Goal: Task Accomplishment & Management: Manage account settings

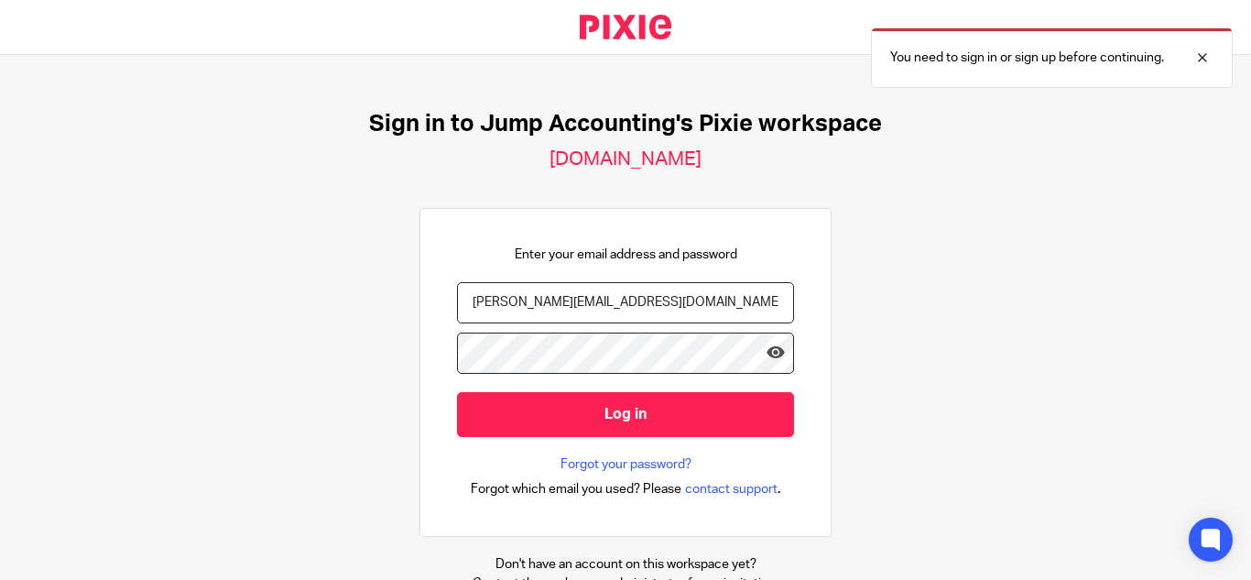
click at [571, 300] on input "[PERSON_NAME][EMAIL_ADDRESS][DOMAIN_NAME]" at bounding box center [625, 302] width 337 height 41
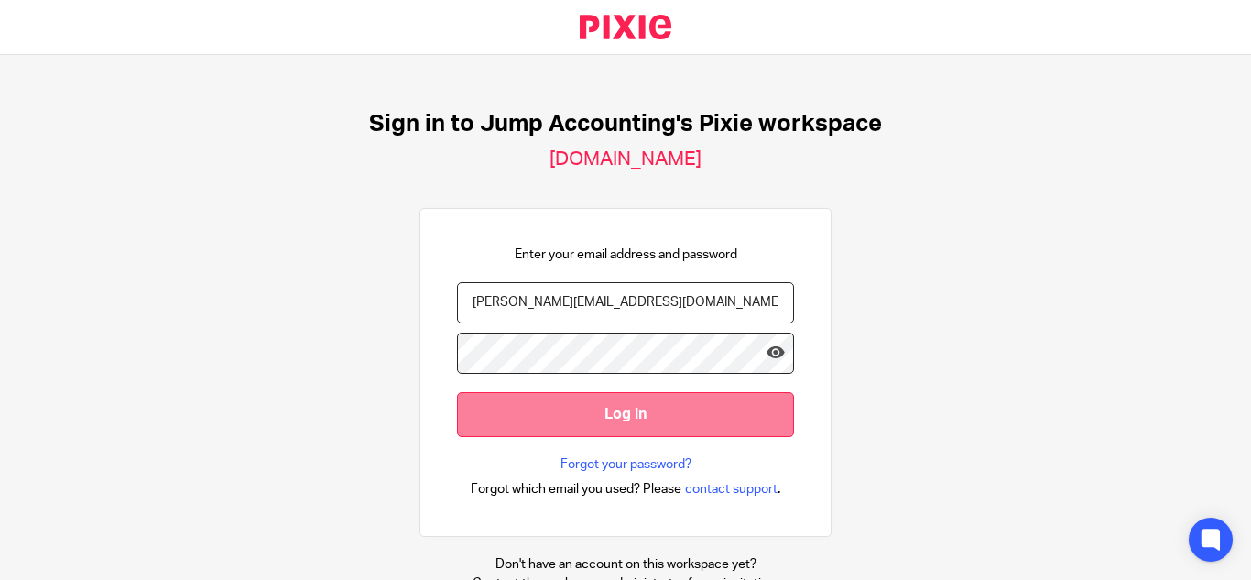
type input "priyadharshini@riseaccounting.co.uk"
click at [647, 423] on input "Log in" at bounding box center [625, 414] width 337 height 45
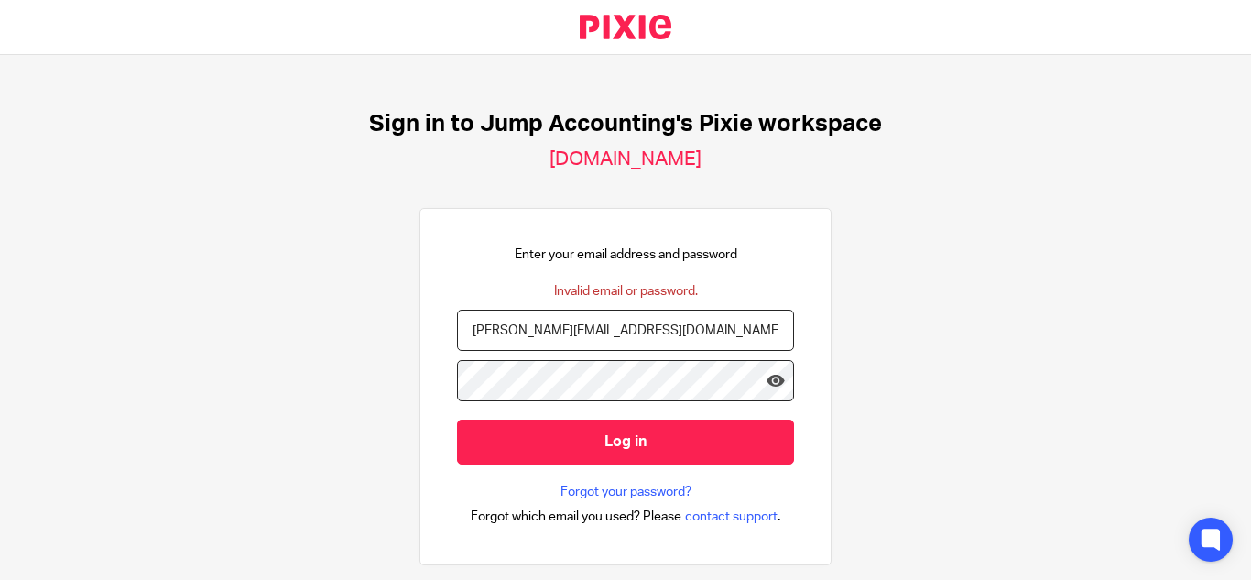
click at [574, 327] on input "priyadharshini@riseaccounting.co.uk" at bounding box center [625, 330] width 337 height 41
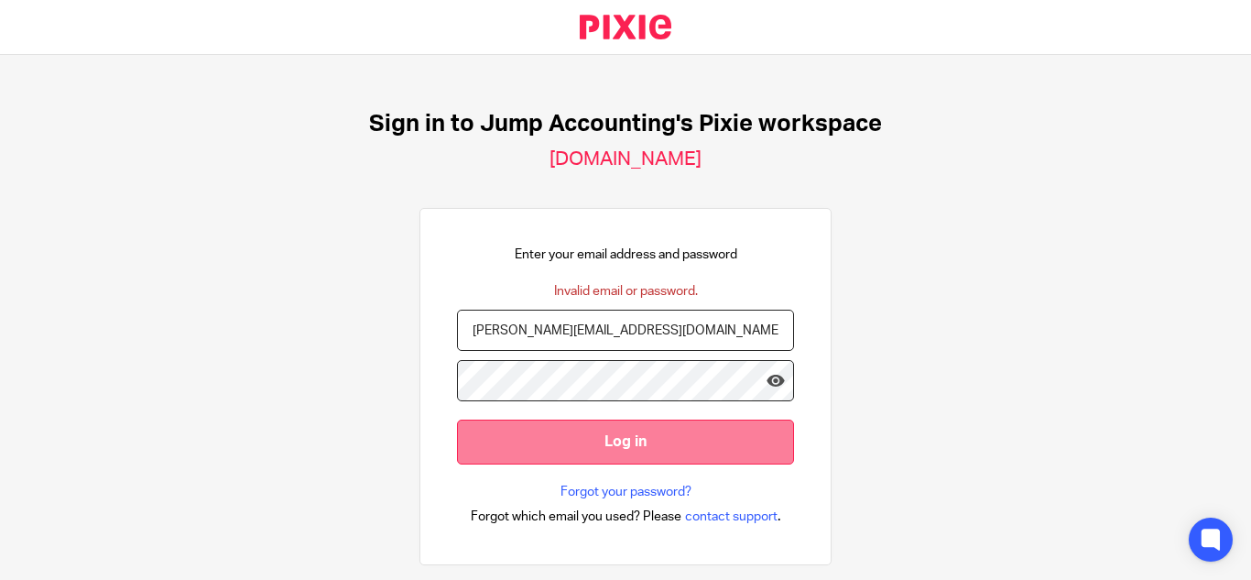
type input "priyadharshini@jumpaccounting.co.uk"
click at [551, 439] on input "Log in" at bounding box center [625, 442] width 337 height 45
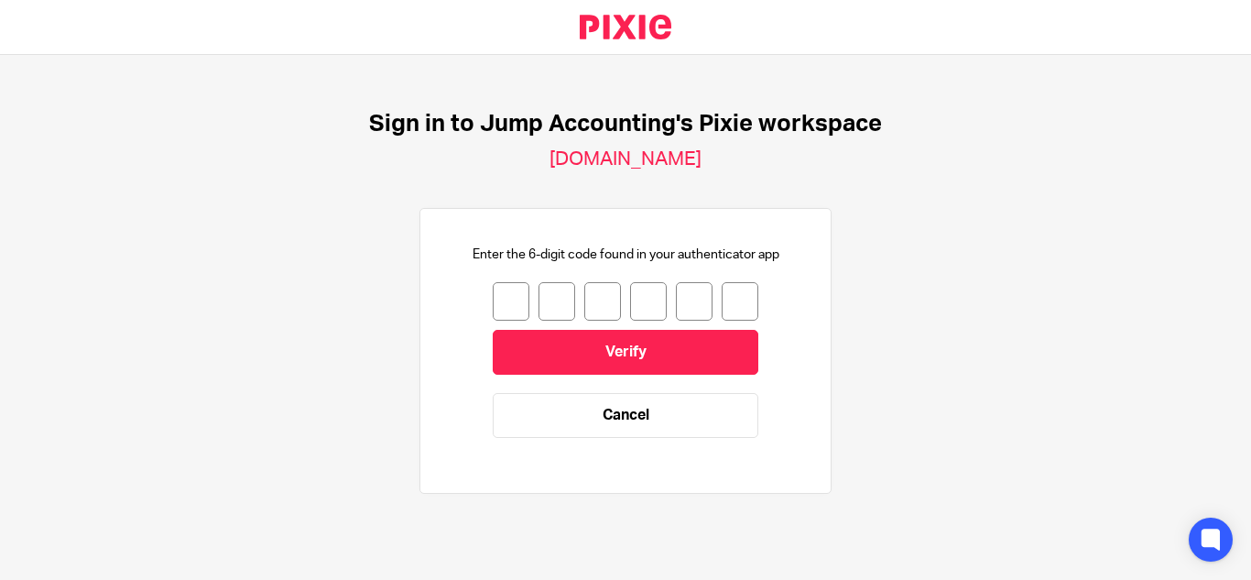
click at [500, 295] on input "number" at bounding box center [511, 301] width 37 height 38
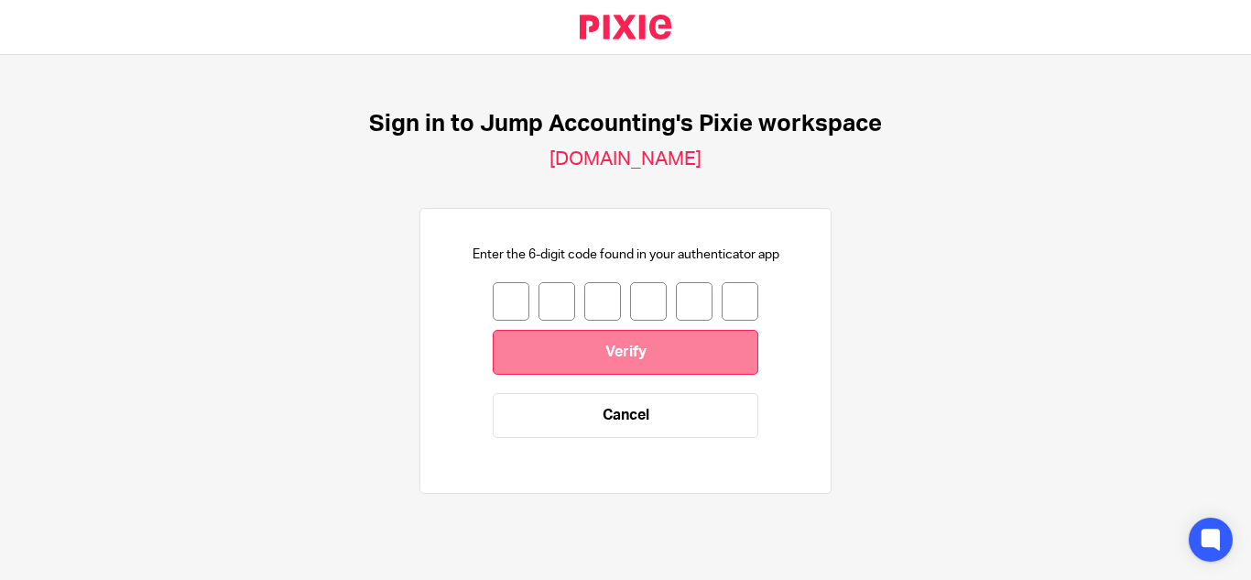
type input "9"
type input "0"
type input "7"
type input "9"
type input "2"
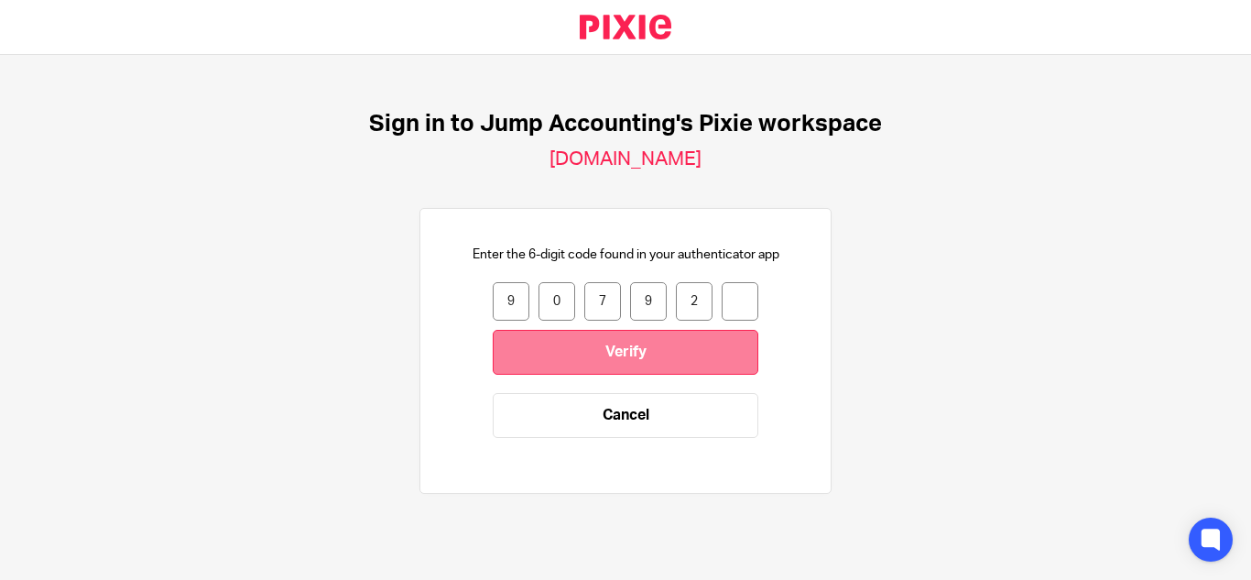
type input "6"
click at [582, 344] on input "Verify" at bounding box center [626, 352] width 266 height 45
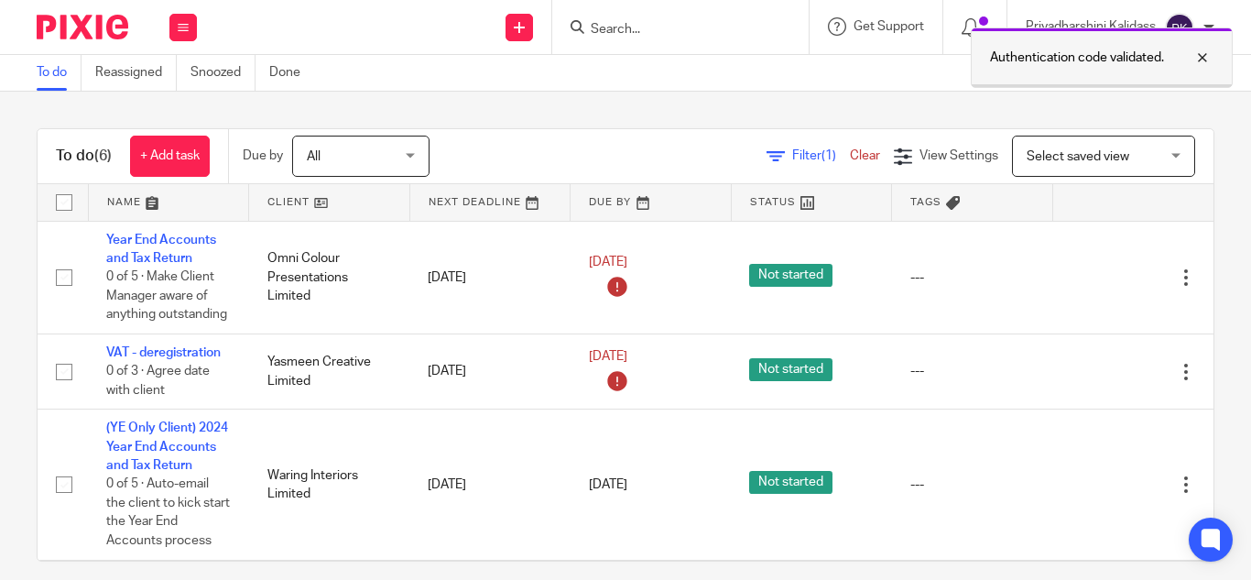
click at [1198, 54] on div at bounding box center [1188, 58] width 49 height 22
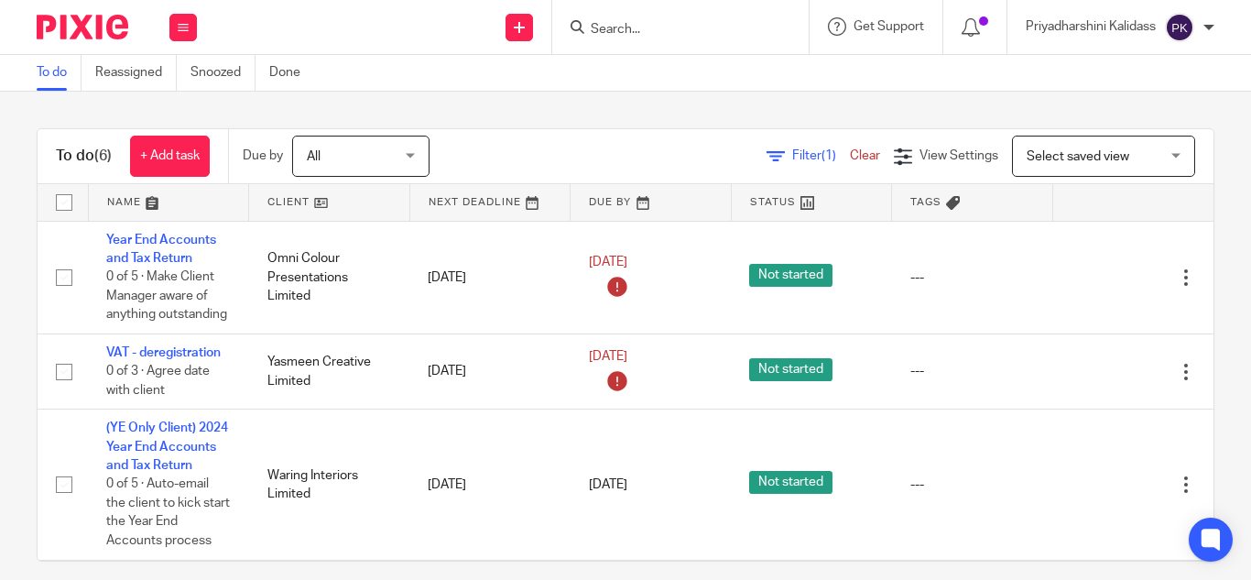
click at [1212, 25] on div at bounding box center [1209, 27] width 11 height 11
click at [1126, 78] on span "My profile" at bounding box center [1137, 73] width 57 height 13
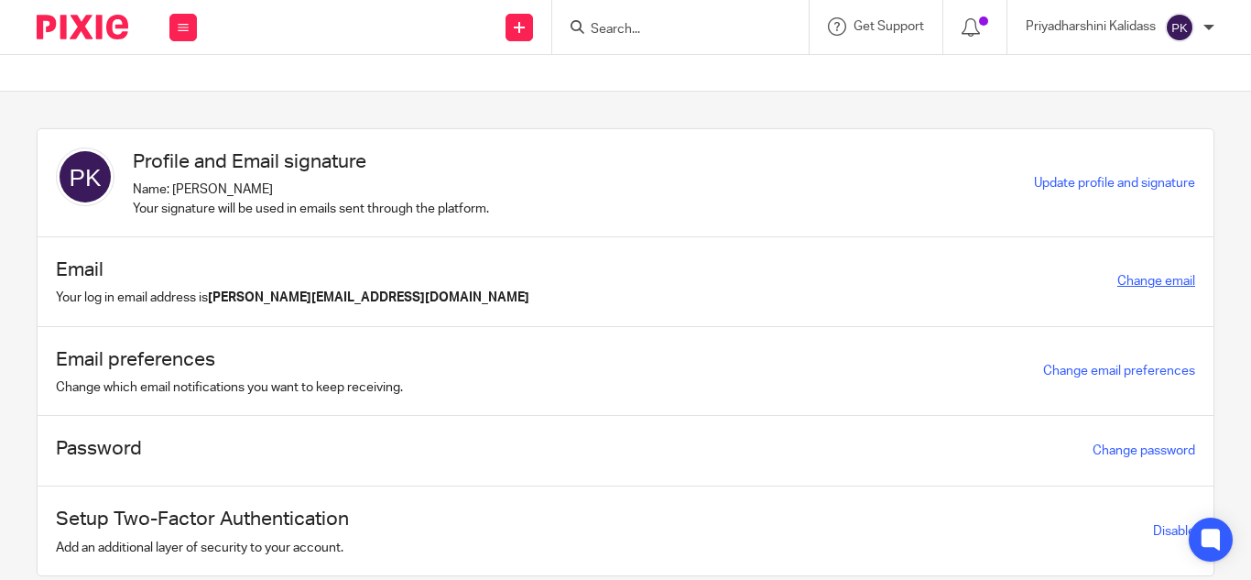
click at [1118, 277] on link "Change email" at bounding box center [1157, 281] width 78 height 13
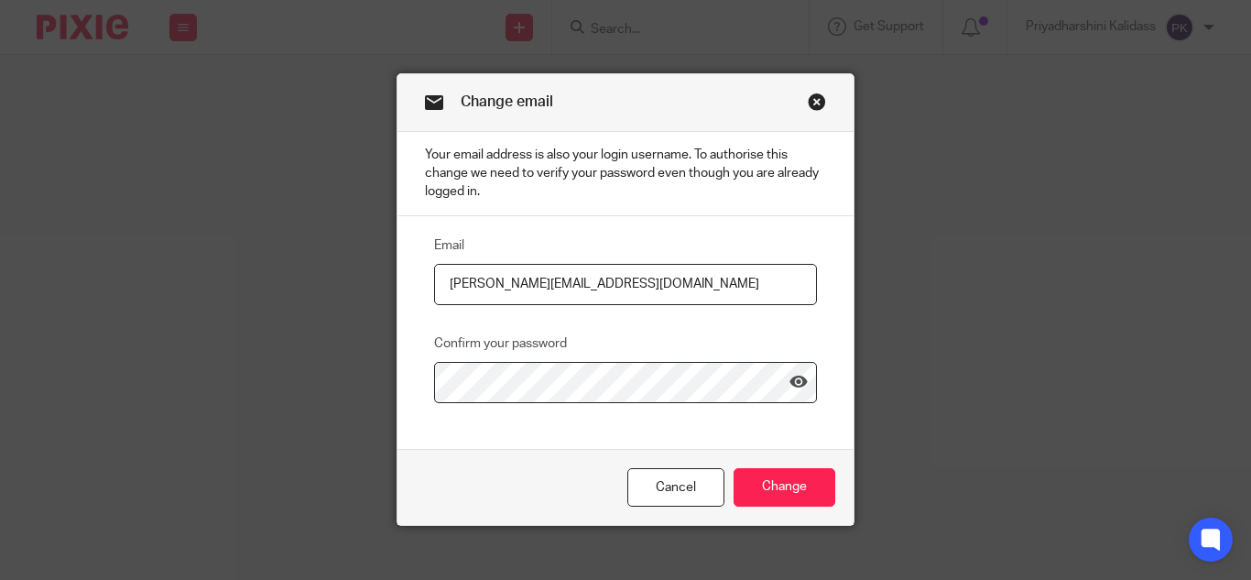
click at [563, 279] on input "priyadharshini@jumpaccounting.co.uk" at bounding box center [625, 284] width 383 height 41
type input "[PERSON_NAME][EMAIL_ADDRESS][DOMAIN_NAME]"
click at [769, 494] on input "Change" at bounding box center [785, 487] width 102 height 39
click at [786, 472] on input "Change" at bounding box center [785, 487] width 102 height 39
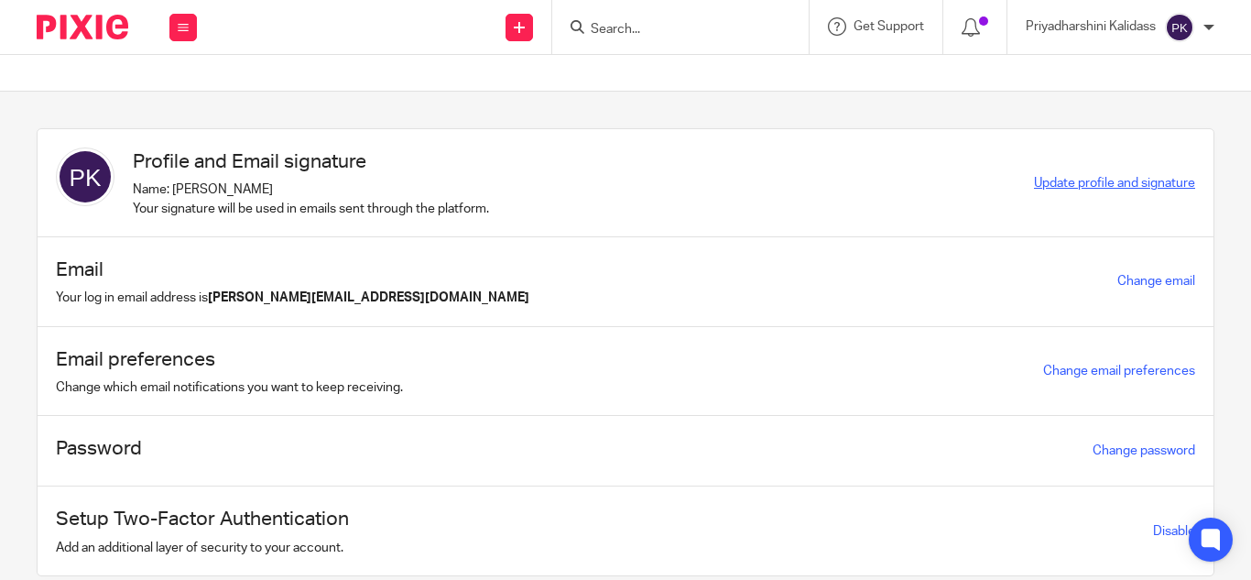
click at [1040, 185] on span "Update profile and signature" at bounding box center [1114, 183] width 161 height 13
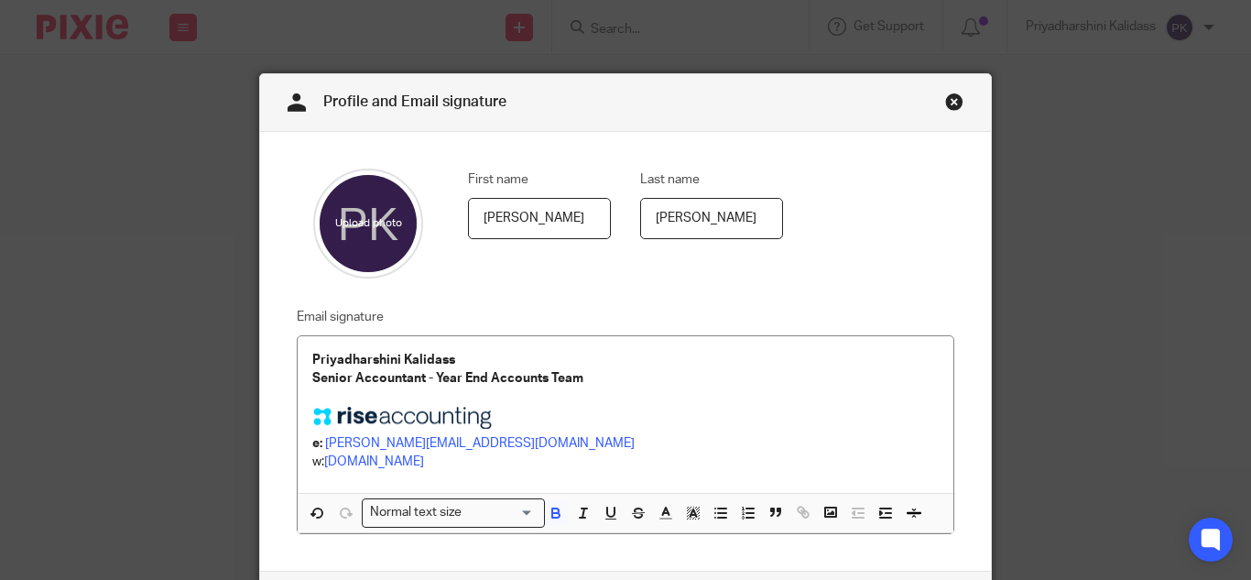
click at [956, 104] on link "Close this dialog window" at bounding box center [954, 105] width 18 height 25
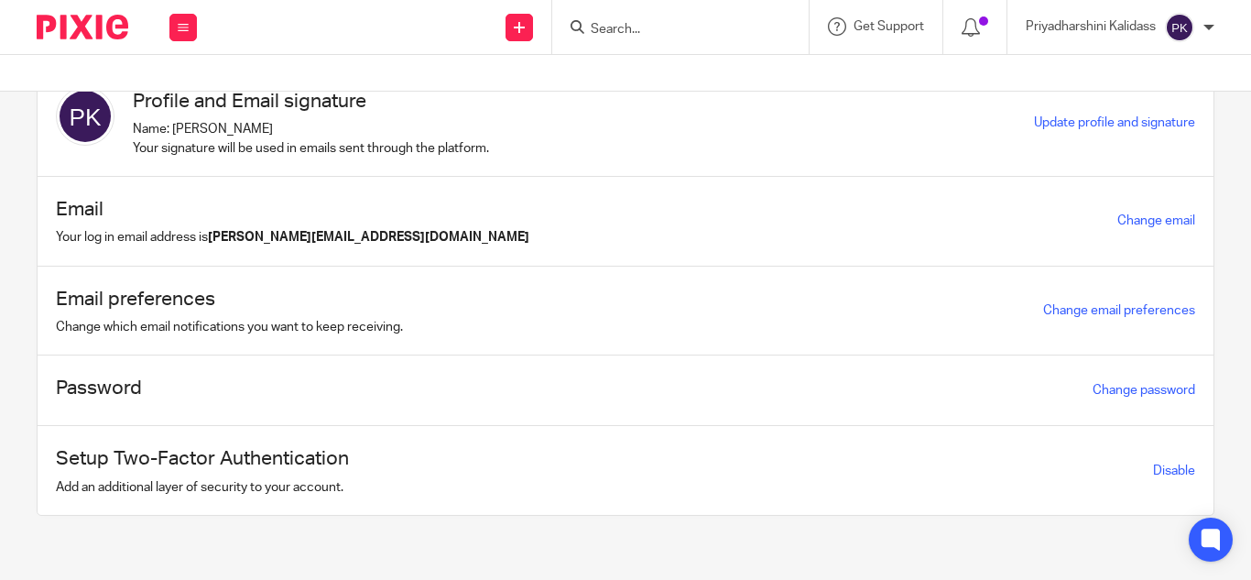
scroll to position [60, 0]
click at [1153, 469] on link "Disable" at bounding box center [1174, 470] width 42 height 13
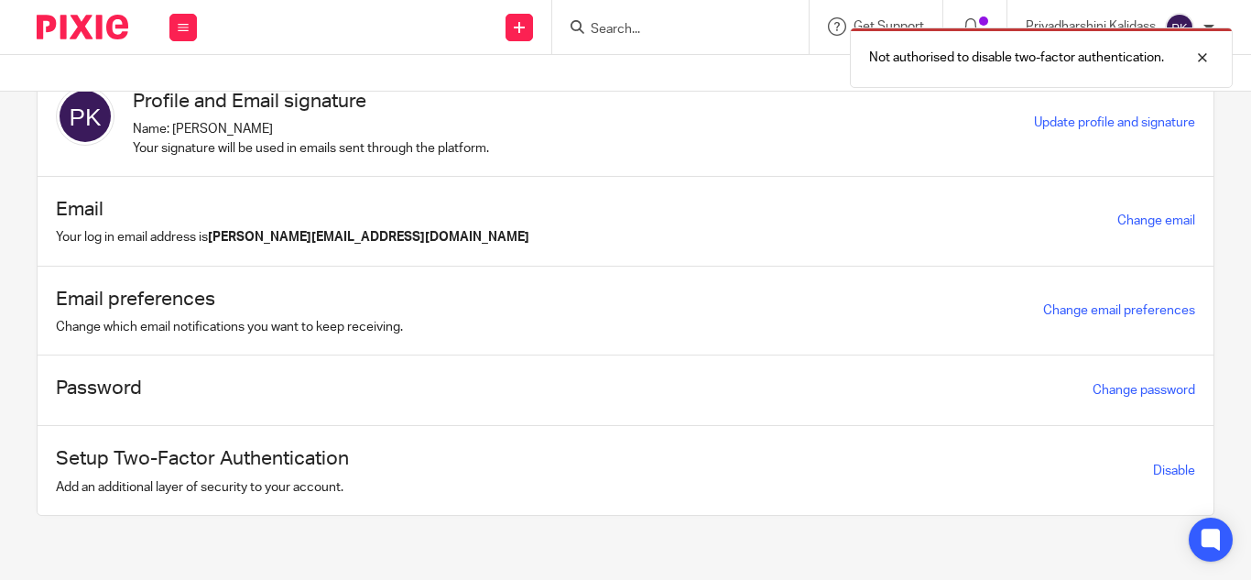
scroll to position [60, 0]
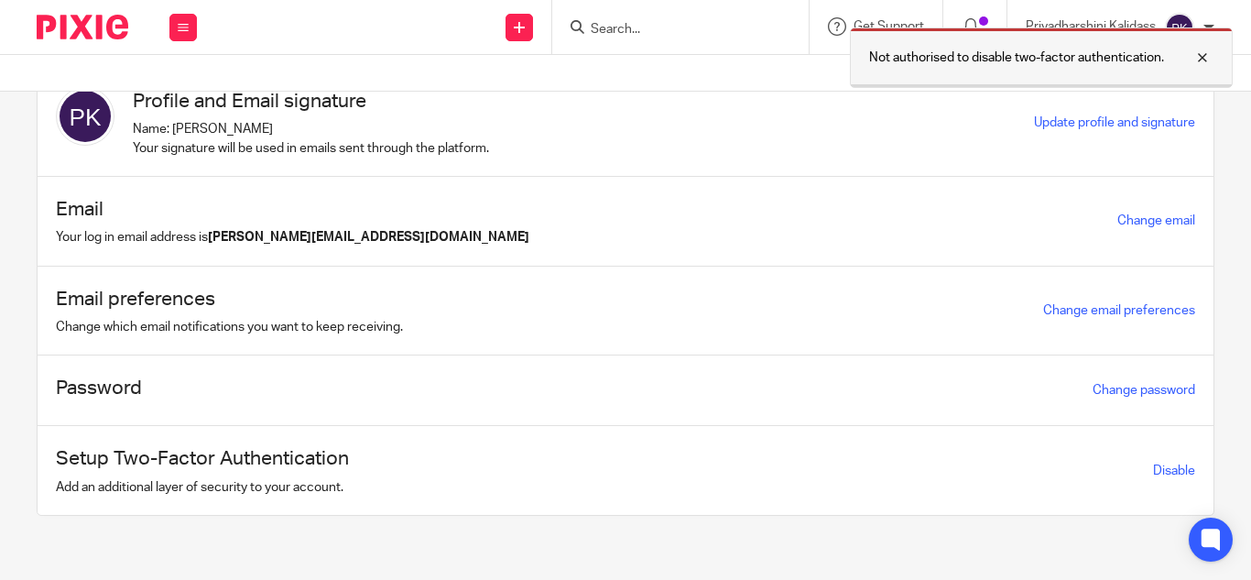
click at [1204, 49] on div at bounding box center [1188, 58] width 49 height 22
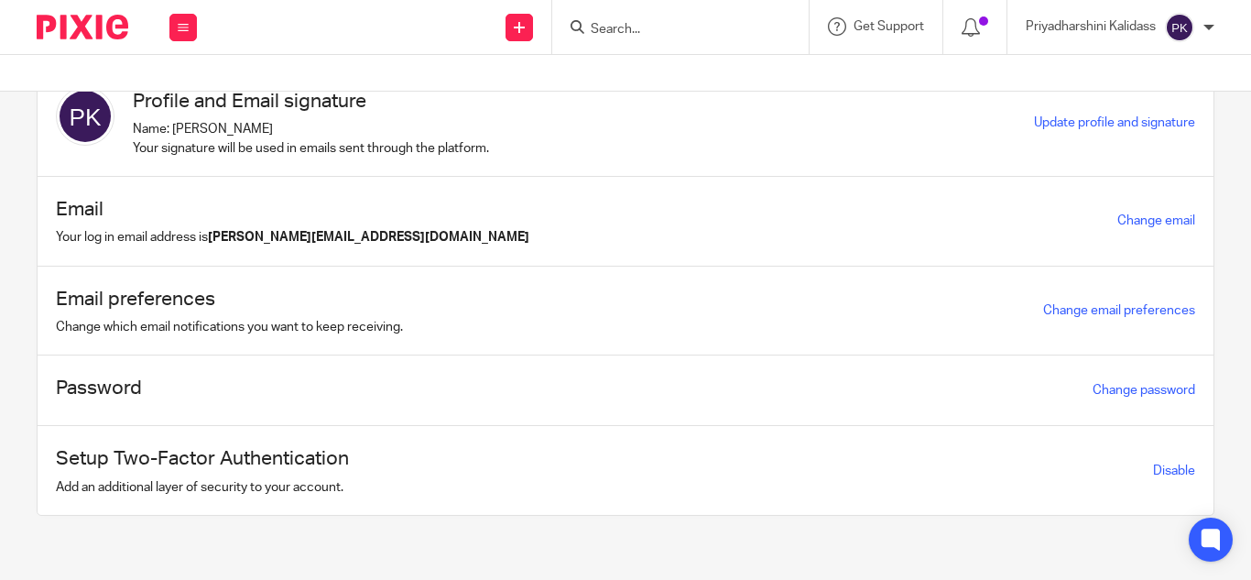
scroll to position [0, 0]
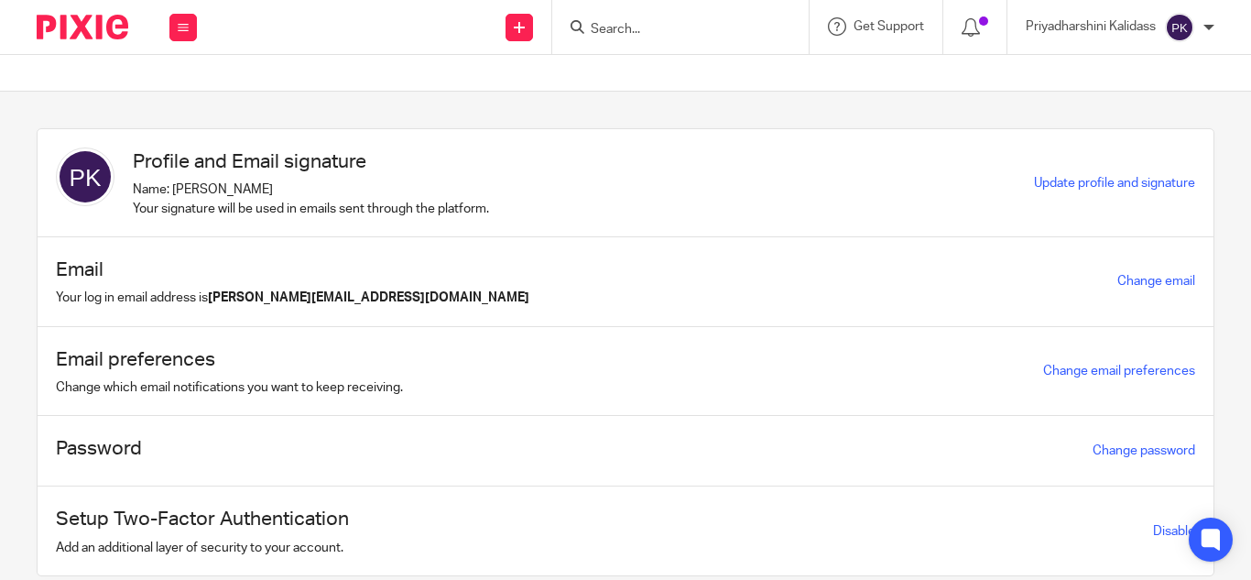
click at [1208, 32] on div "Priyadharshini Kalidass" at bounding box center [1120, 27] width 189 height 29
click at [1118, 92] on li "Email integration" at bounding box center [1144, 100] width 121 height 27
click at [1133, 97] on span "Email integration" at bounding box center [1156, 99] width 95 height 13
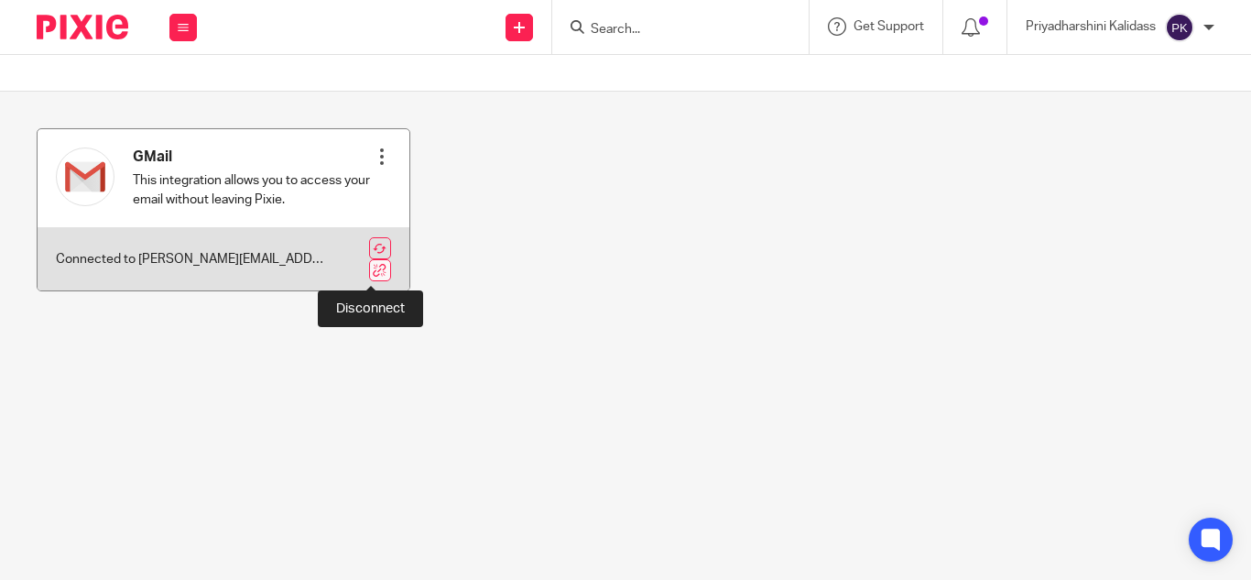
click at [371, 267] on link at bounding box center [380, 270] width 22 height 22
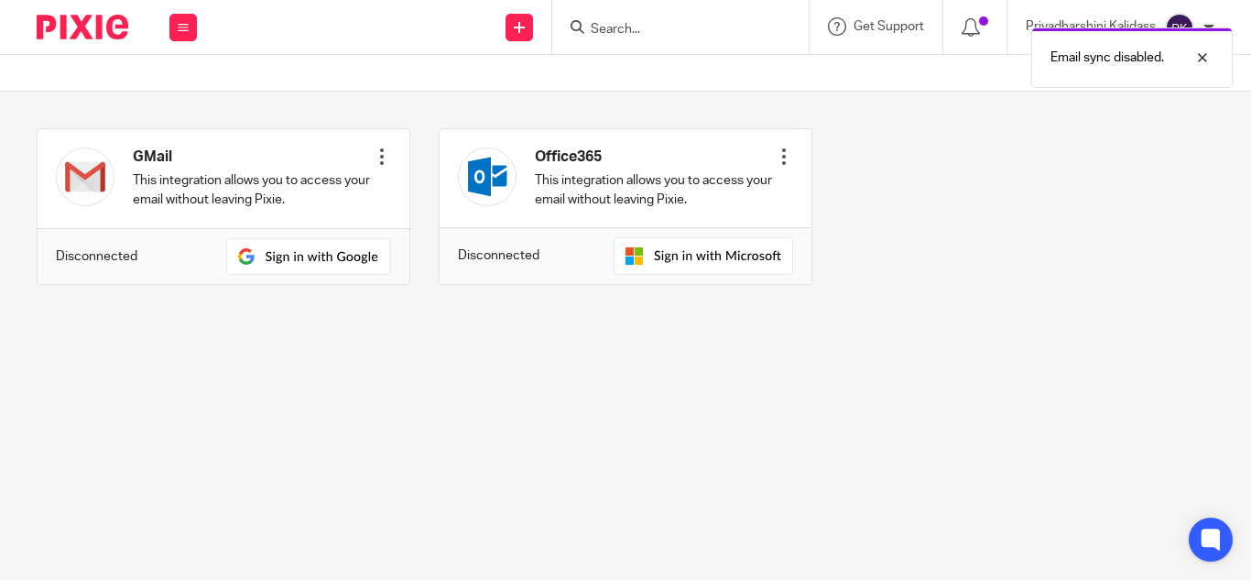
click at [371, 267] on img at bounding box center [308, 256] width 165 height 37
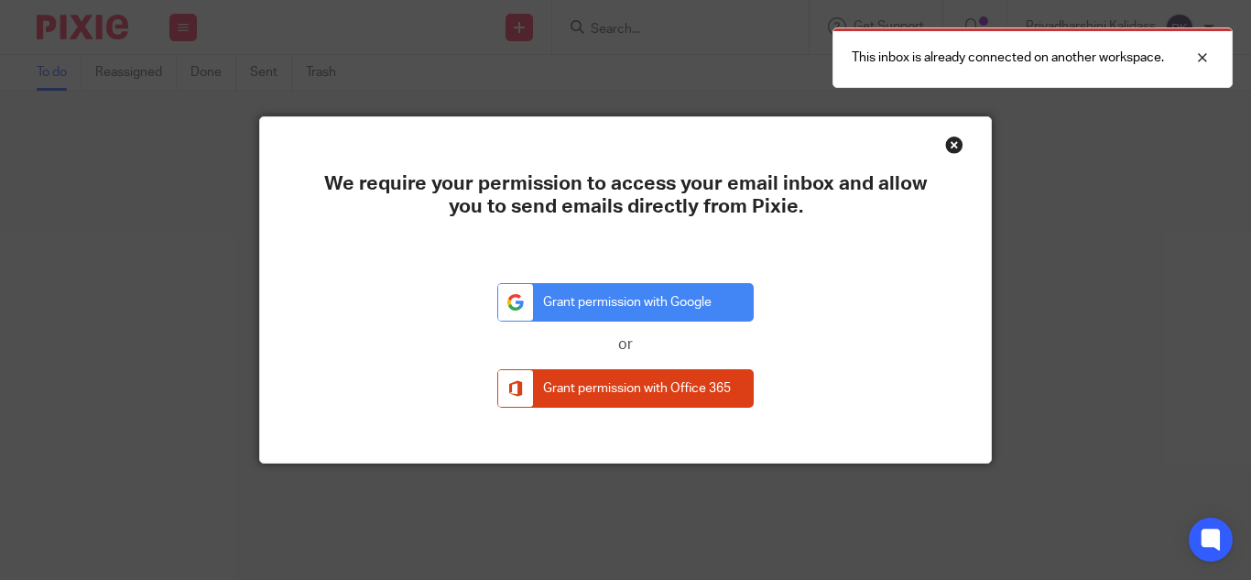
click at [945, 147] on div "Close this dialog window" at bounding box center [954, 145] width 18 height 18
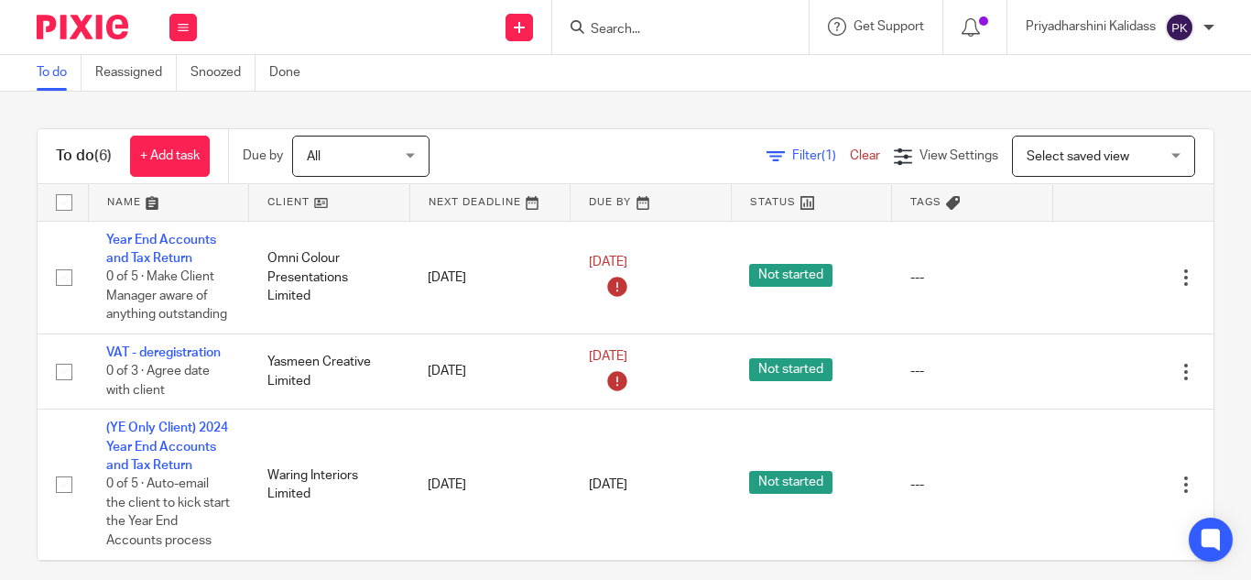
click at [1213, 27] on div at bounding box center [1209, 27] width 11 height 11
click at [1127, 97] on span "Email integration" at bounding box center [1156, 99] width 95 height 13
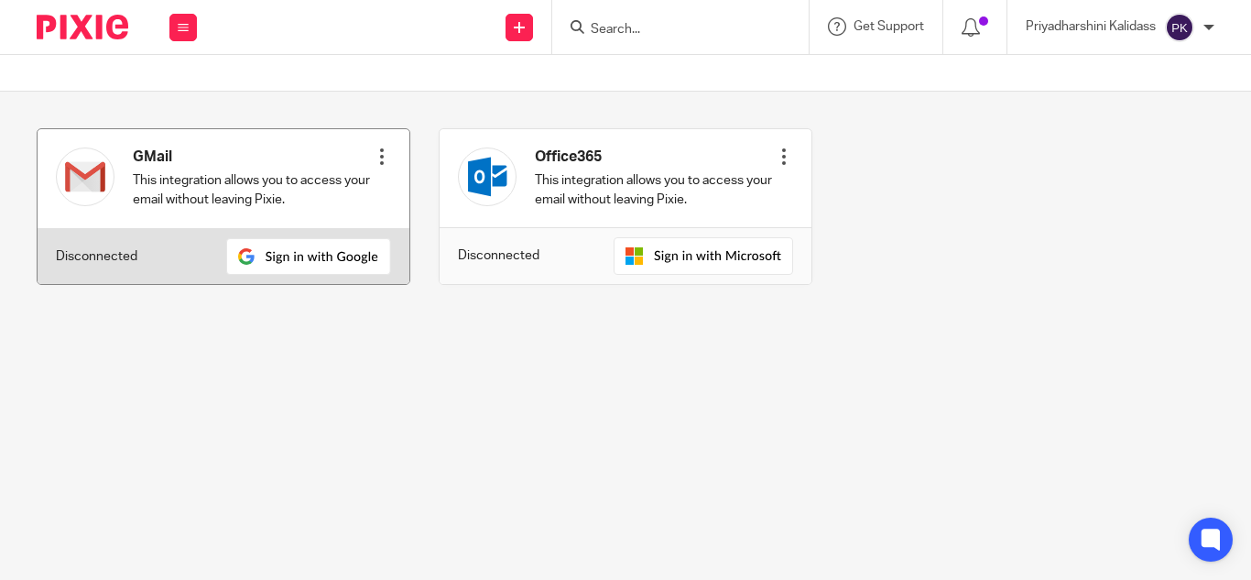
click at [375, 145] on div "Connect" at bounding box center [382, 178] width 18 height 80
click at [373, 152] on div at bounding box center [382, 156] width 18 height 18
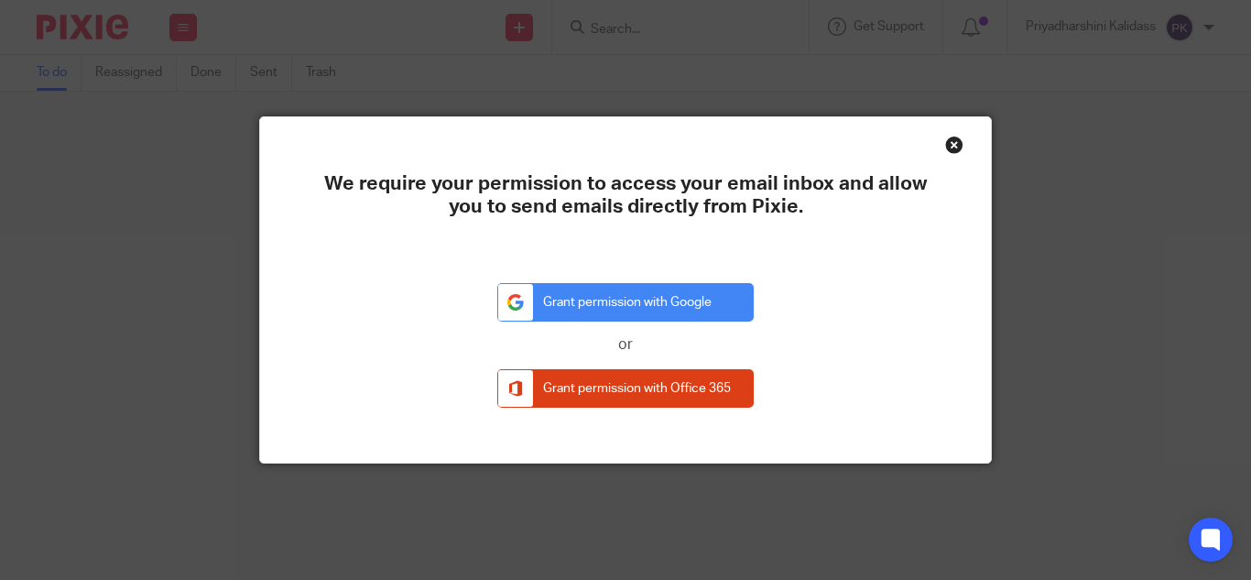
click at [947, 136] on div "Close this dialog window" at bounding box center [954, 145] width 18 height 18
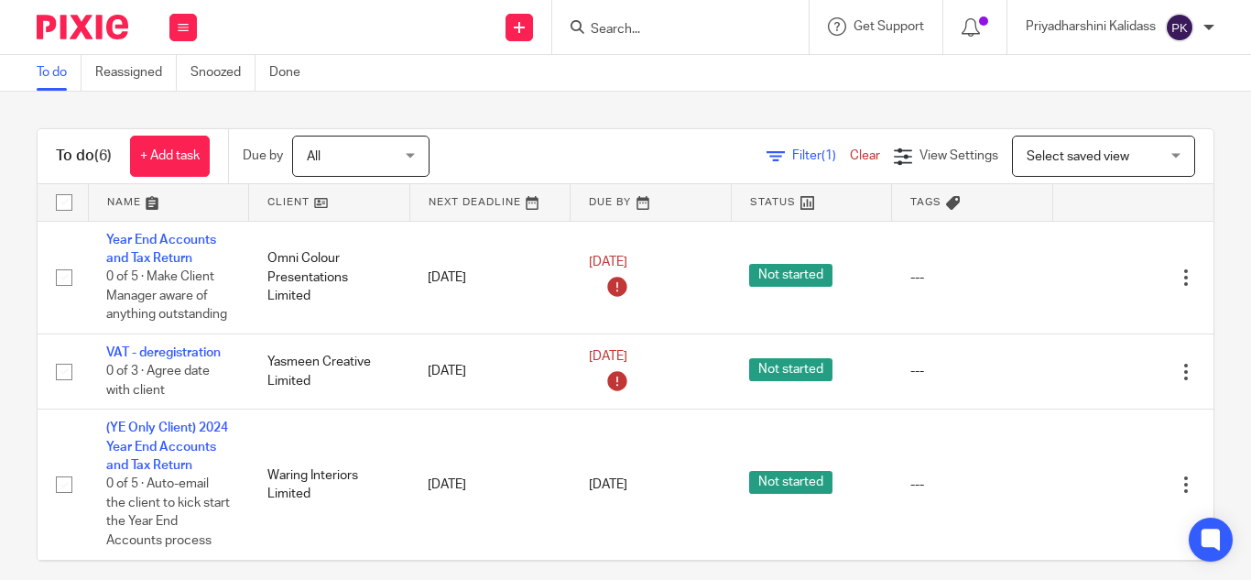
click at [1206, 31] on div at bounding box center [1209, 27] width 11 height 11
click at [1153, 94] on span "Email integration" at bounding box center [1156, 99] width 95 height 13
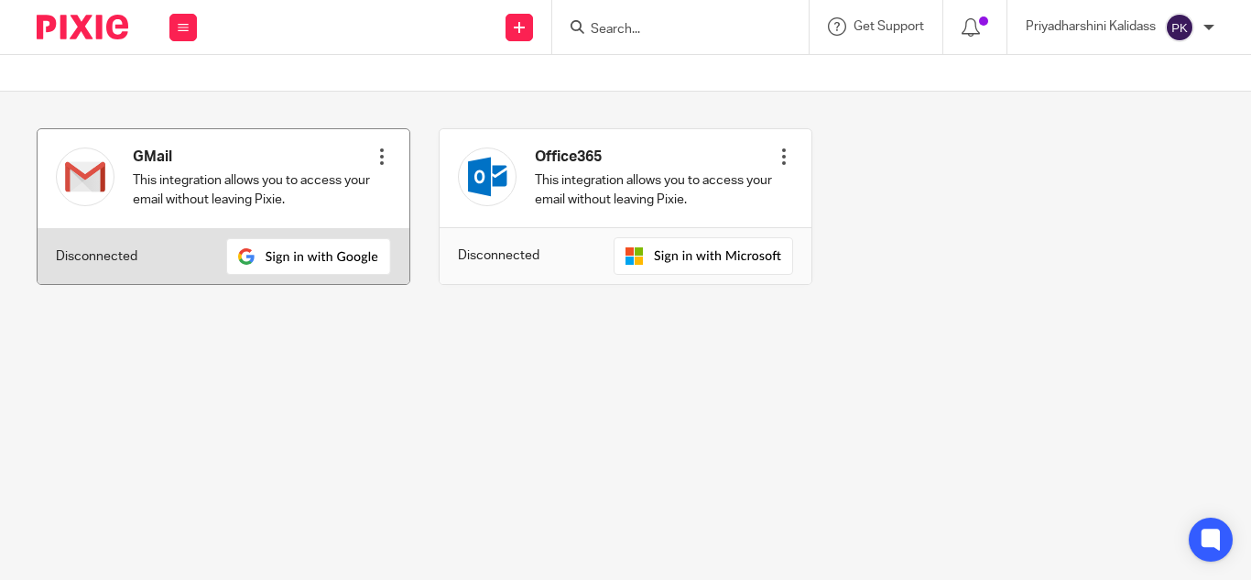
click at [373, 158] on div at bounding box center [382, 156] width 18 height 18
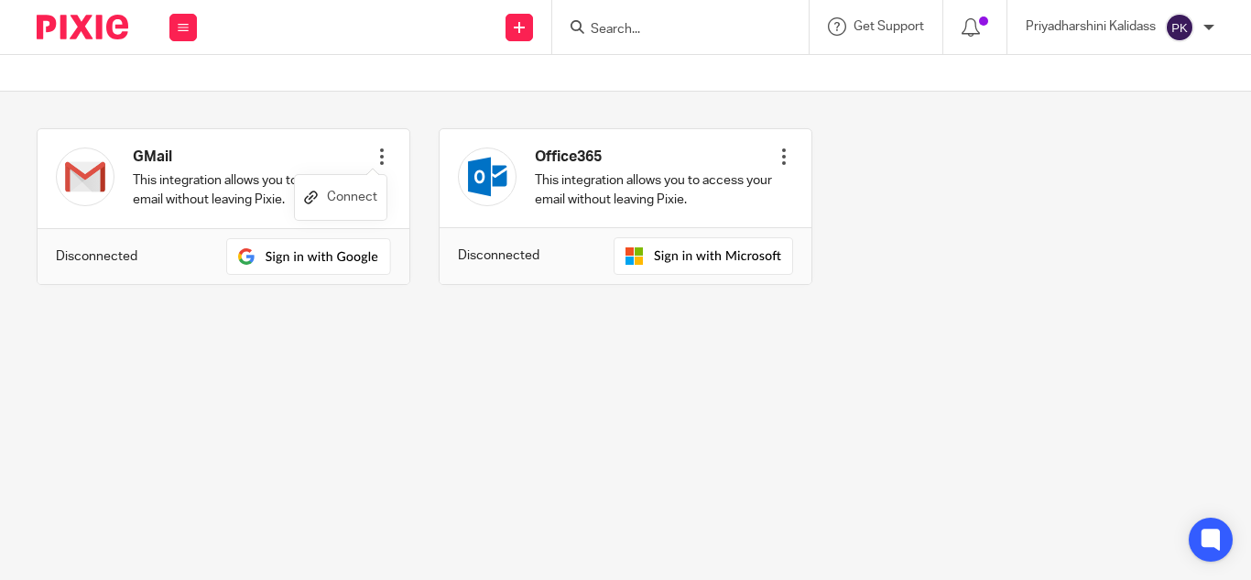
click at [348, 202] on link "Connect" at bounding box center [340, 197] width 73 height 27
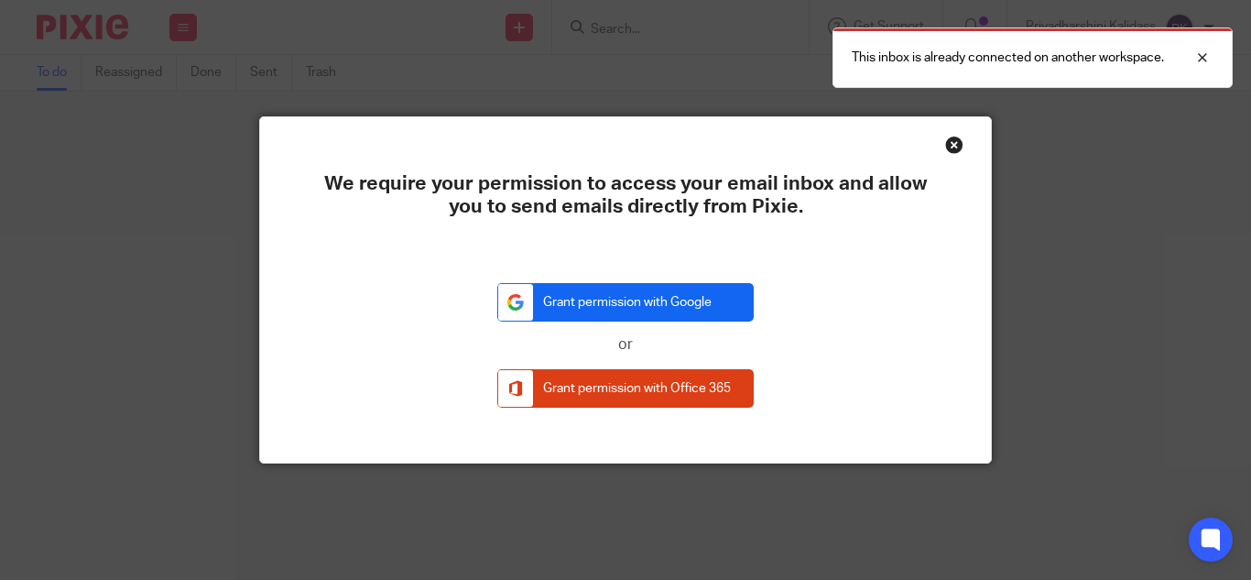
click at [627, 293] on link "Grant permission with Google" at bounding box center [625, 302] width 256 height 39
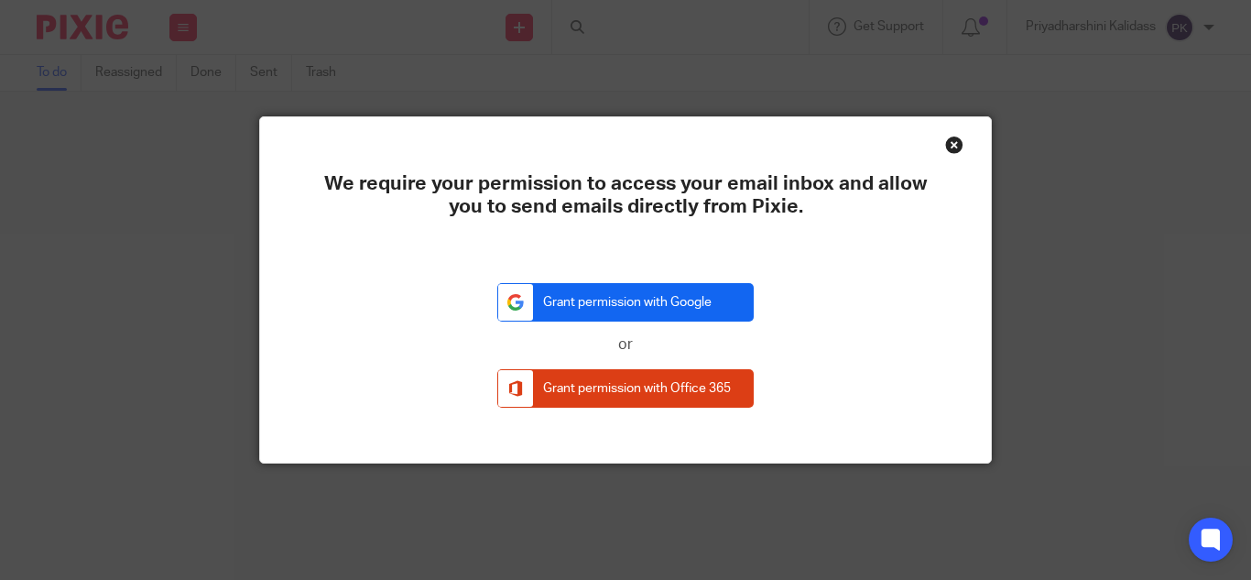
click at [613, 289] on link "Grant permission with Google" at bounding box center [625, 302] width 256 height 39
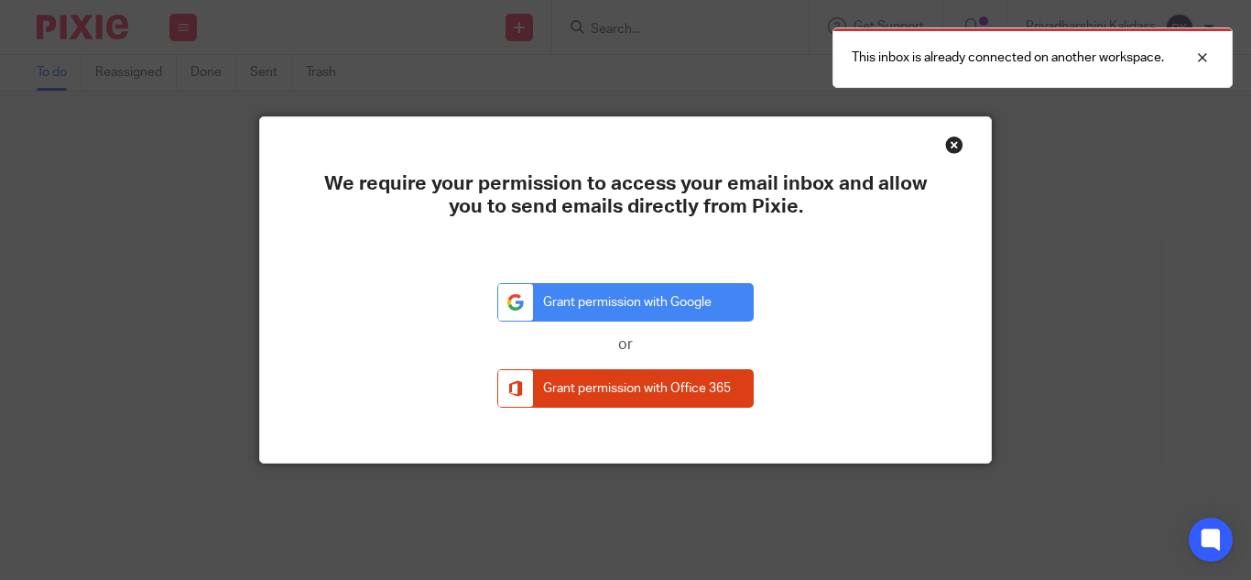
click at [945, 138] on div "Close this dialog window" at bounding box center [954, 145] width 18 height 18
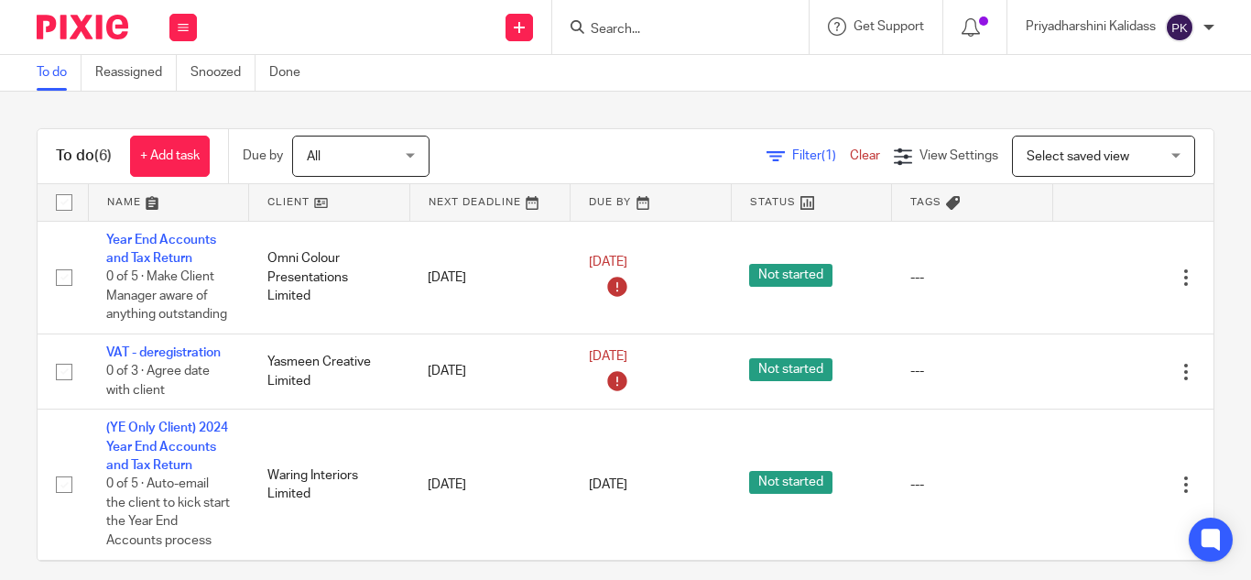
click at [1203, 31] on div "Priyadharshini Kalidass" at bounding box center [1120, 27] width 189 height 29
click at [1138, 97] on span "Email integration" at bounding box center [1156, 99] width 95 height 13
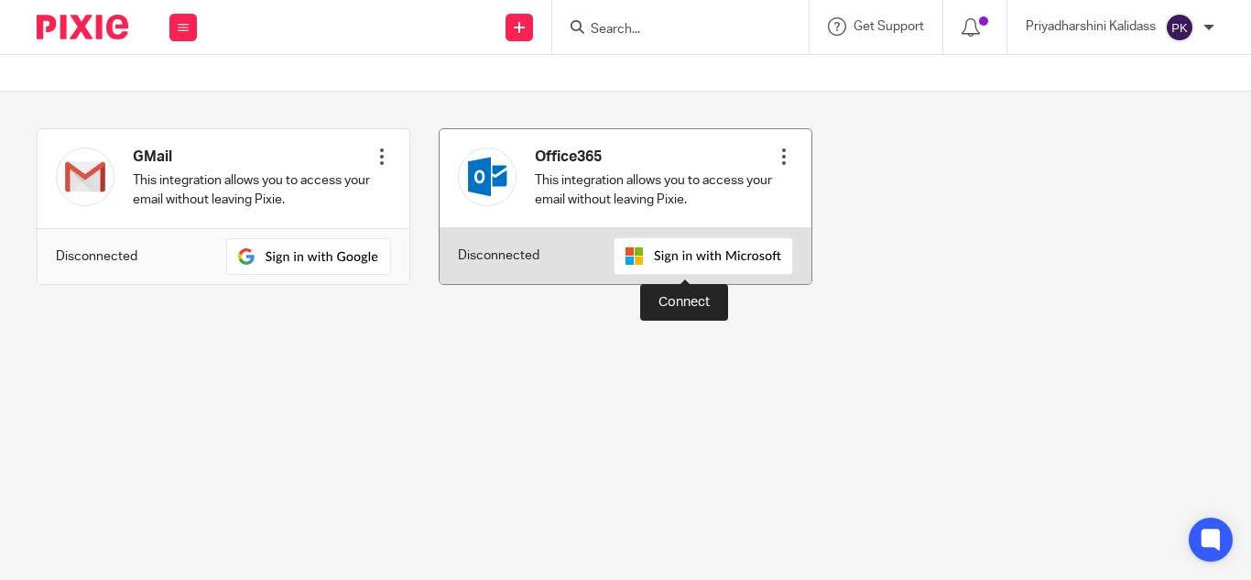
click at [660, 245] on img at bounding box center [704, 256] width 180 height 38
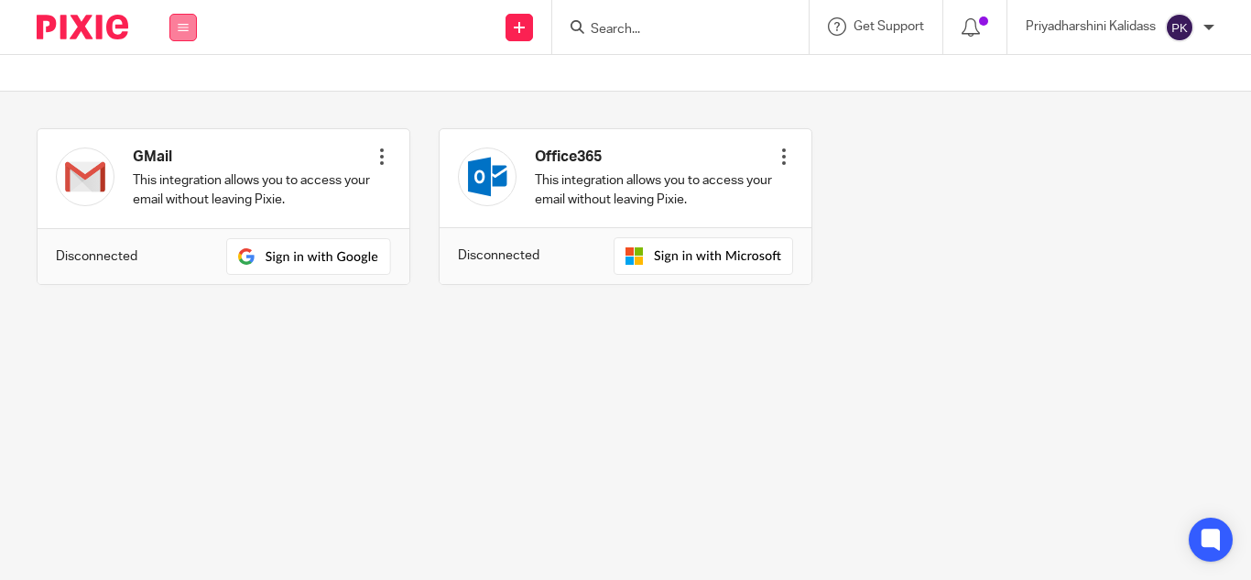
click at [184, 24] on icon at bounding box center [183, 27] width 11 height 11
click at [189, 108] on li "Email" at bounding box center [183, 112] width 50 height 27
click at [179, 111] on link "Email" at bounding box center [173, 111] width 30 height 13
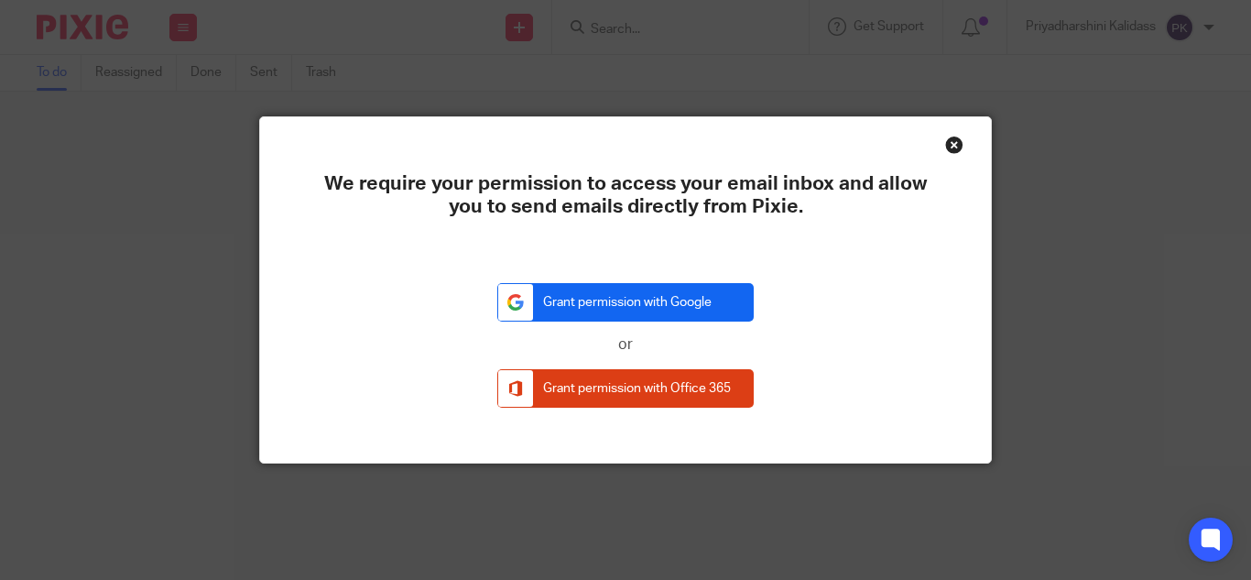
click at [637, 299] on link "Grant permission with Google" at bounding box center [625, 302] width 256 height 39
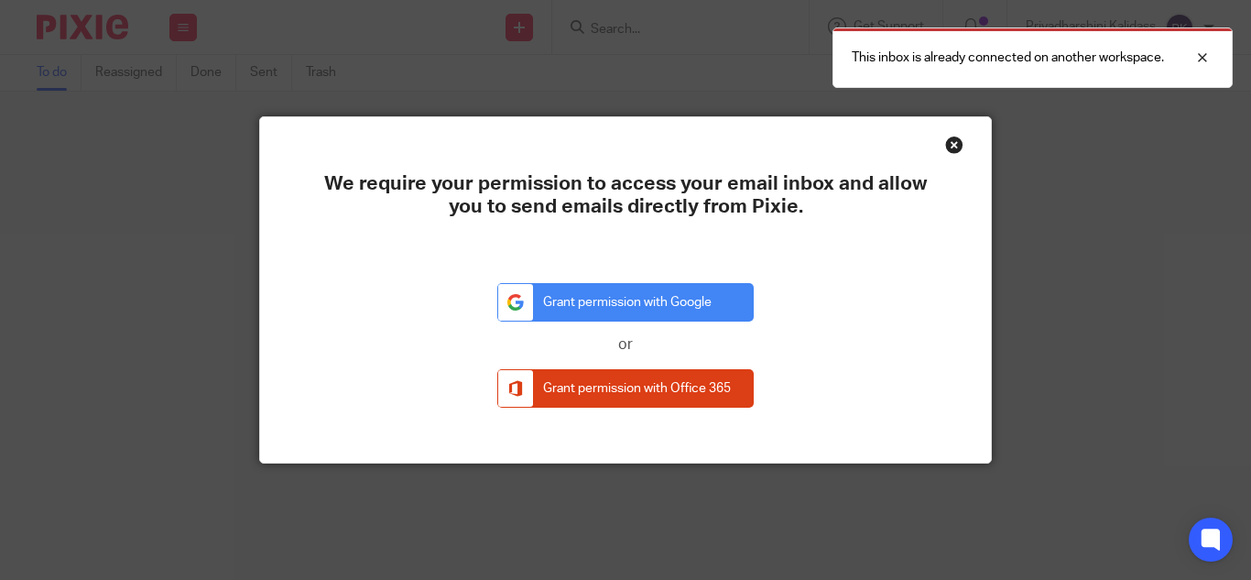
click at [945, 136] on div "Close this dialog window" at bounding box center [954, 145] width 18 height 18
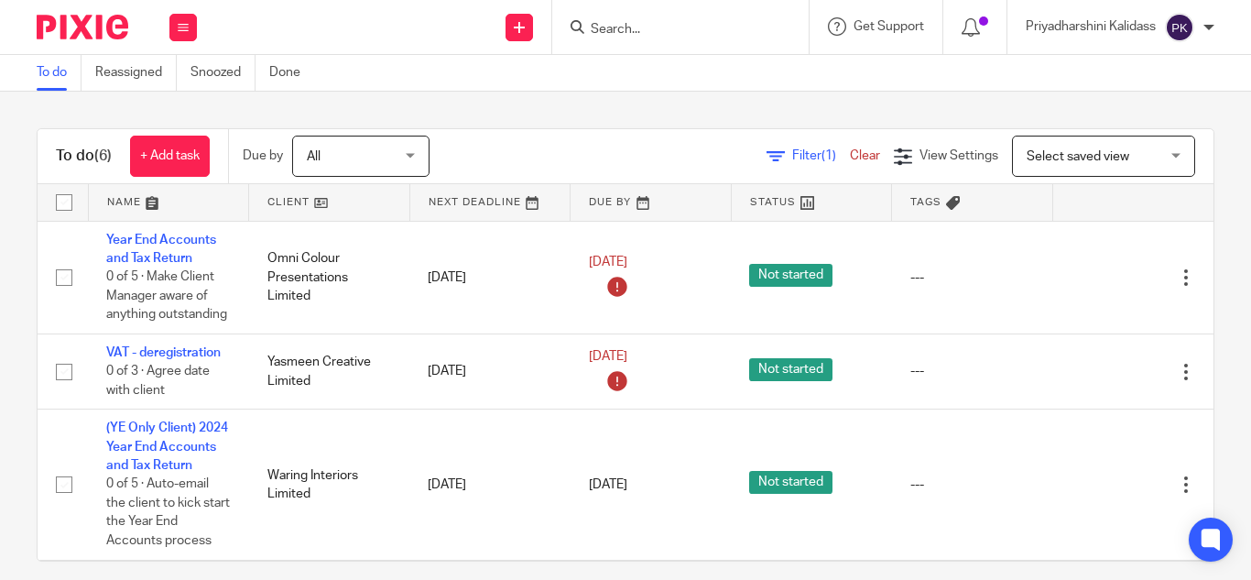
click at [1201, 40] on div "Priyadharshini Kalidass" at bounding box center [1120, 27] width 189 height 29
click at [1127, 68] on span "My profile" at bounding box center [1137, 73] width 57 height 13
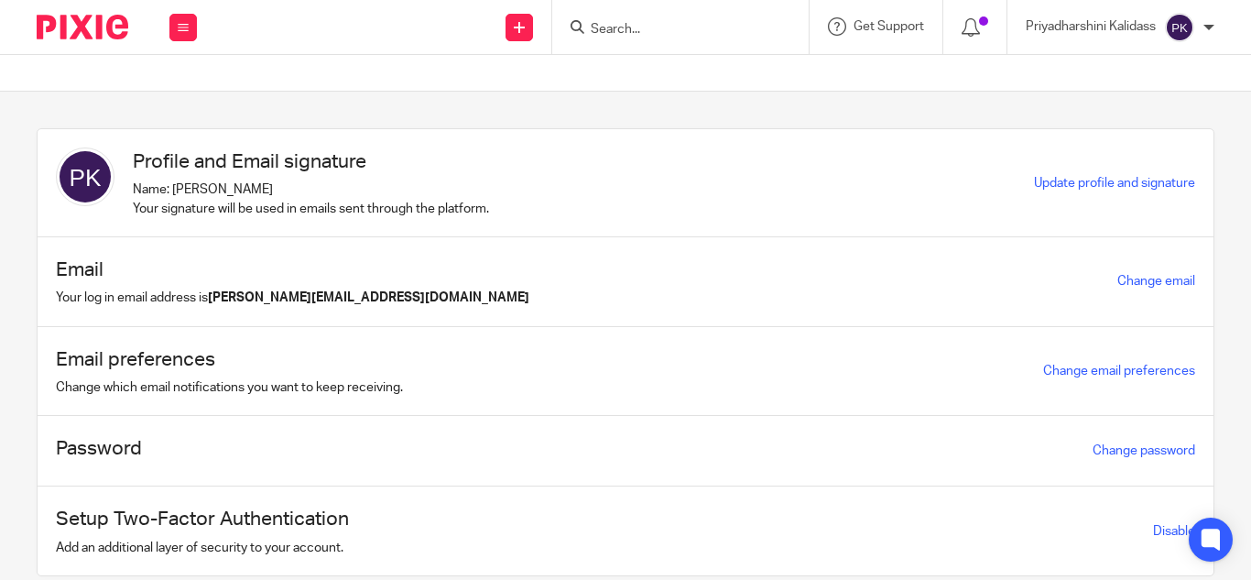
scroll to position [60, 0]
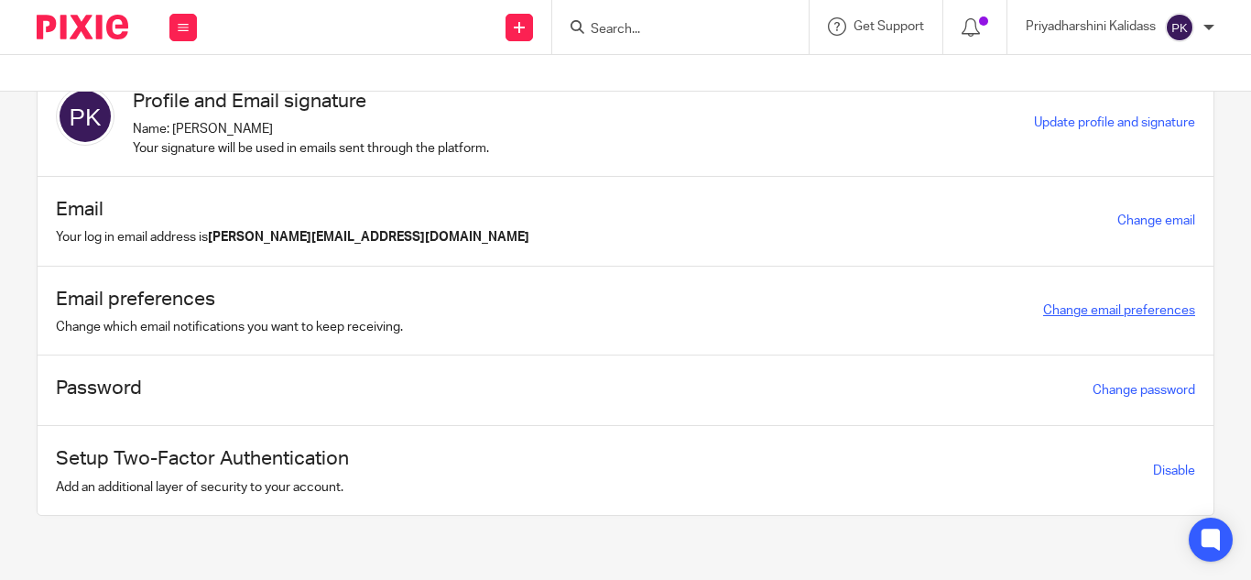
click at [1095, 308] on link "Change email preferences" at bounding box center [1119, 310] width 152 height 13
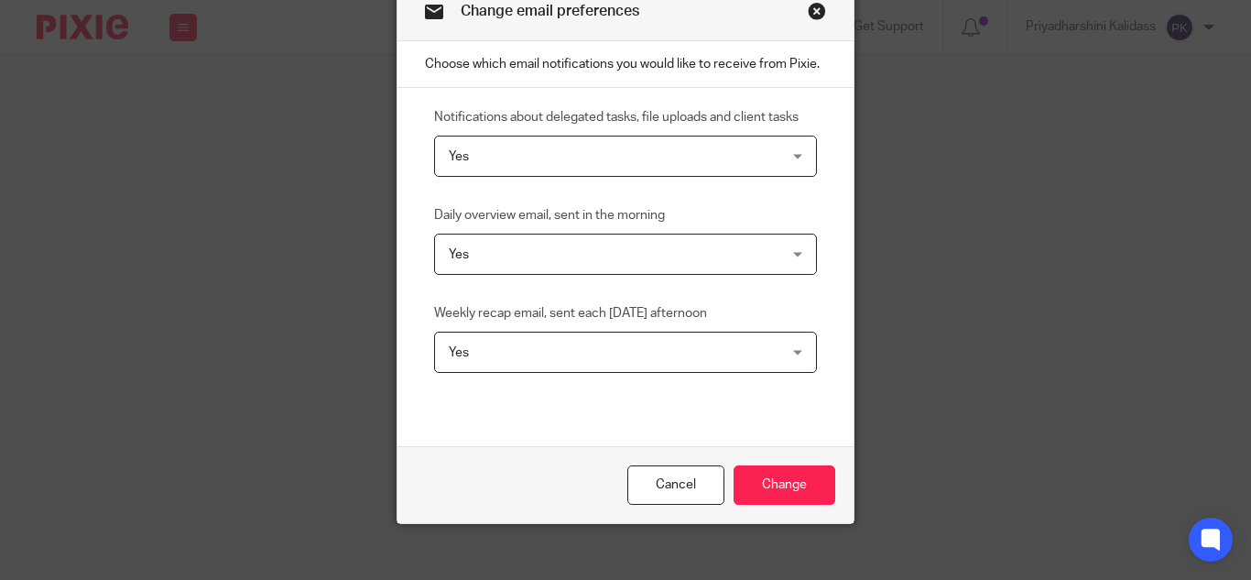
scroll to position [92, 0]
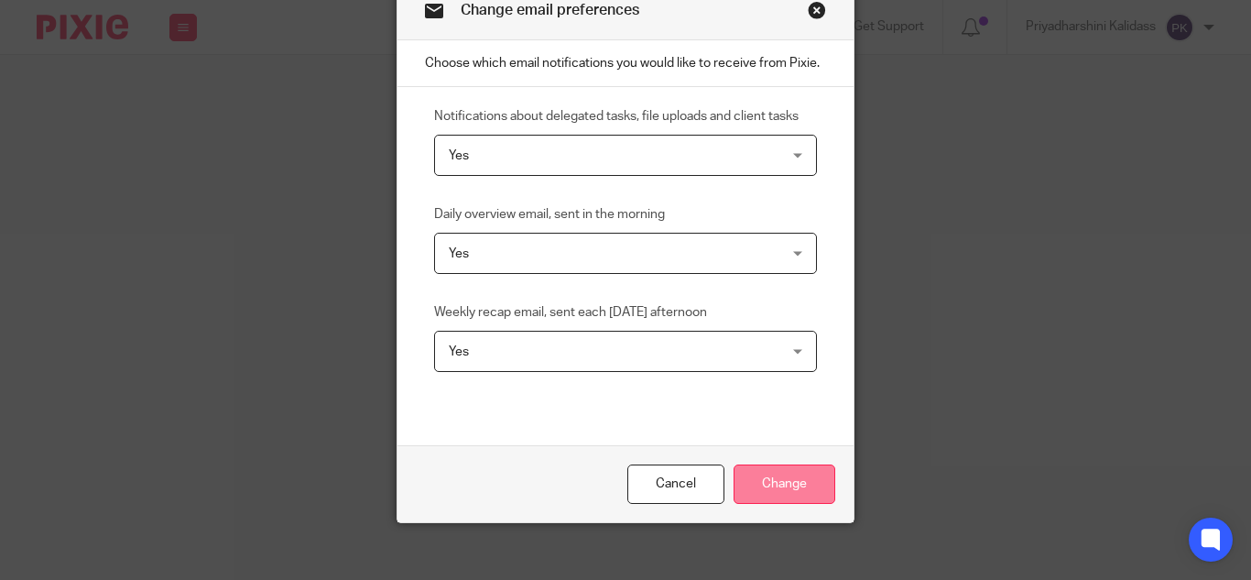
click at [785, 468] on input "Change" at bounding box center [785, 483] width 102 height 39
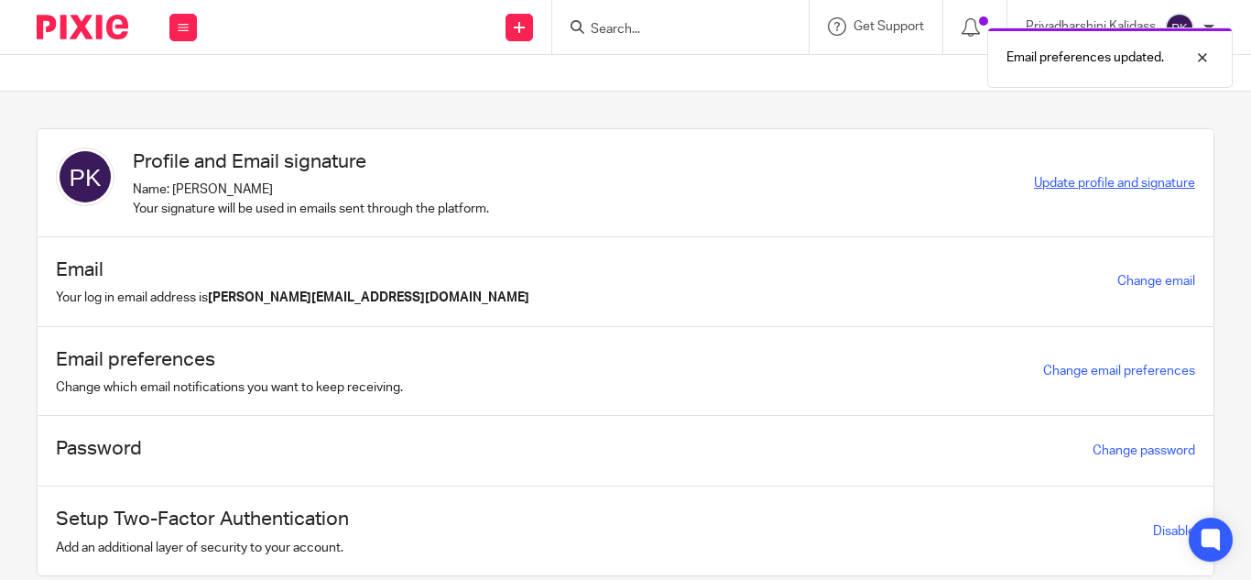
click at [1044, 187] on span "Update profile and signature" at bounding box center [1114, 183] width 161 height 13
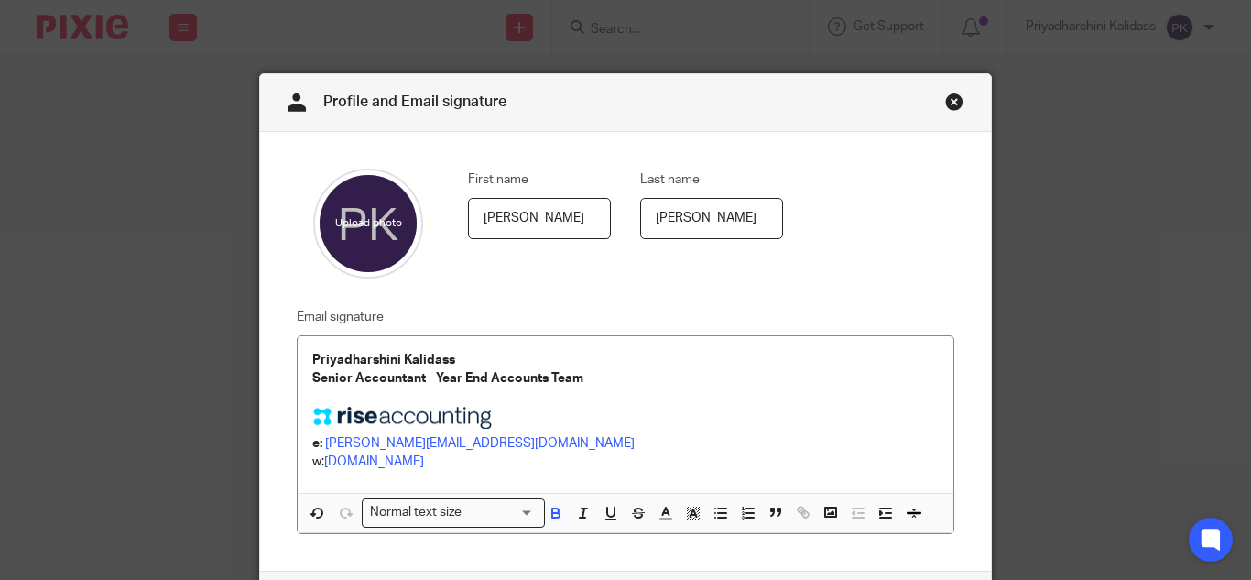
click at [953, 108] on link "Close this dialog window" at bounding box center [954, 105] width 18 height 25
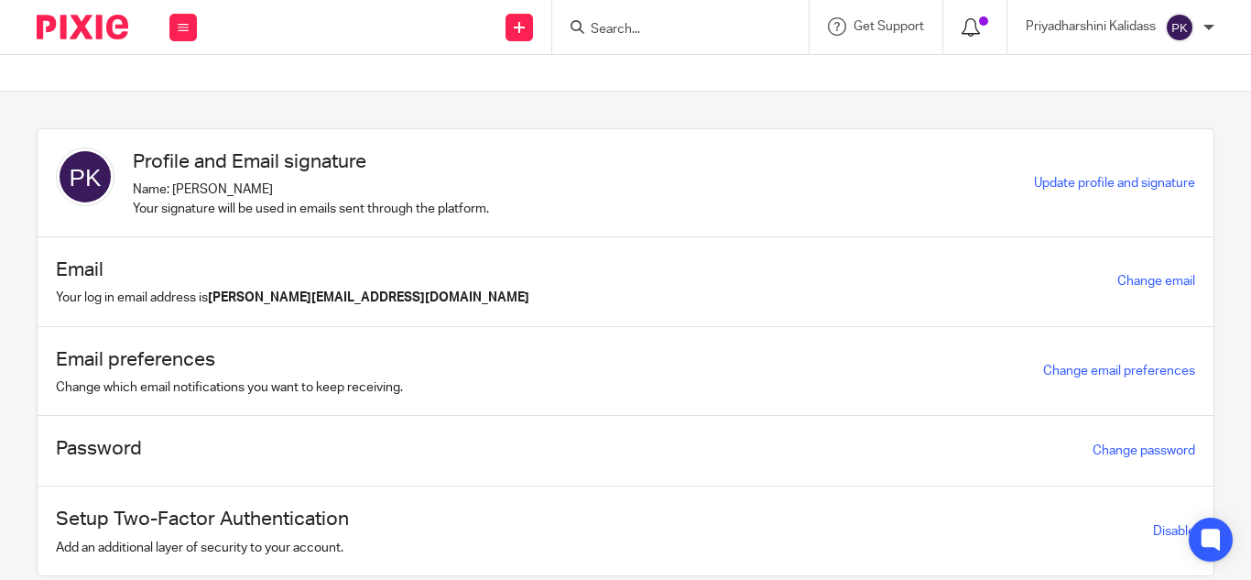
click at [975, 18] on icon at bounding box center [971, 27] width 18 height 18
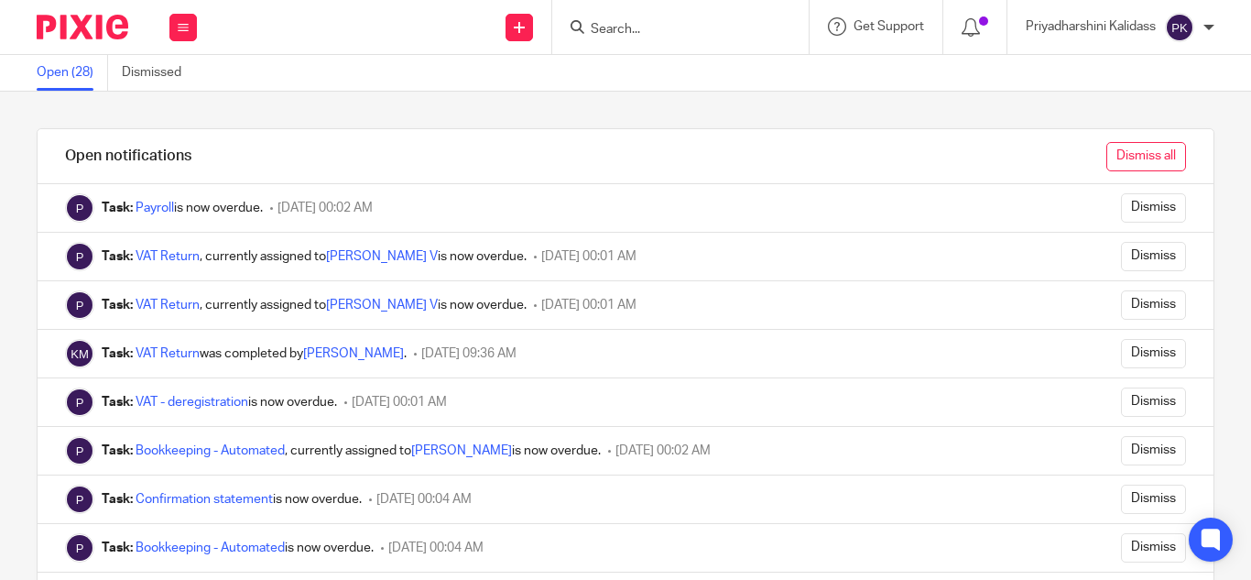
click at [1109, 158] on input "Dismiss all" at bounding box center [1147, 156] width 80 height 29
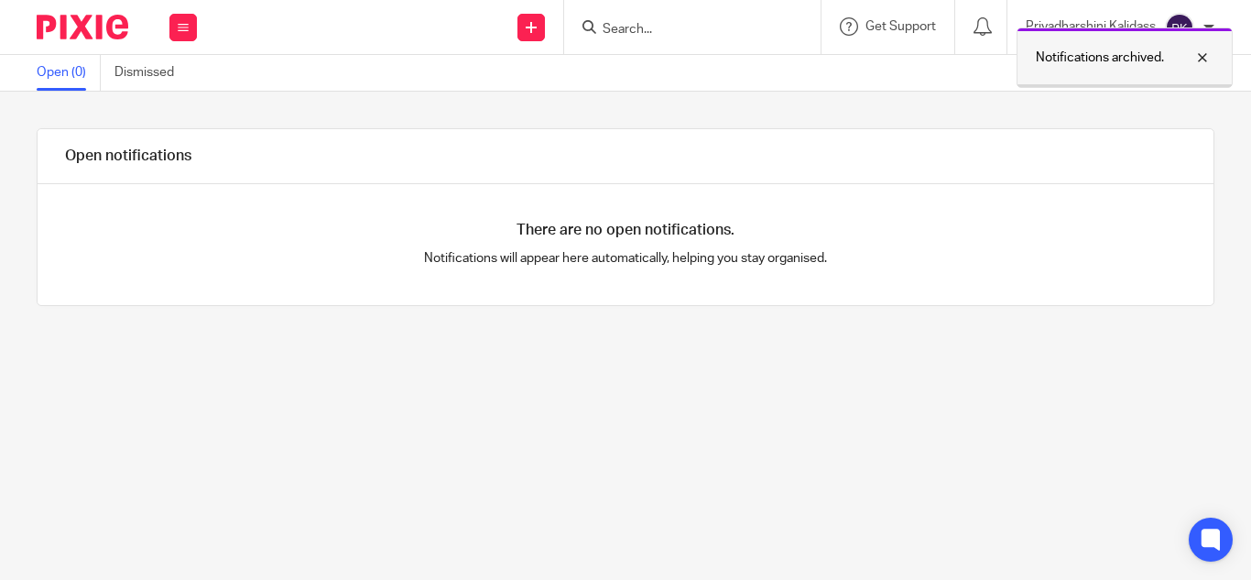
click at [1210, 55] on div at bounding box center [1188, 58] width 49 height 22
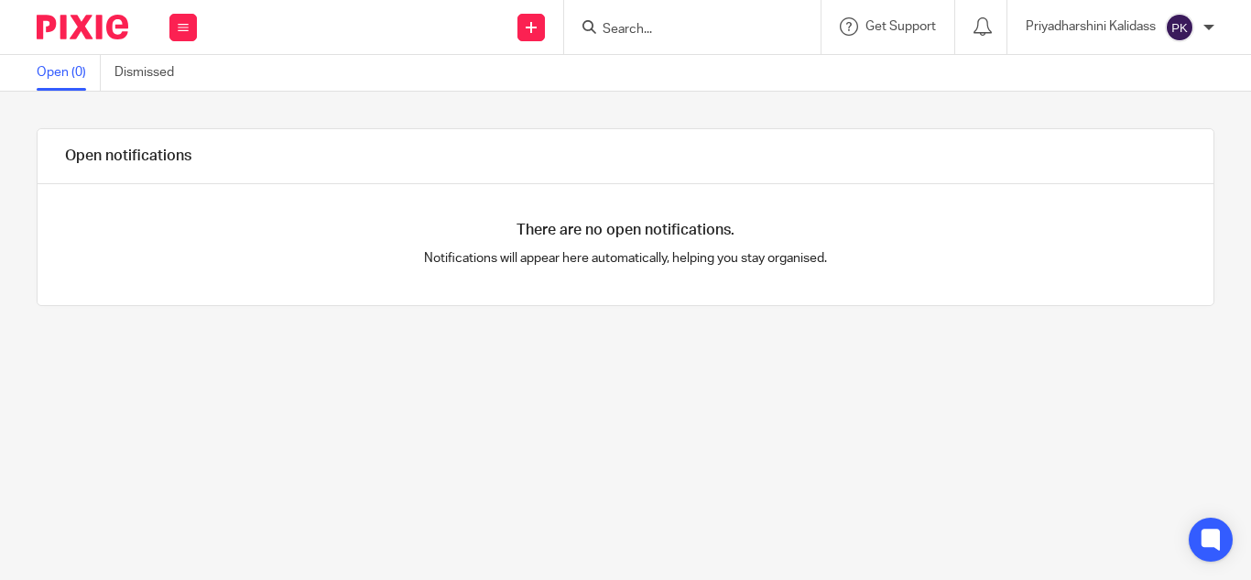
click at [1208, 18] on div "Priyadharshini Kalidass" at bounding box center [1120, 27] width 189 height 29
click at [1120, 67] on span "My profile" at bounding box center [1137, 73] width 57 height 13
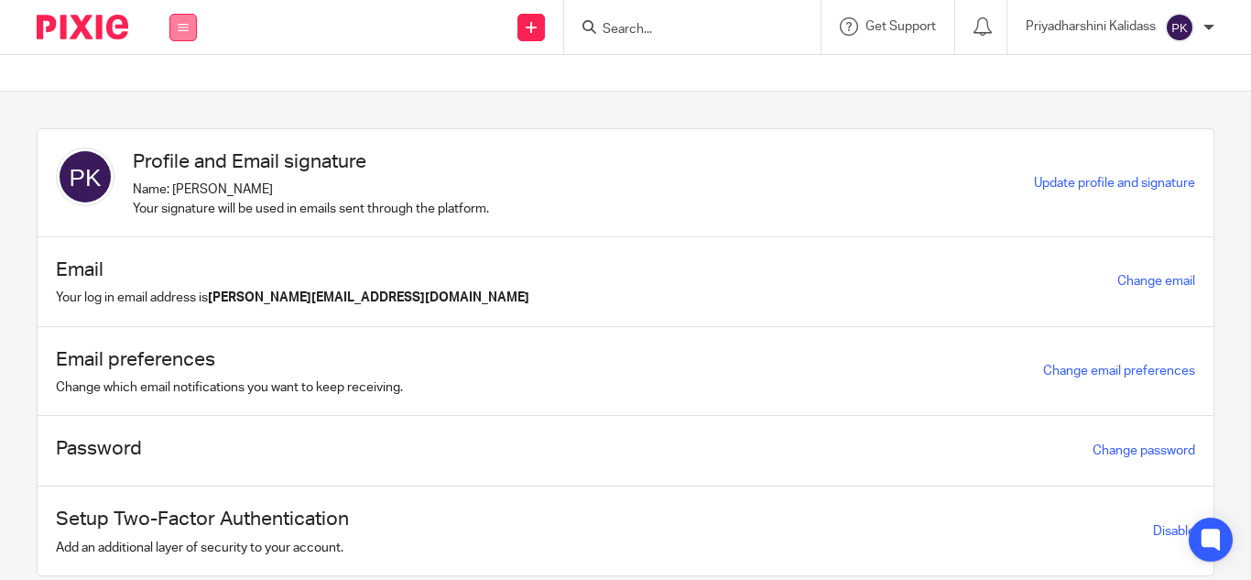
click at [181, 19] on button at bounding box center [182, 27] width 27 height 27
click at [176, 112] on link "Email" at bounding box center [173, 111] width 30 height 13
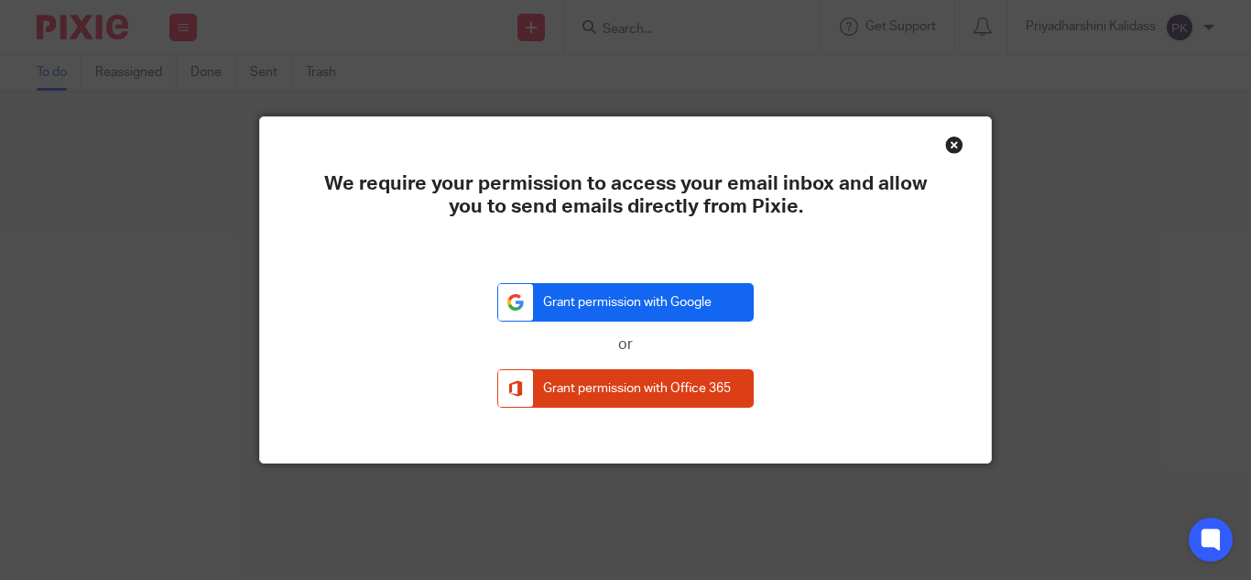
click at [649, 312] on link "Grant permission with Google" at bounding box center [625, 302] width 256 height 39
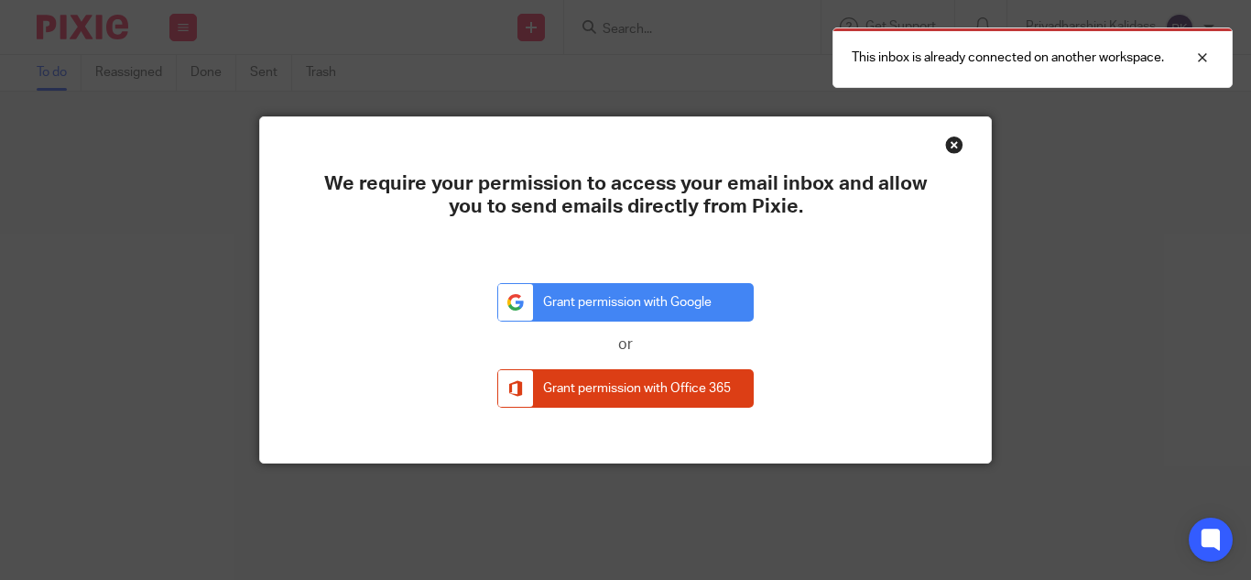
click at [945, 139] on div "Close this dialog window" at bounding box center [954, 145] width 18 height 18
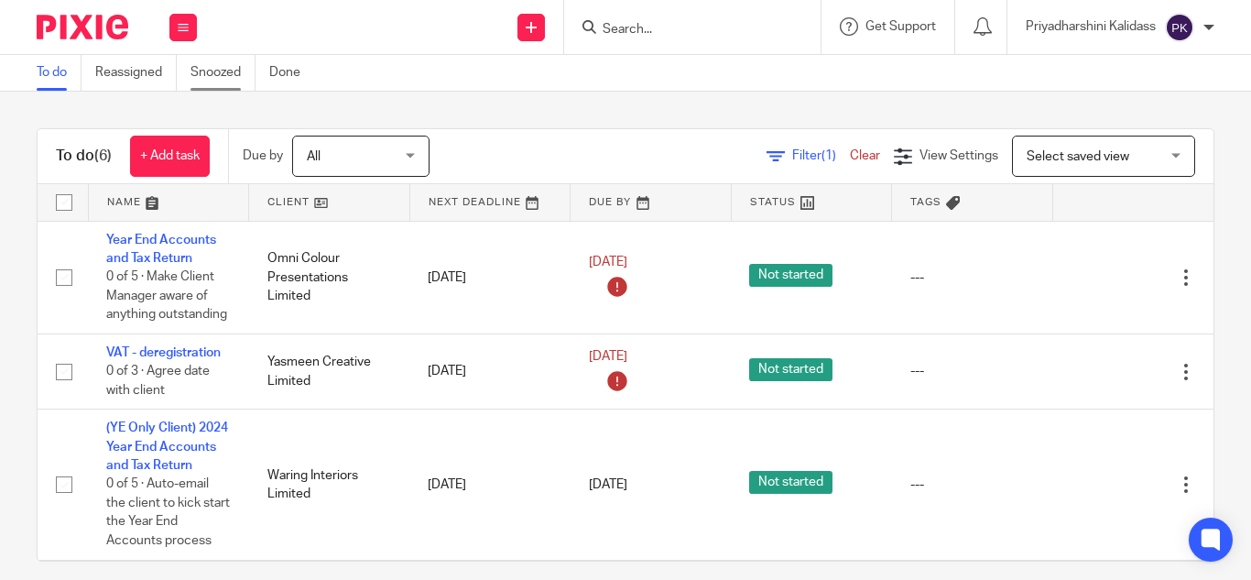
click at [212, 87] on link "Snoozed" at bounding box center [223, 73] width 65 height 36
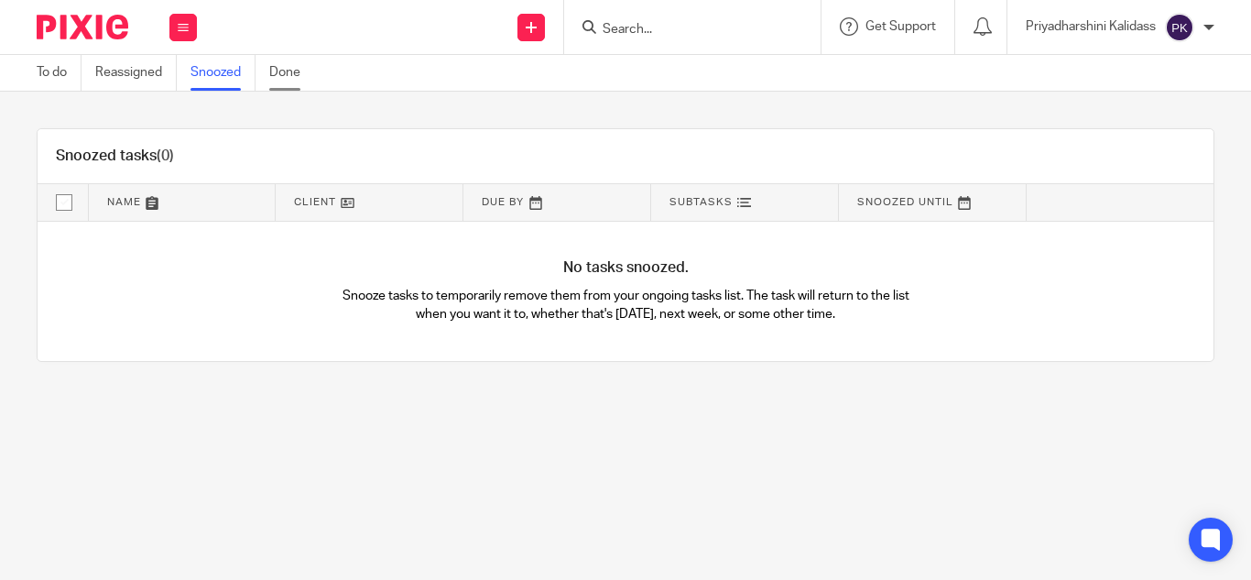
click at [275, 82] on link "Done" at bounding box center [291, 73] width 45 height 36
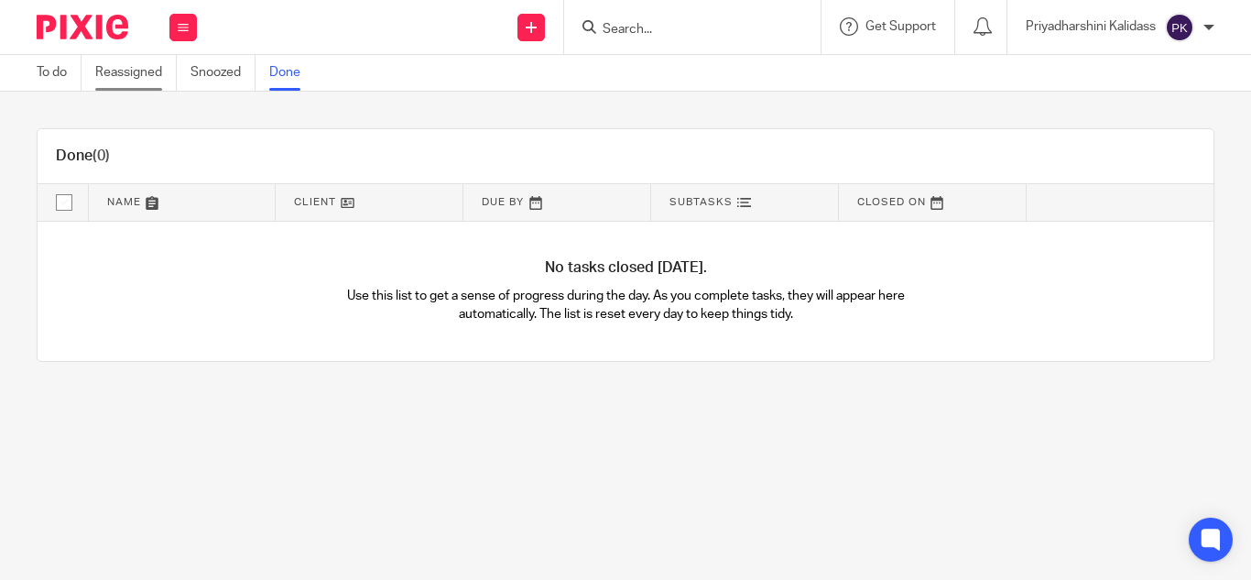
click at [114, 78] on link "Reassigned" at bounding box center [136, 73] width 82 height 36
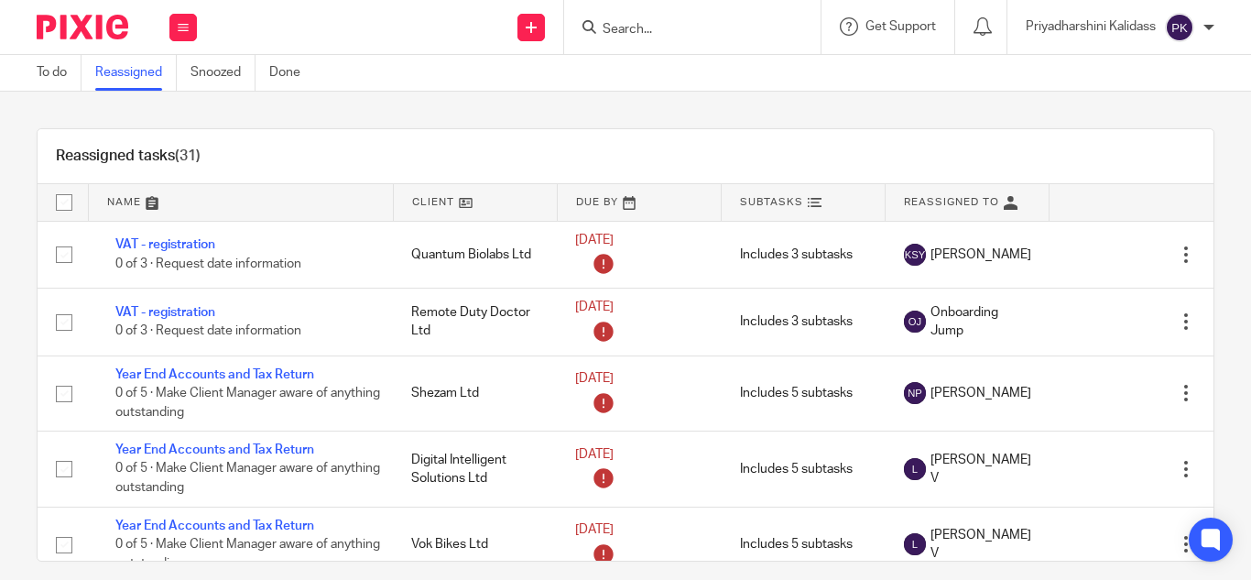
click at [59, 199] on input "checkbox" at bounding box center [64, 202] width 35 height 35
checkbox input "true"
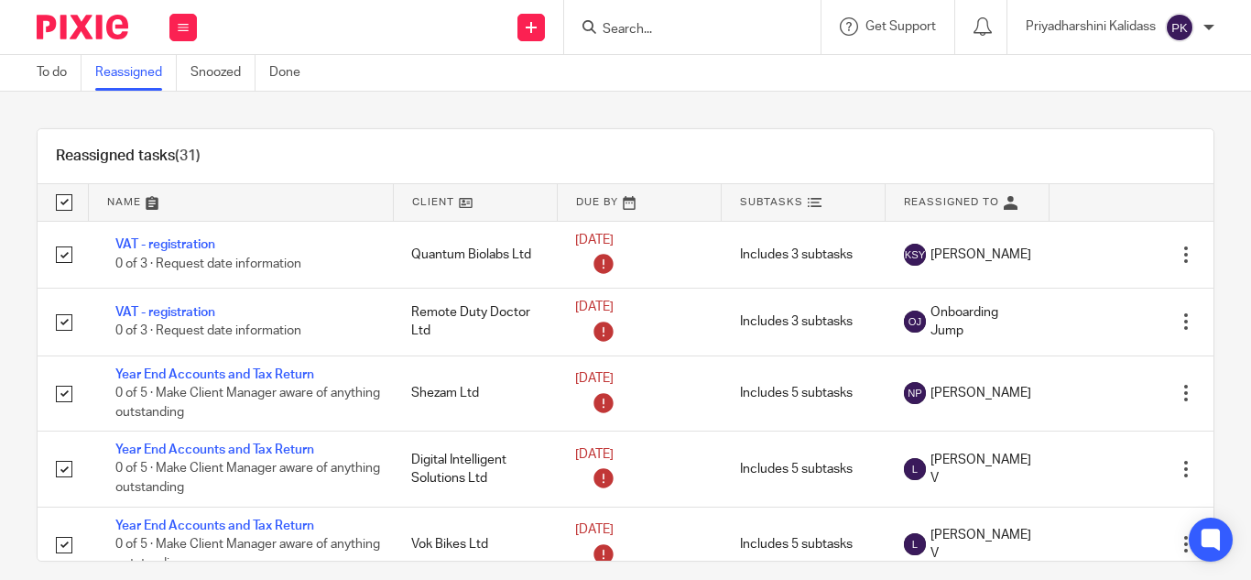
checkbox input "true"
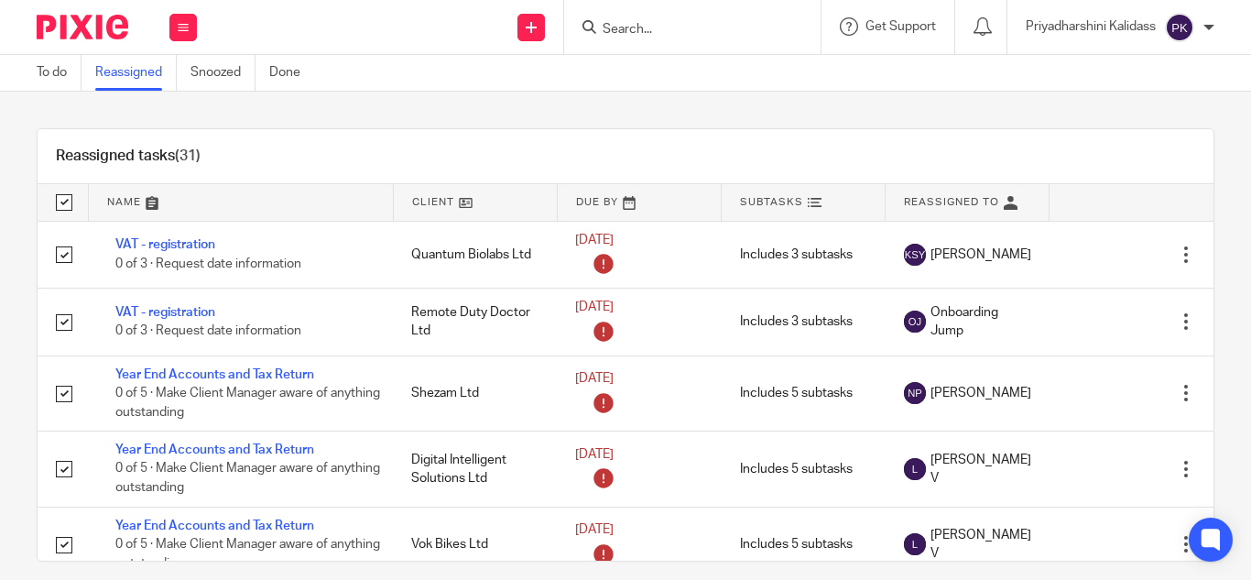
checkbox input "true"
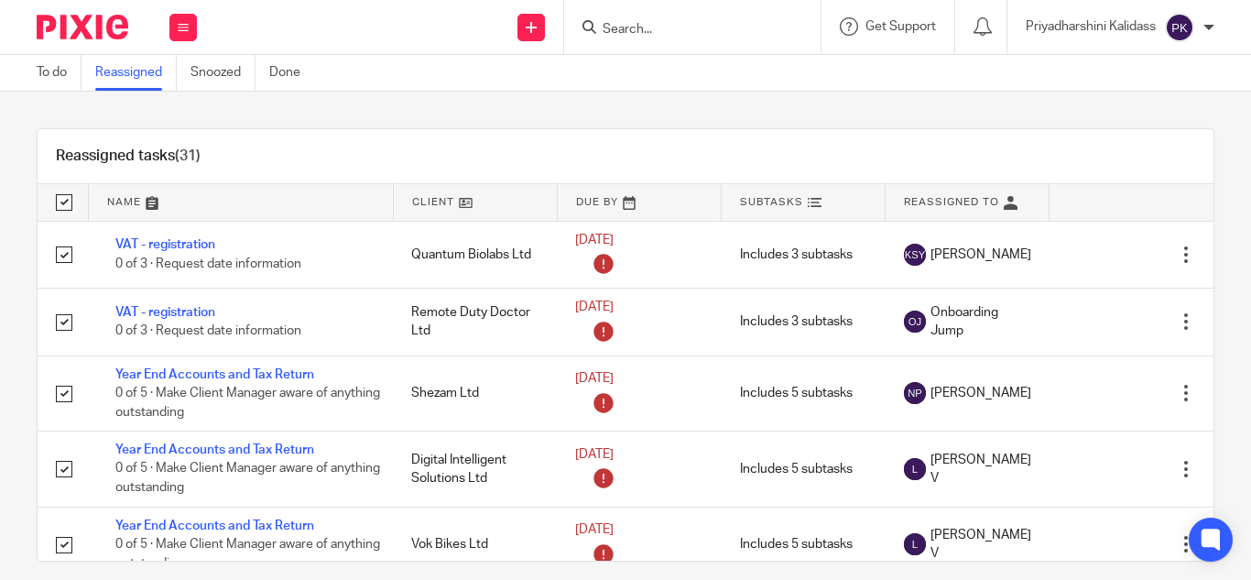
checkbox input "true"
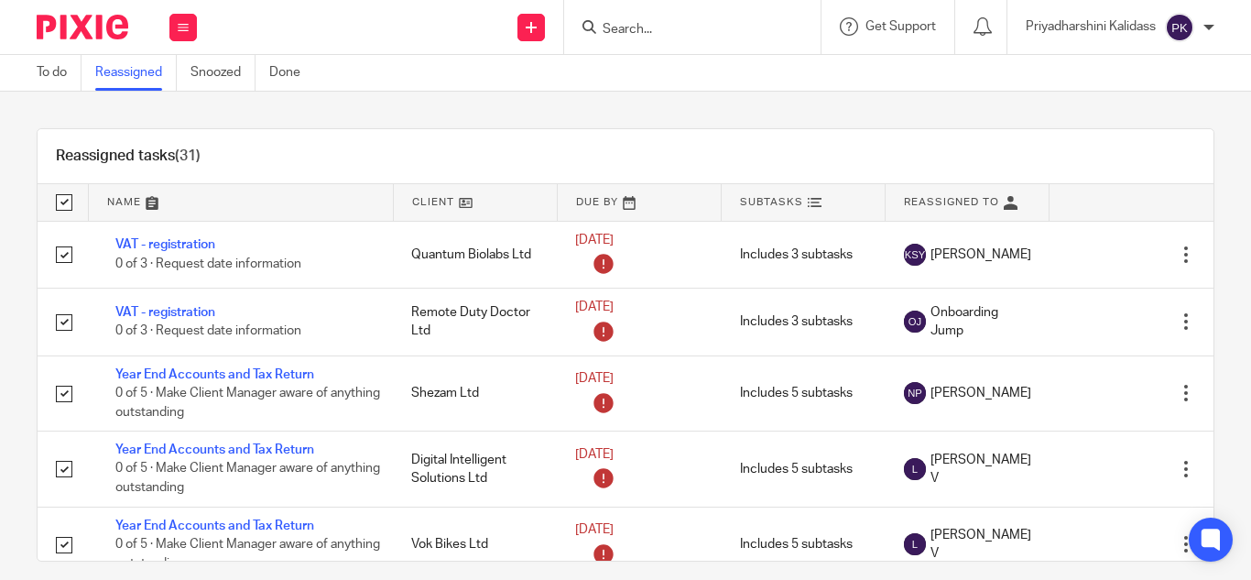
checkbox input "true"
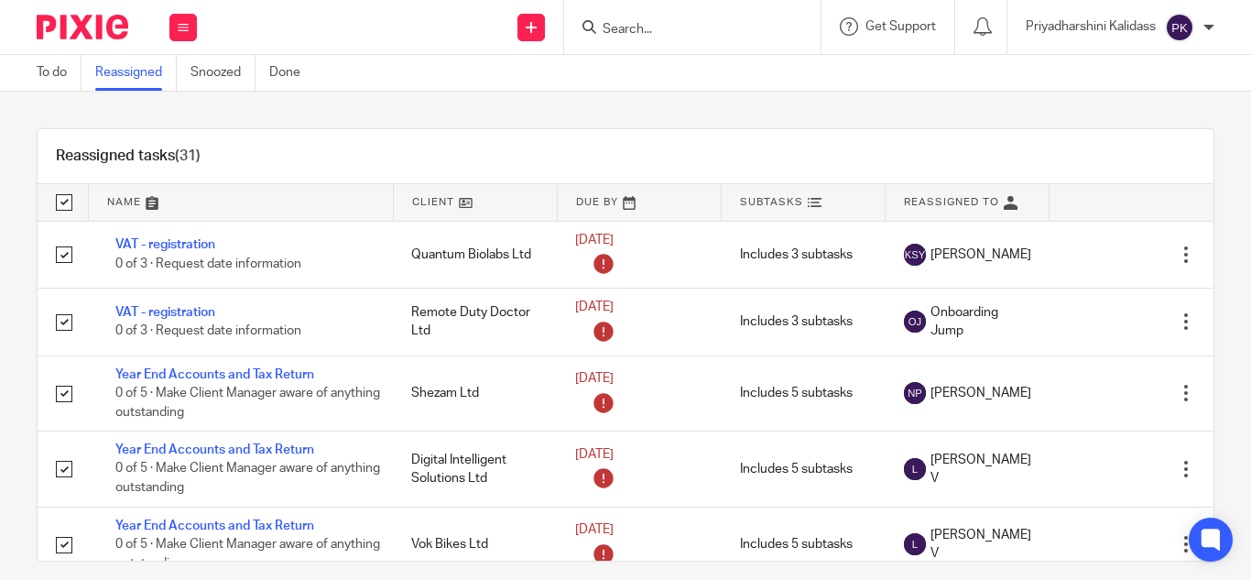
checkbox input "true"
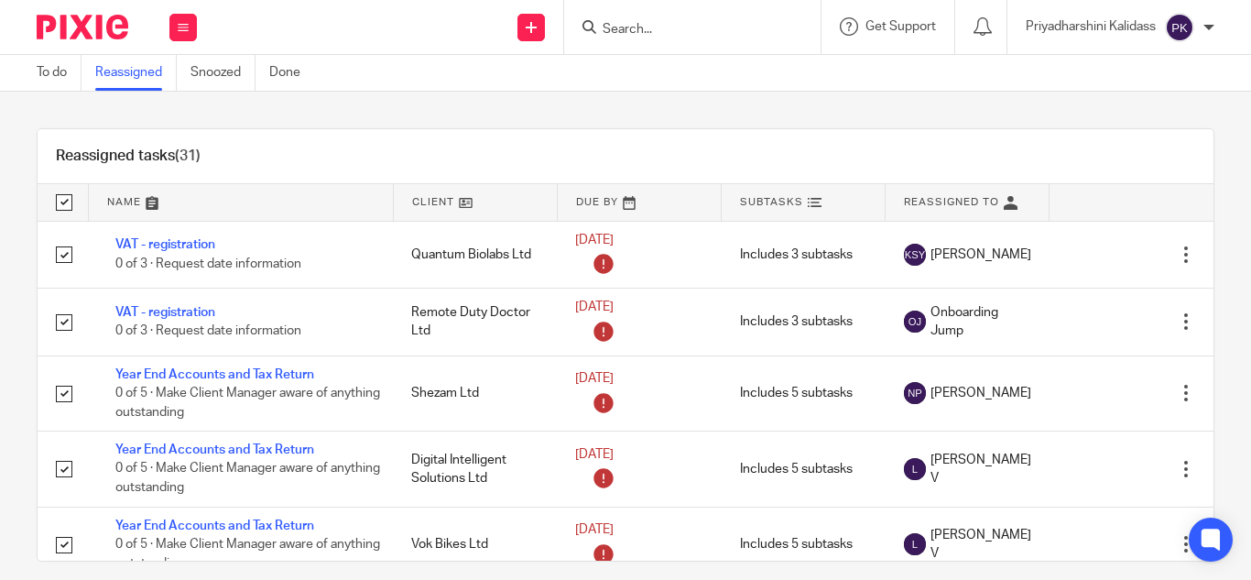
checkbox input "true"
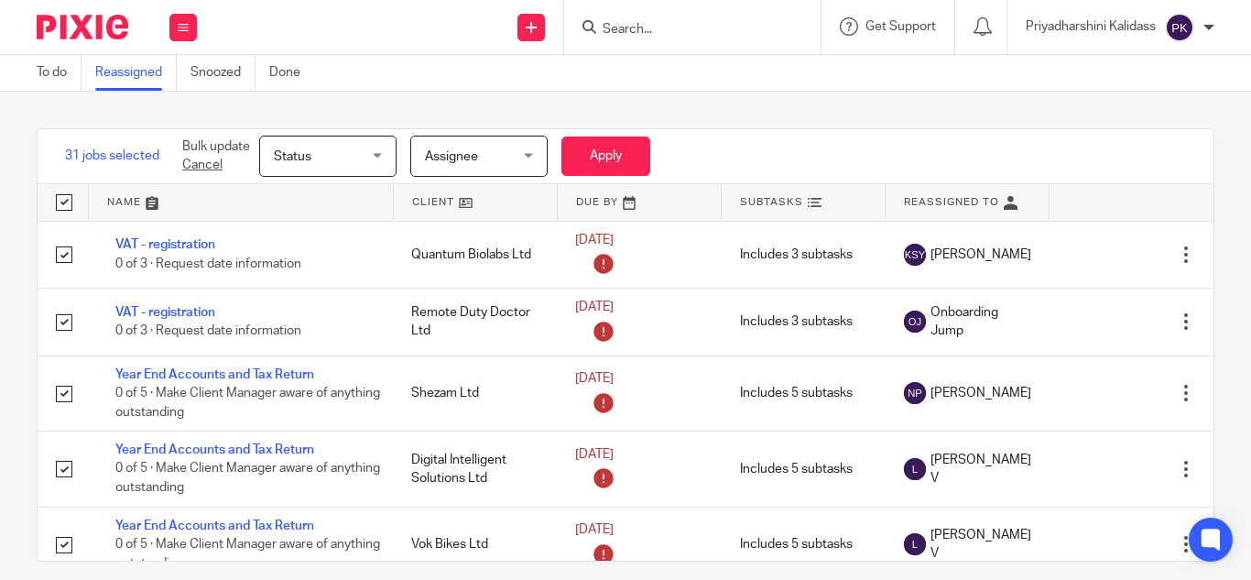
click at [387, 119] on div "31 jobs selected Bulk update Cancel Status Status Status Not started In progres…" at bounding box center [625, 336] width 1251 height 488
click at [70, 200] on input "checkbox" at bounding box center [64, 202] width 35 height 35
checkbox input "false"
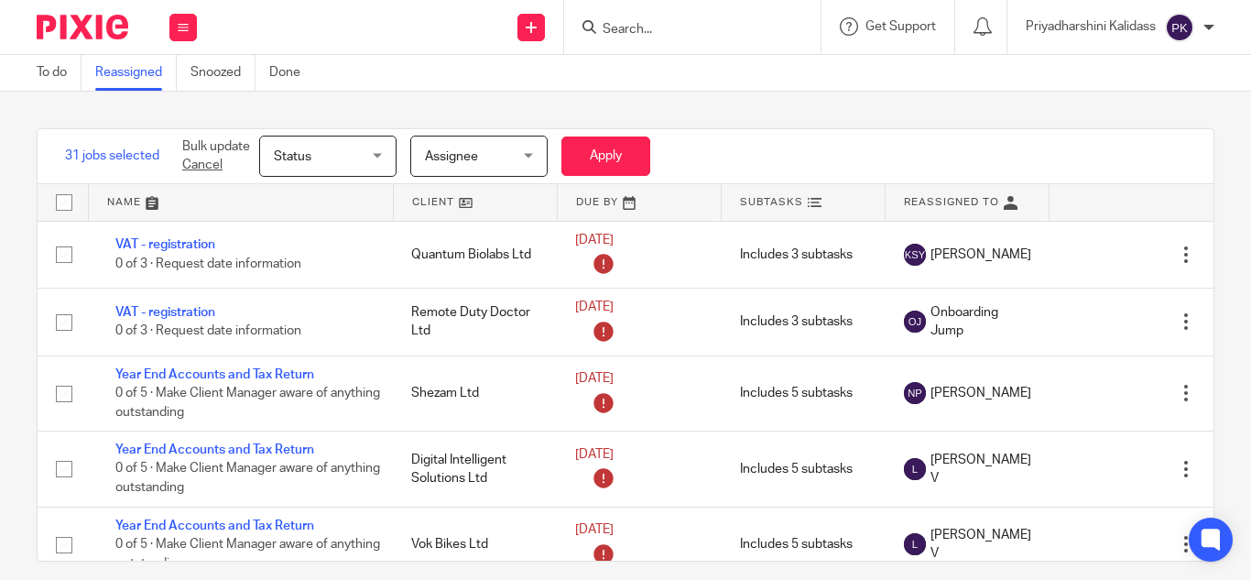
checkbox input "false"
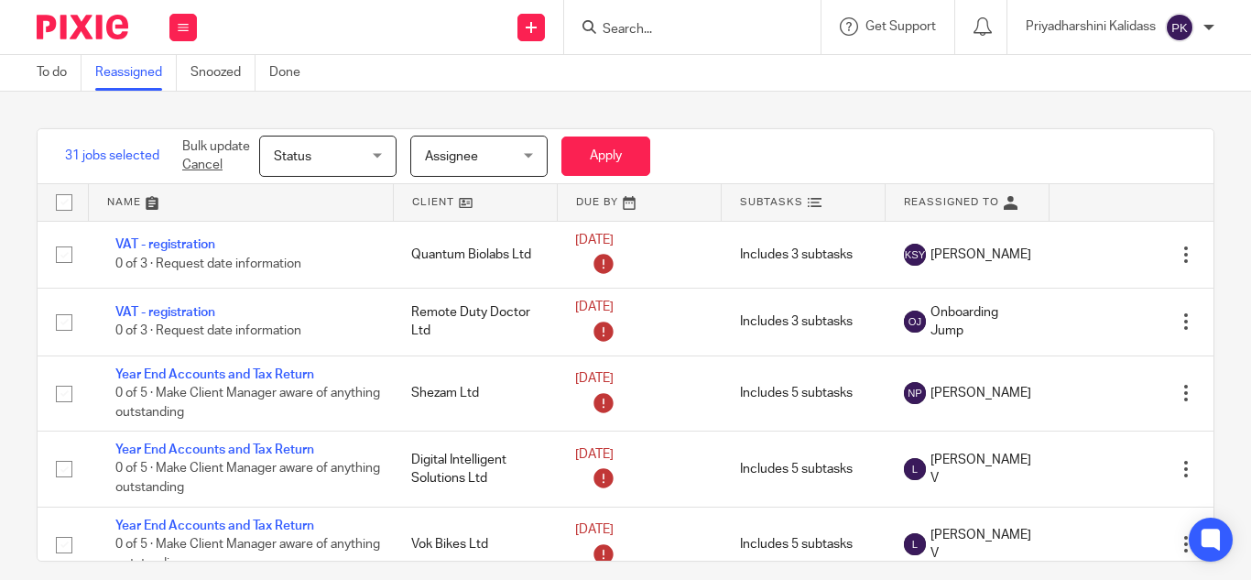
checkbox input "false"
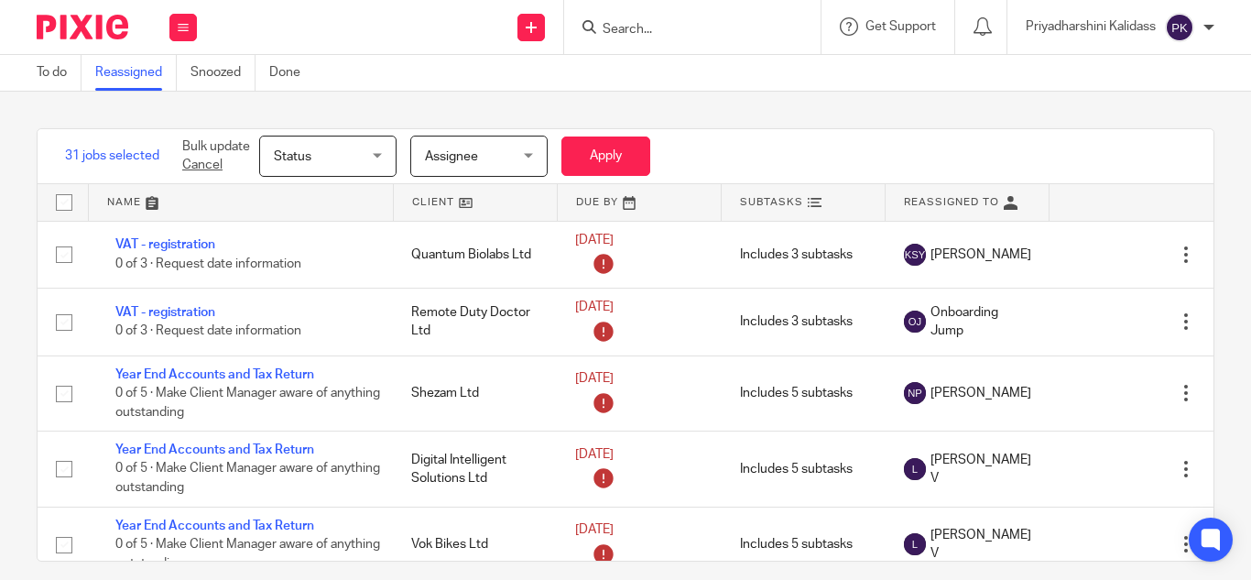
checkbox input "false"
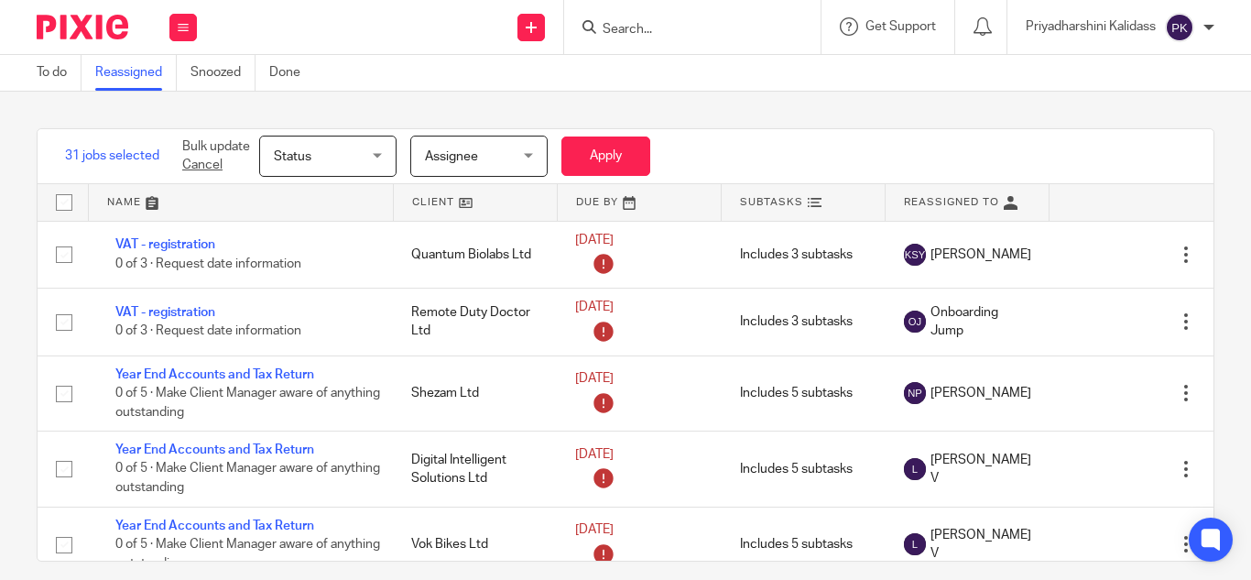
checkbox input "false"
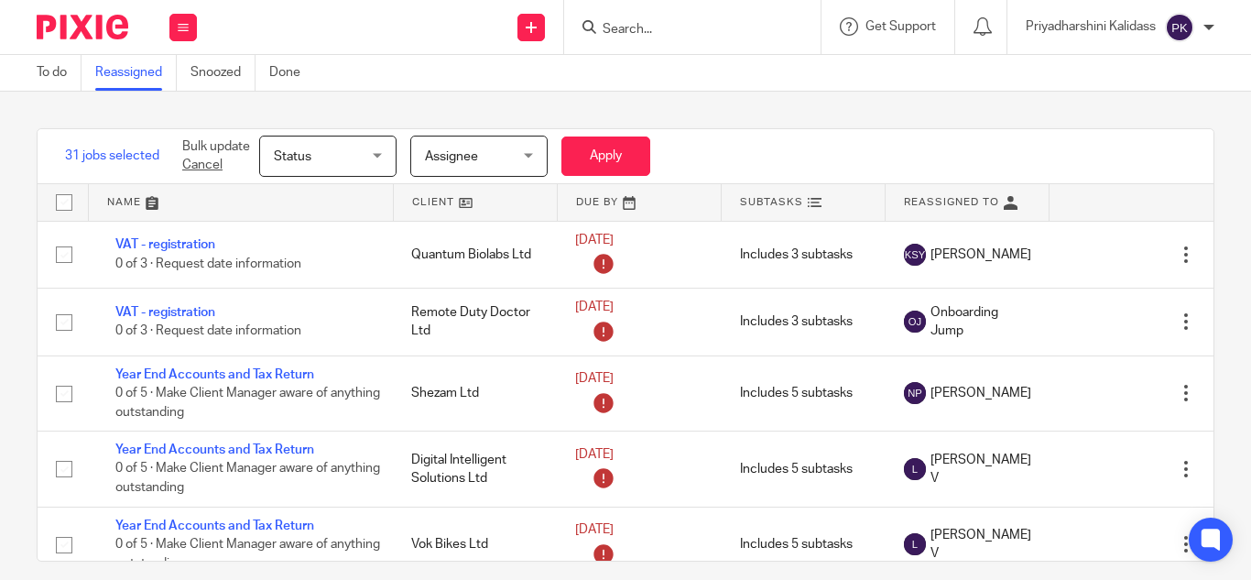
checkbox input "false"
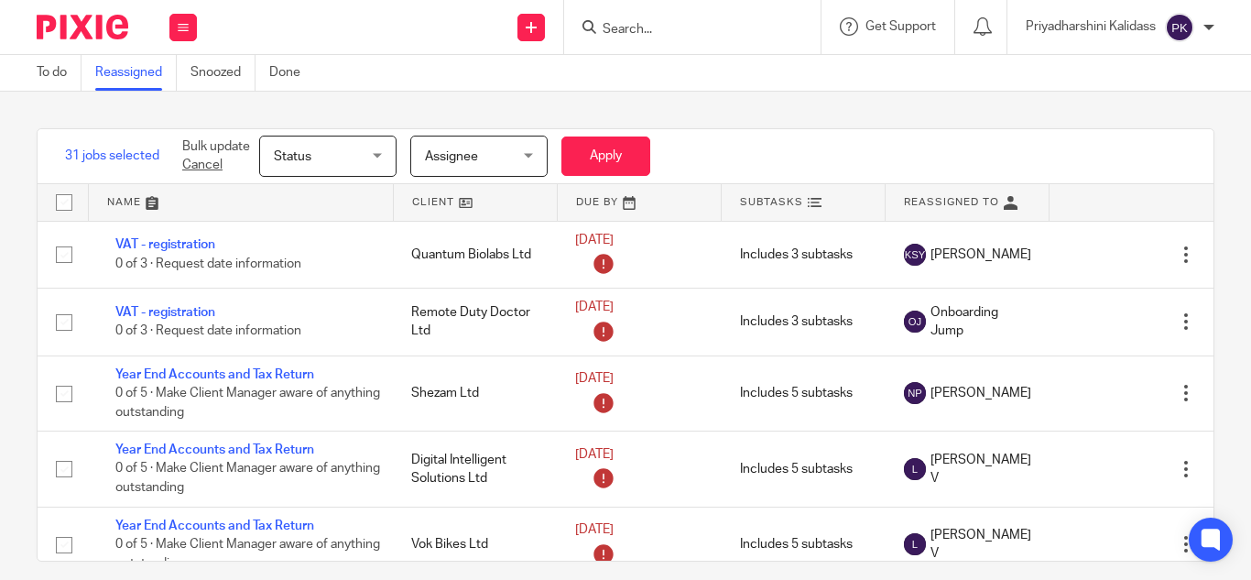
checkbox input "false"
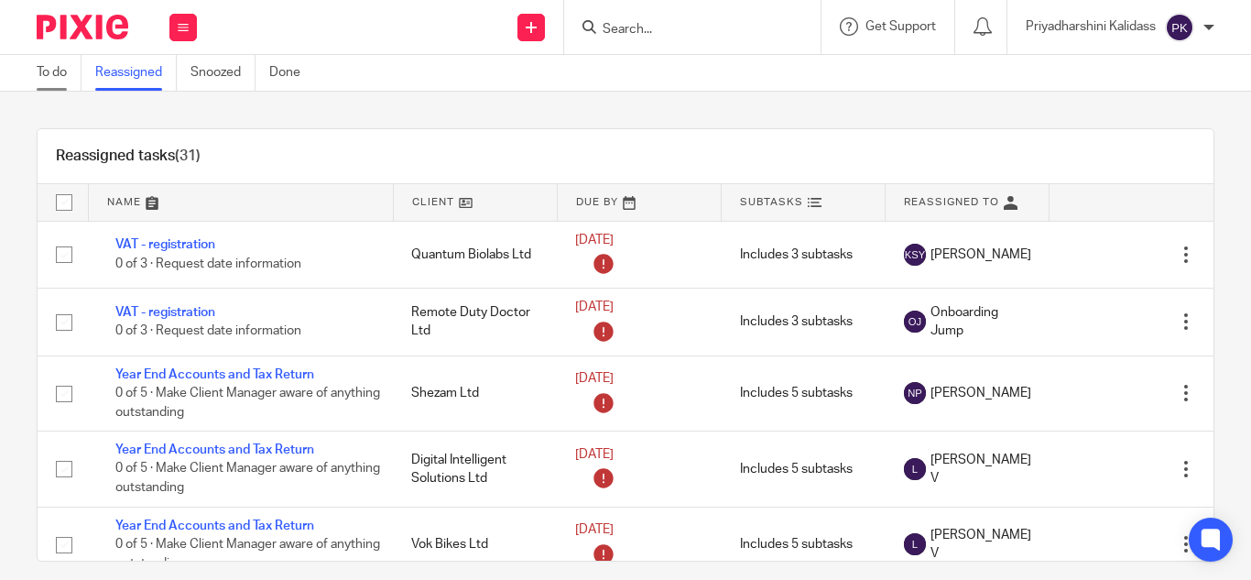
click at [48, 69] on link "To do" at bounding box center [59, 73] width 45 height 36
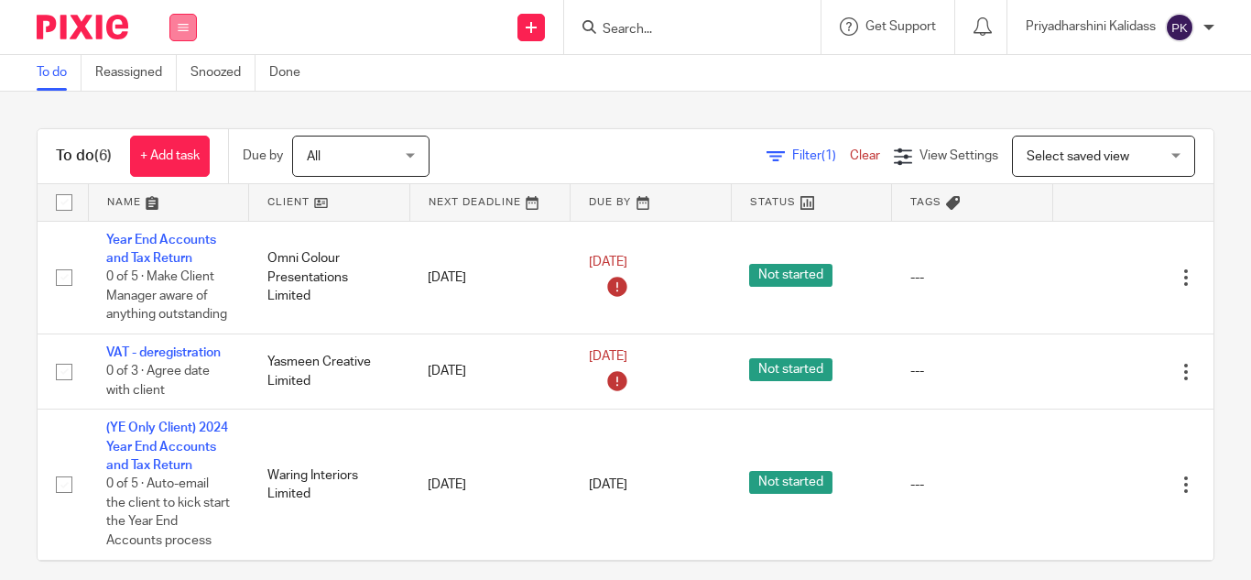
drag, startPoint x: 0, startPoint y: 0, endPoint x: 184, endPoint y: 14, distance: 184.6
click at [184, 14] on button at bounding box center [182, 27] width 27 height 27
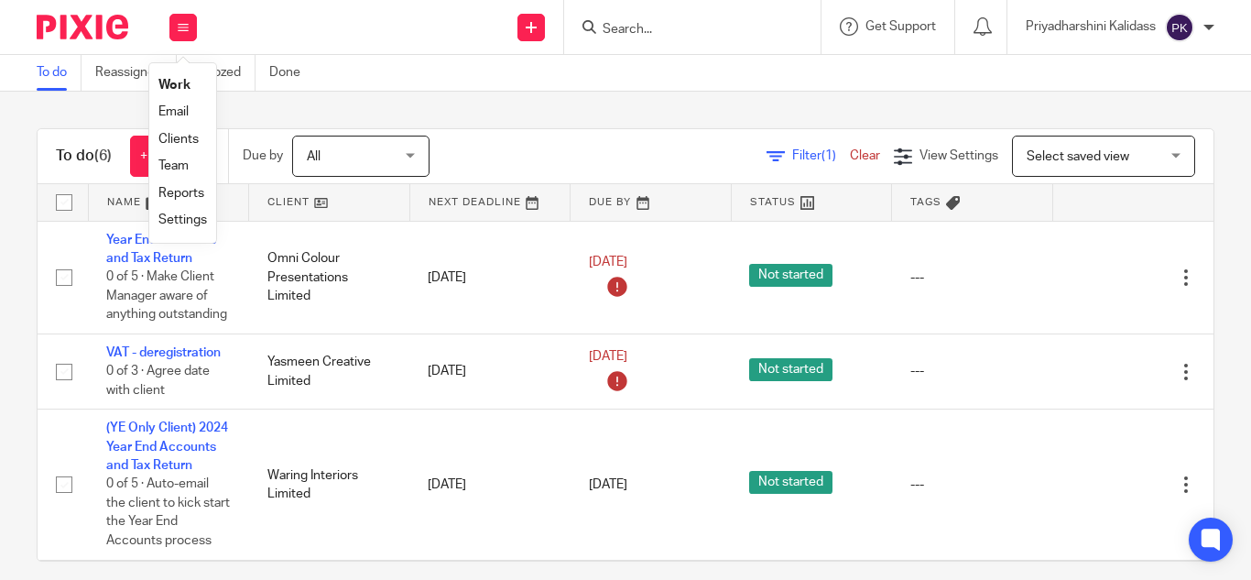
click at [184, 216] on link "Settings" at bounding box center [182, 219] width 49 height 13
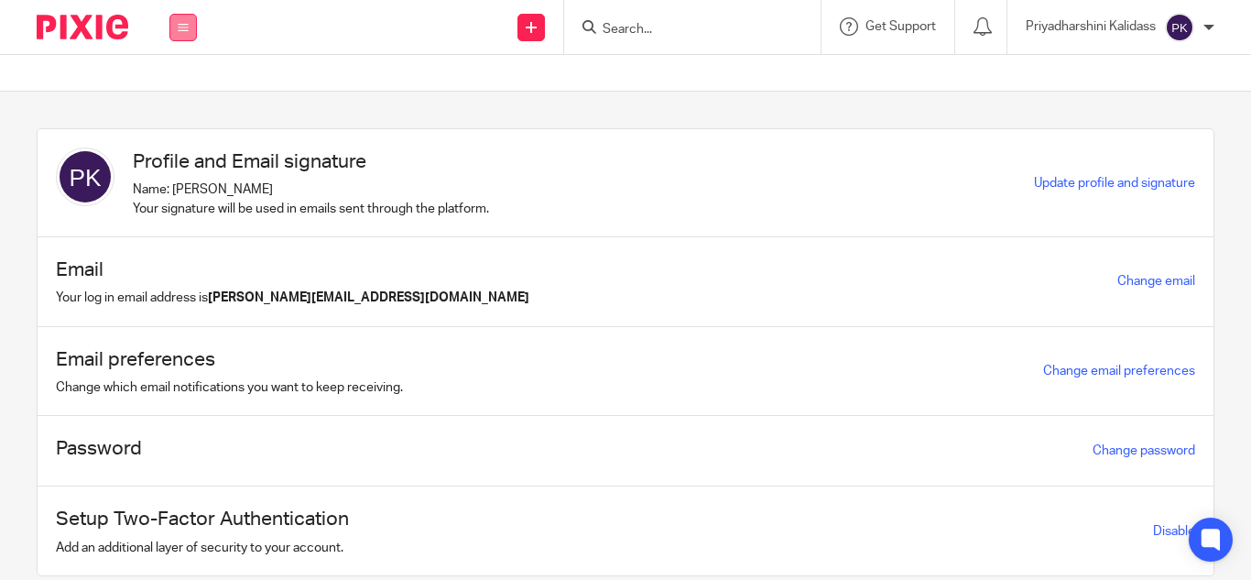
click at [177, 27] on button at bounding box center [182, 27] width 27 height 27
click at [183, 195] on link "Reports" at bounding box center [181, 193] width 46 height 13
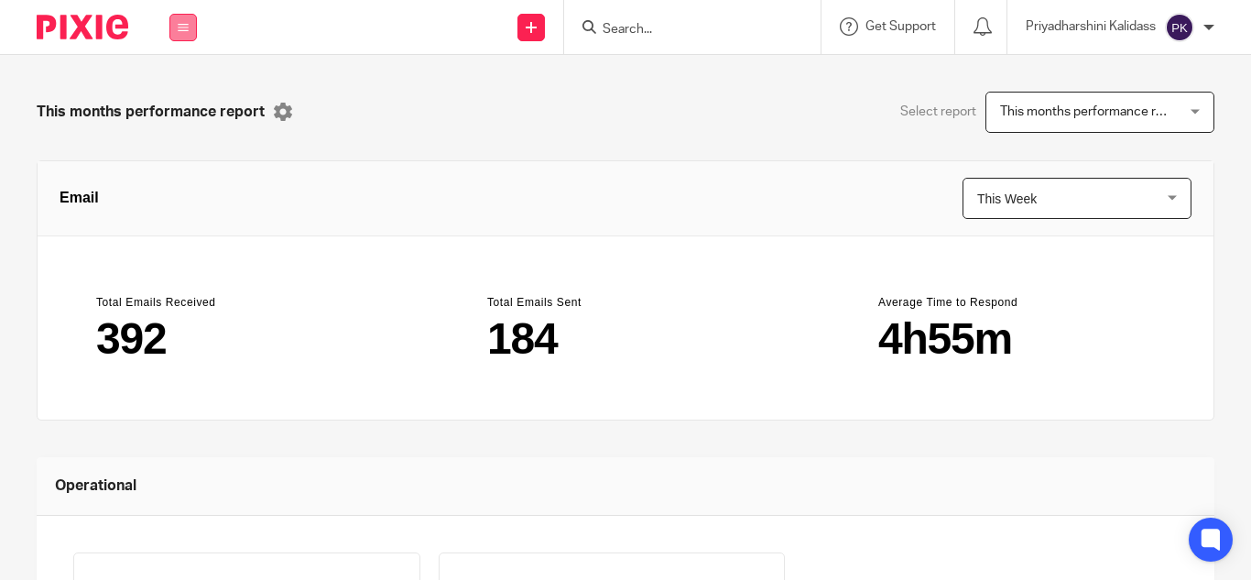
click at [190, 37] on button at bounding box center [182, 27] width 27 height 27
click at [191, 161] on li "Team" at bounding box center [182, 166] width 49 height 27
click at [183, 161] on link "Team" at bounding box center [173, 165] width 30 height 13
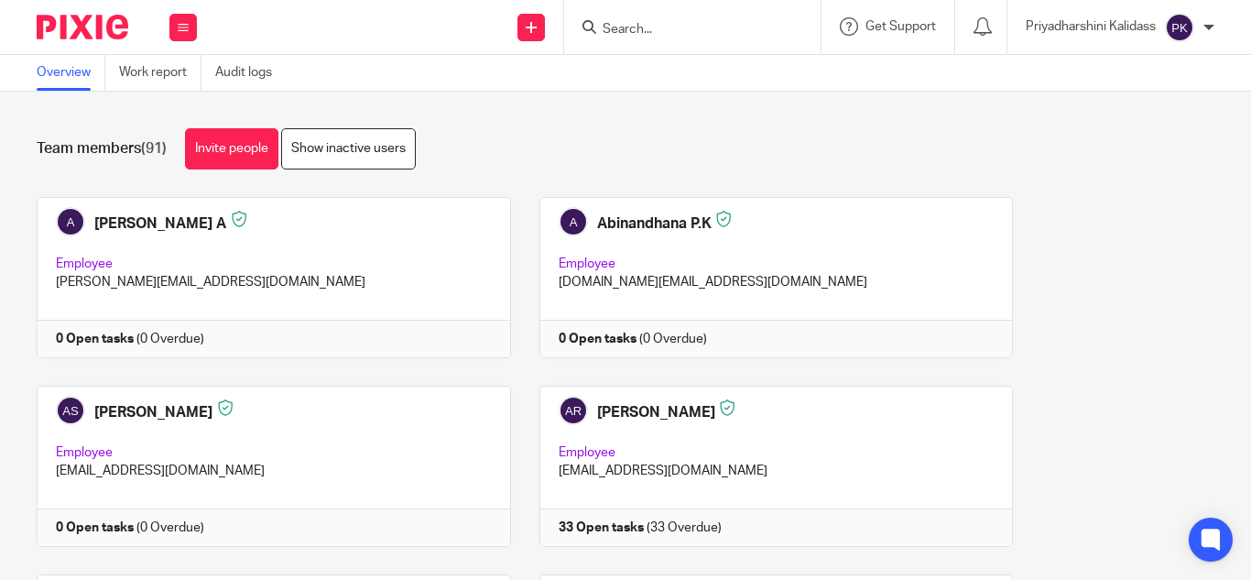
click at [188, 35] on button at bounding box center [182, 27] width 27 height 27
click at [180, 139] on link "Clients" at bounding box center [178, 139] width 40 height 13
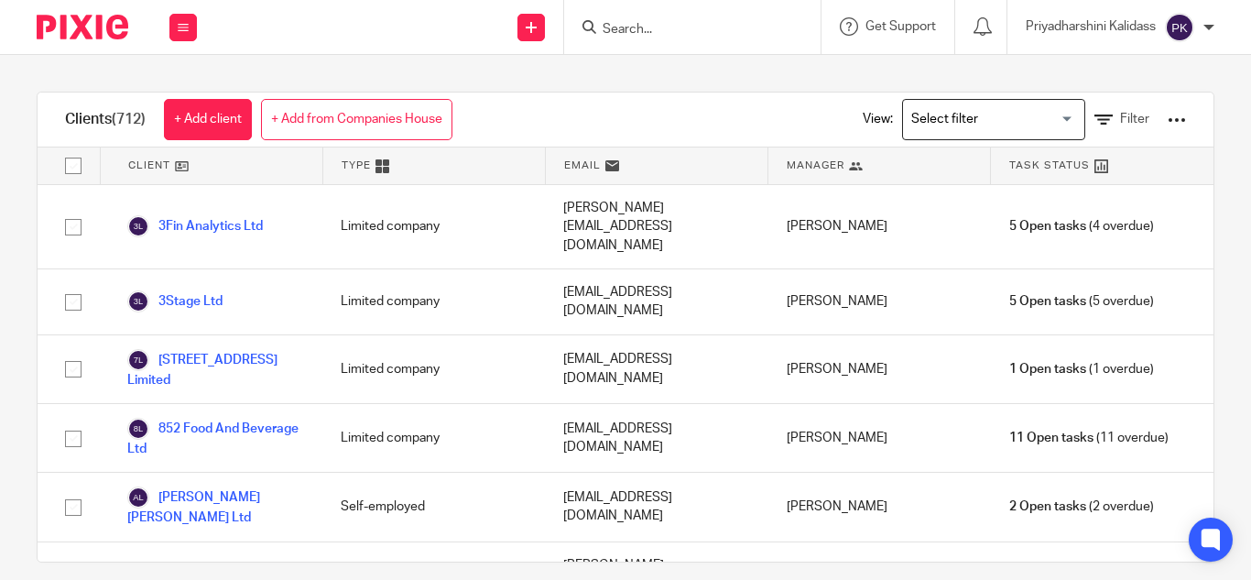
click at [521, 24] on link at bounding box center [531, 27] width 27 height 27
click at [535, 32] on link at bounding box center [531, 27] width 27 height 27
click at [172, 15] on button at bounding box center [182, 27] width 27 height 27
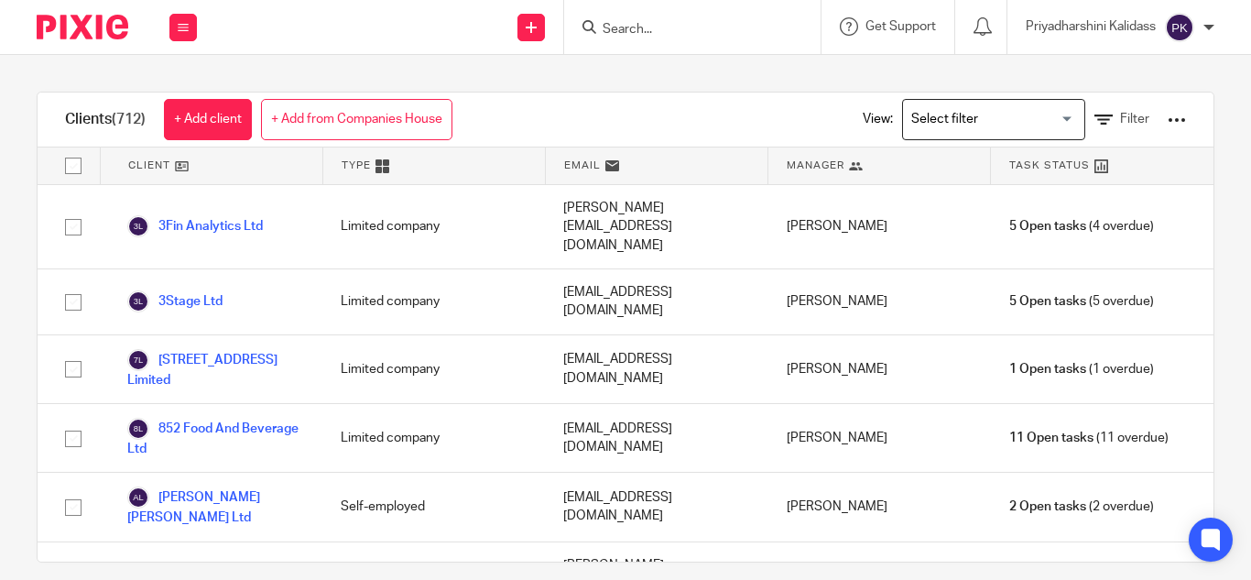
click at [179, 24] on icon at bounding box center [183, 27] width 11 height 11
click at [249, 59] on div "Clients (712) + Add client + Add from Companies House View: Loading... Filter C…" at bounding box center [625, 317] width 1251 height 525
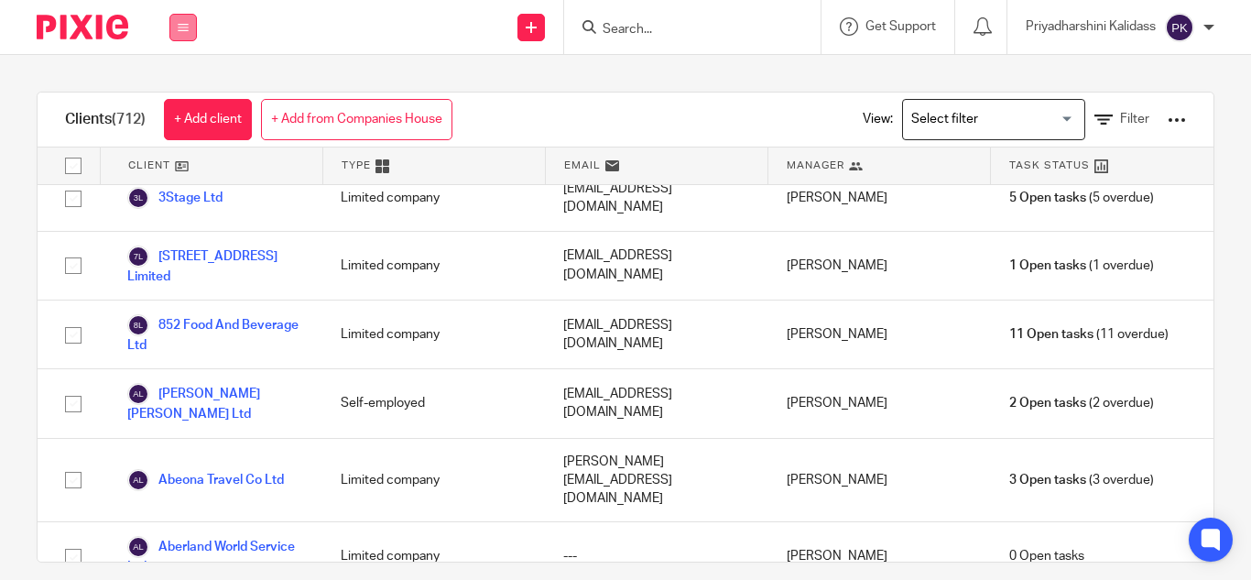
click at [189, 31] on button at bounding box center [182, 27] width 27 height 27
click at [174, 86] on link "Work" at bounding box center [172, 85] width 29 height 13
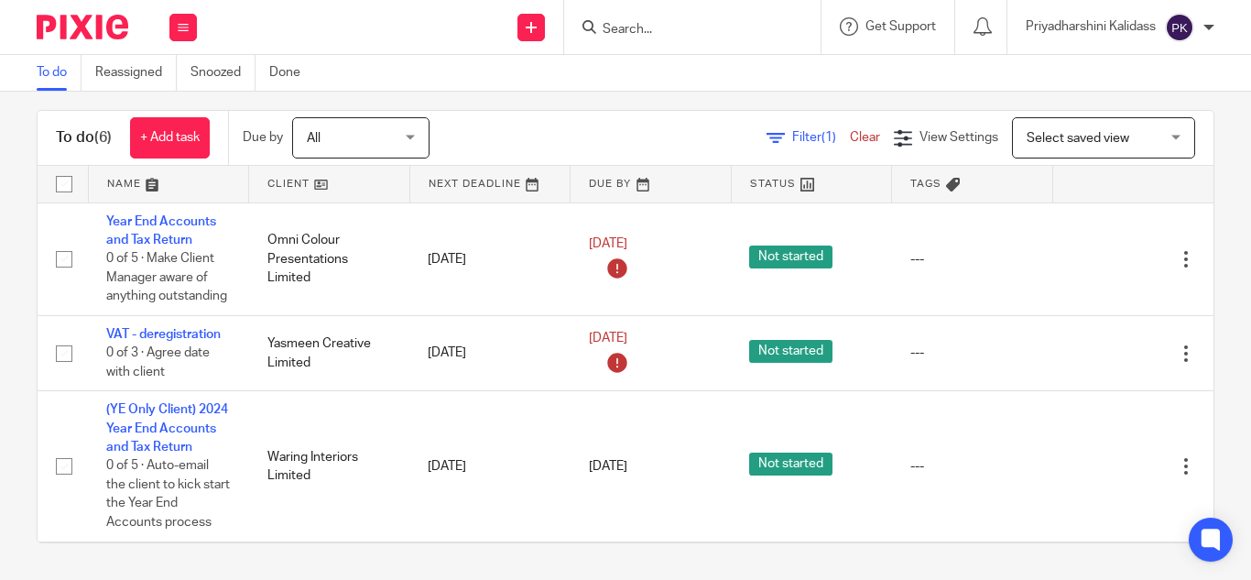
click at [1150, 133] on div "Select saved view Select saved view" at bounding box center [1103, 137] width 183 height 41
click at [1210, 26] on div at bounding box center [1209, 27] width 11 height 11
click at [974, 23] on icon at bounding box center [983, 26] width 18 height 18
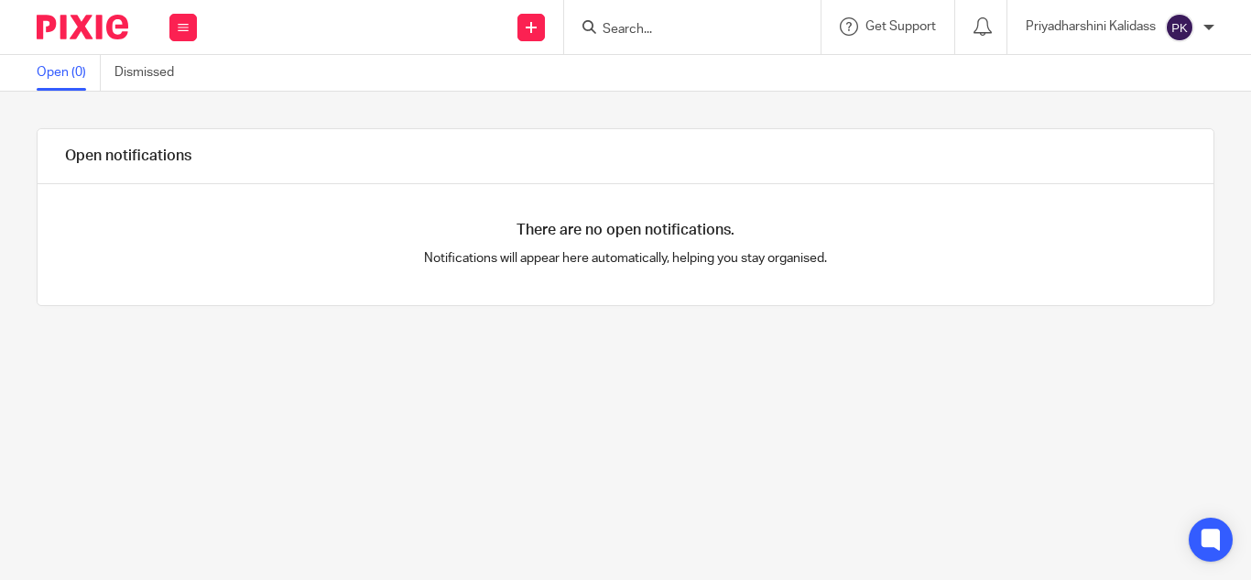
click at [1211, 22] on div at bounding box center [1209, 27] width 11 height 11
click at [1128, 93] on span "Email integration" at bounding box center [1156, 99] width 95 height 13
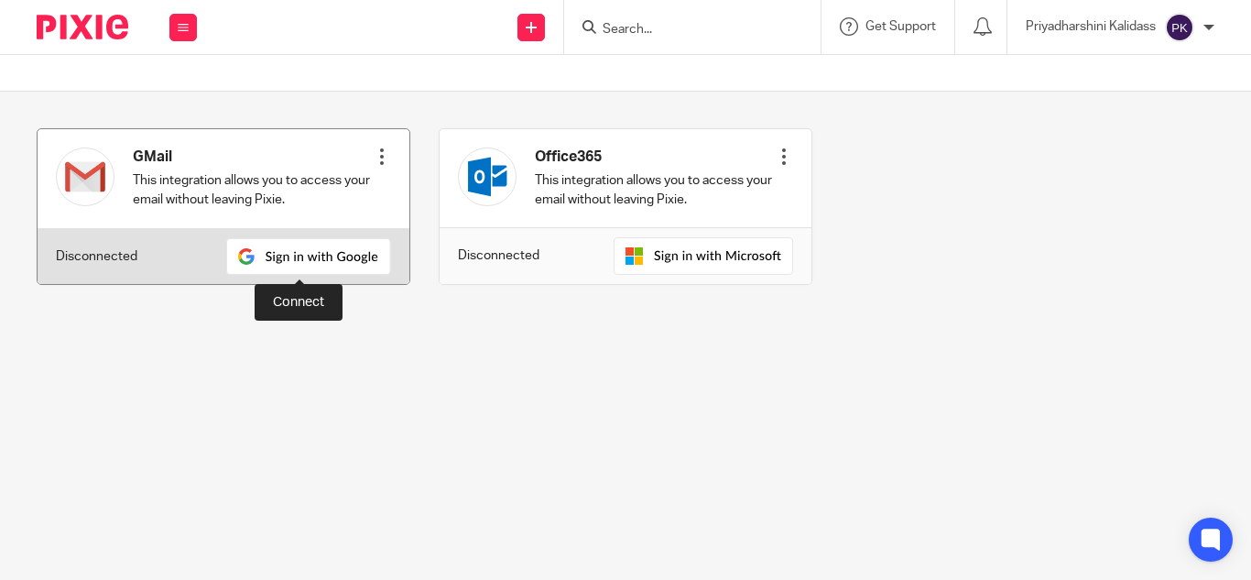
click at [315, 263] on img at bounding box center [308, 256] width 165 height 37
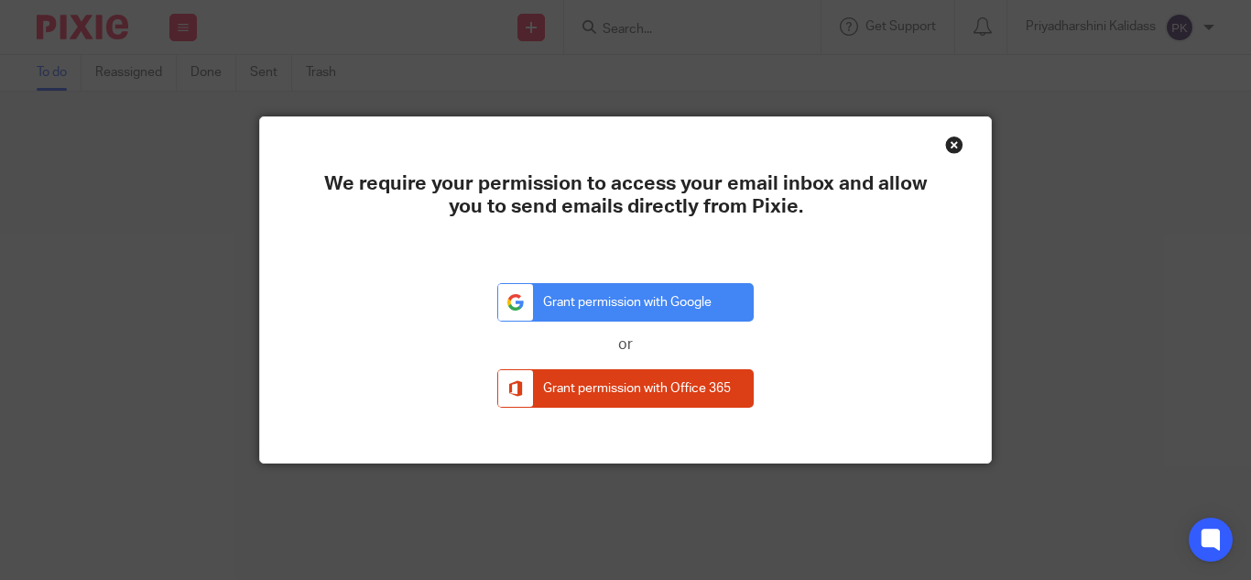
click at [945, 142] on div "Close this dialog window" at bounding box center [954, 145] width 18 height 18
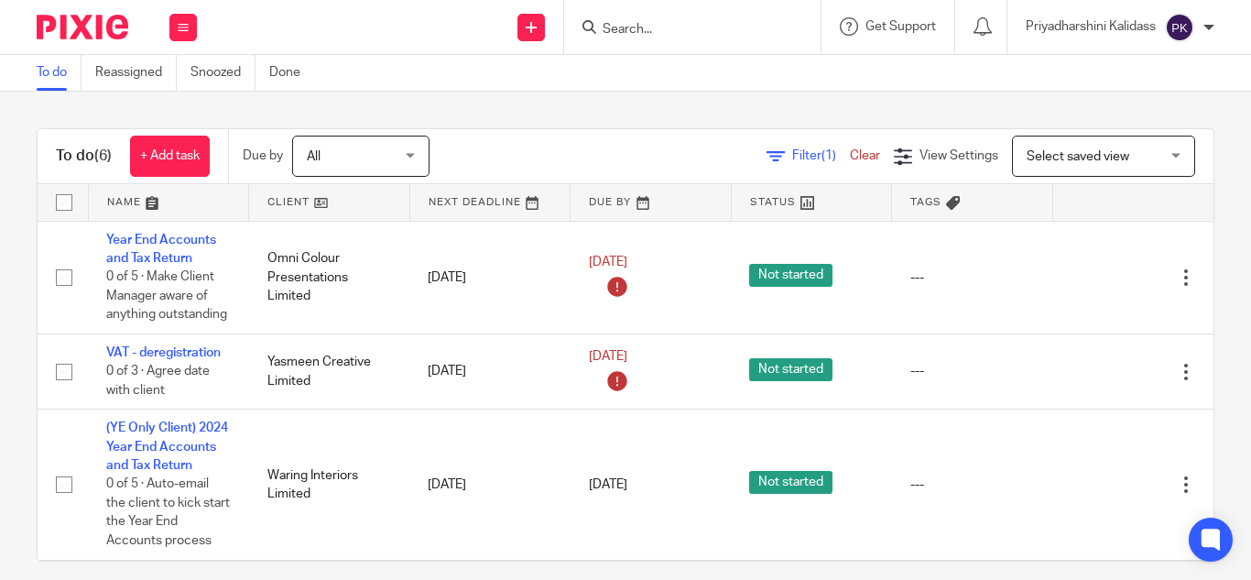
click at [1217, 24] on div "[PERSON_NAME] My profile Email integration Logout" at bounding box center [1120, 27] width 225 height 54
click at [1200, 27] on div "Priyadharshini Kalidass" at bounding box center [1120, 27] width 189 height 29
click at [1114, 94] on span "Email integration" at bounding box center [1156, 99] width 95 height 13
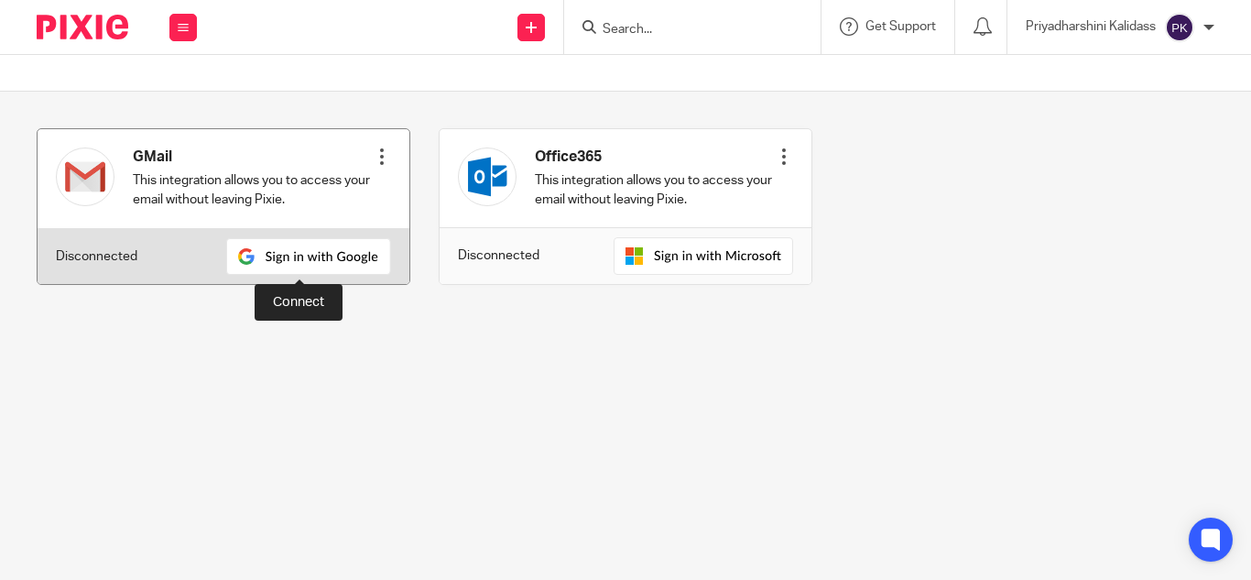
click at [334, 262] on img at bounding box center [308, 256] width 165 height 37
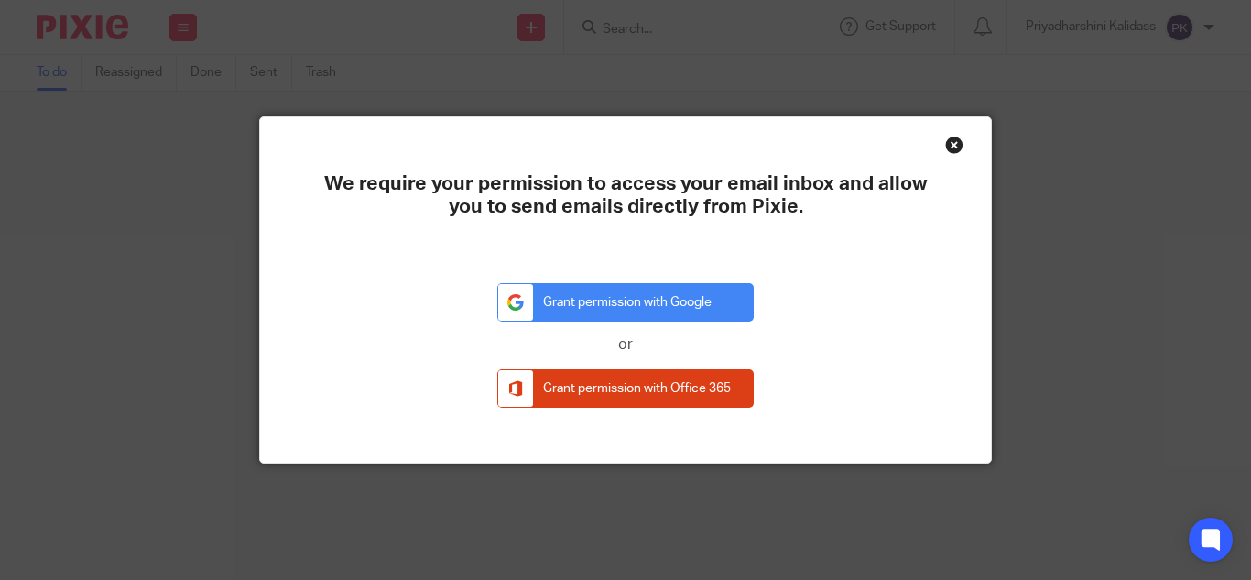
click at [952, 144] on div "Close this dialog window" at bounding box center [954, 145] width 18 height 18
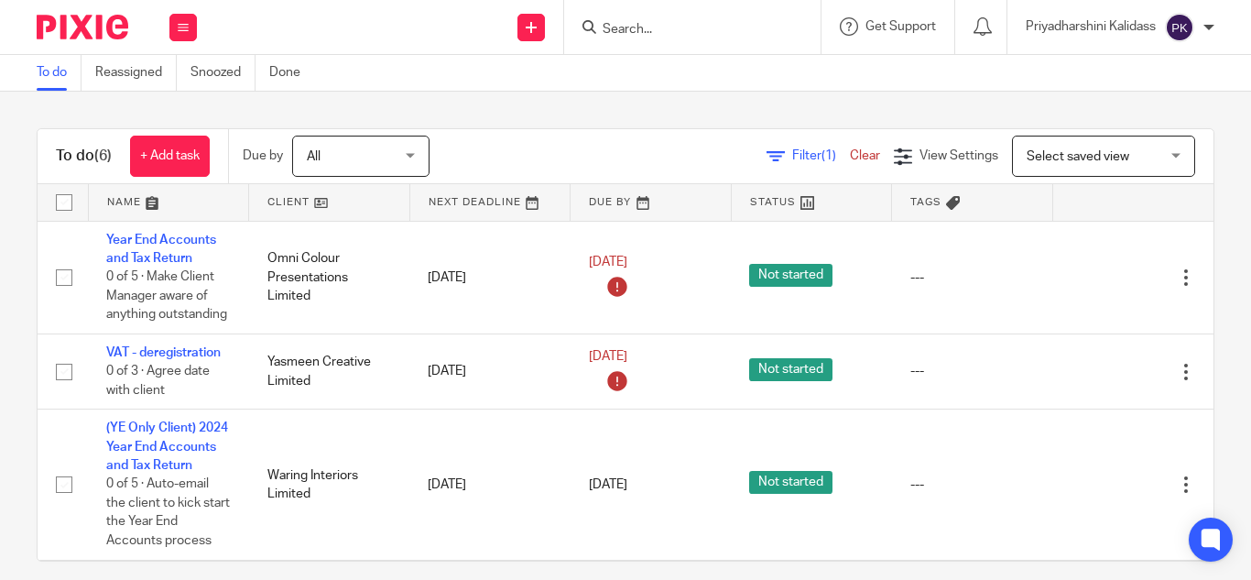
click at [1130, 41] on div "Priyadharshini Kalidass" at bounding box center [1120, 27] width 189 height 29
click at [1113, 96] on span "Email integration" at bounding box center [1156, 99] width 95 height 13
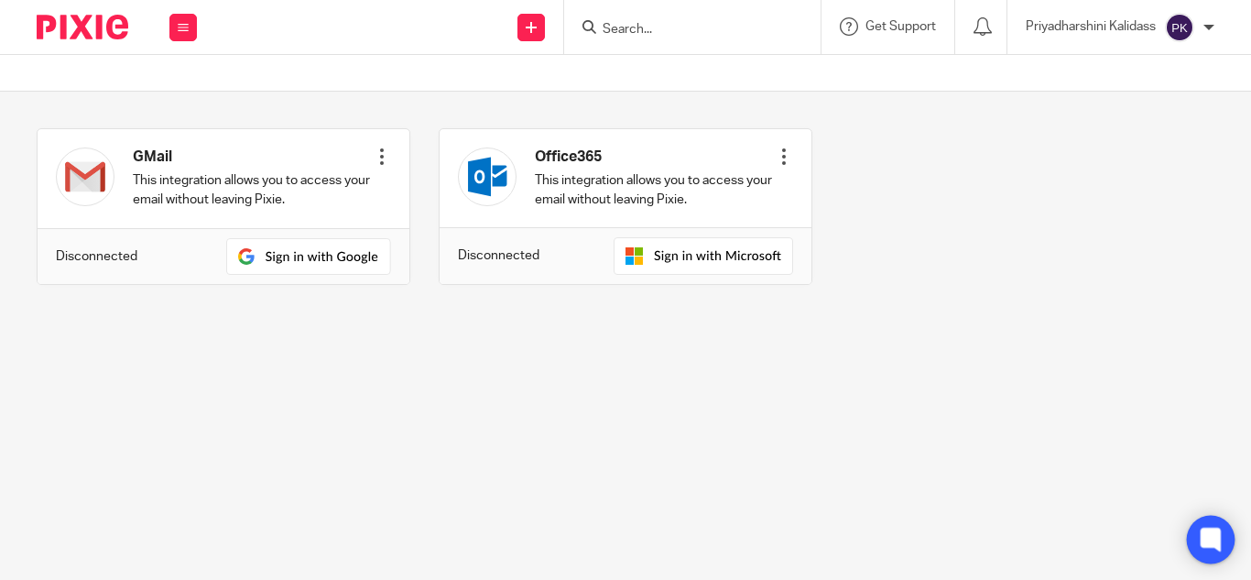
click at [1226, 553] on icon at bounding box center [1211, 540] width 30 height 30
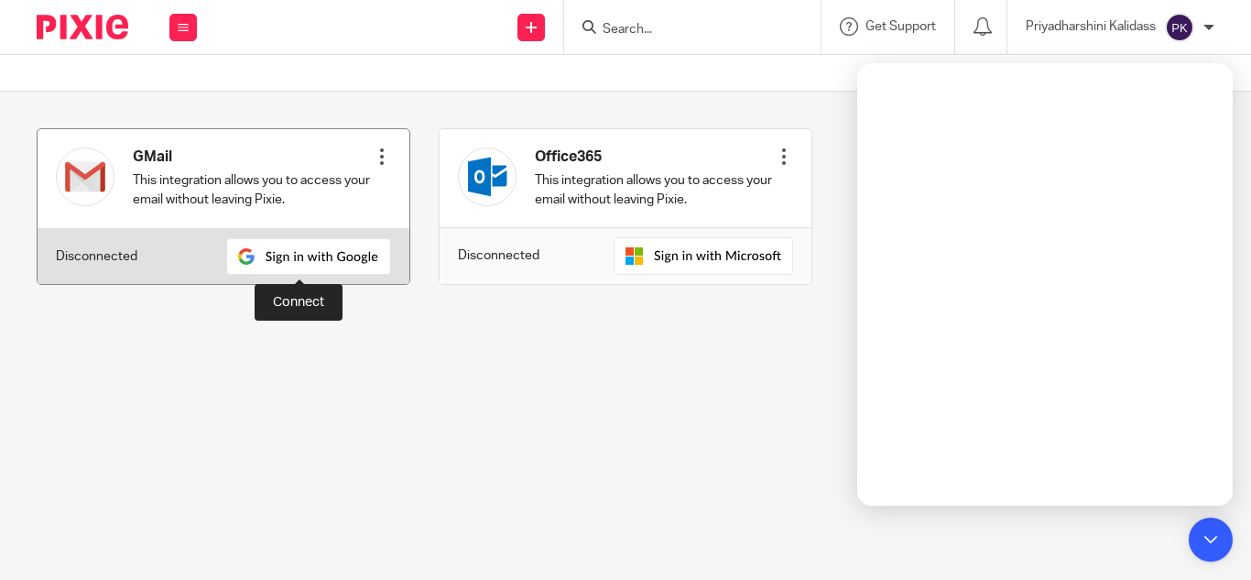
click at [244, 267] on img at bounding box center [308, 256] width 165 height 37
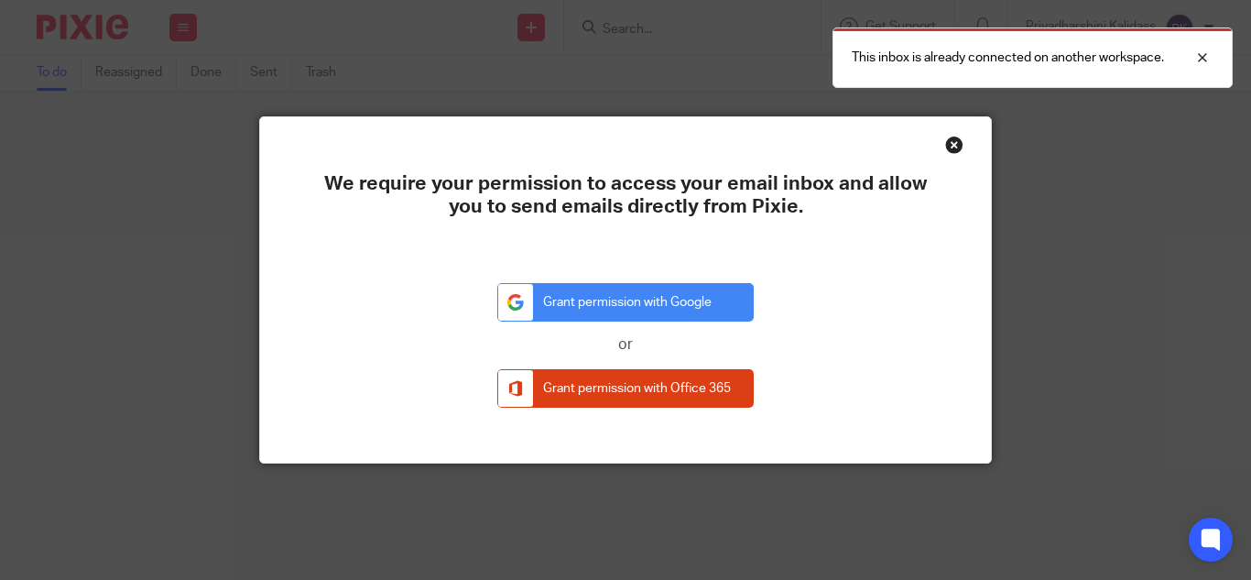
click at [949, 146] on div "Close this dialog window" at bounding box center [954, 145] width 18 height 18
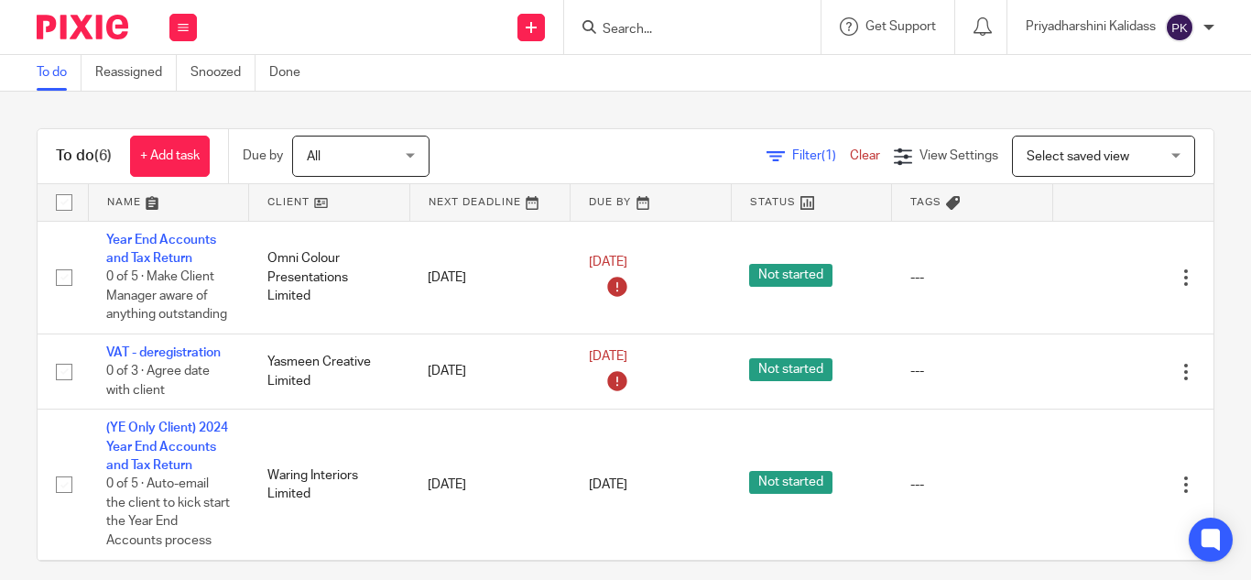
click at [1210, 17] on div "Priyadharshini Kalidass" at bounding box center [1120, 27] width 189 height 29
click at [1125, 76] on span "My profile" at bounding box center [1137, 73] width 57 height 13
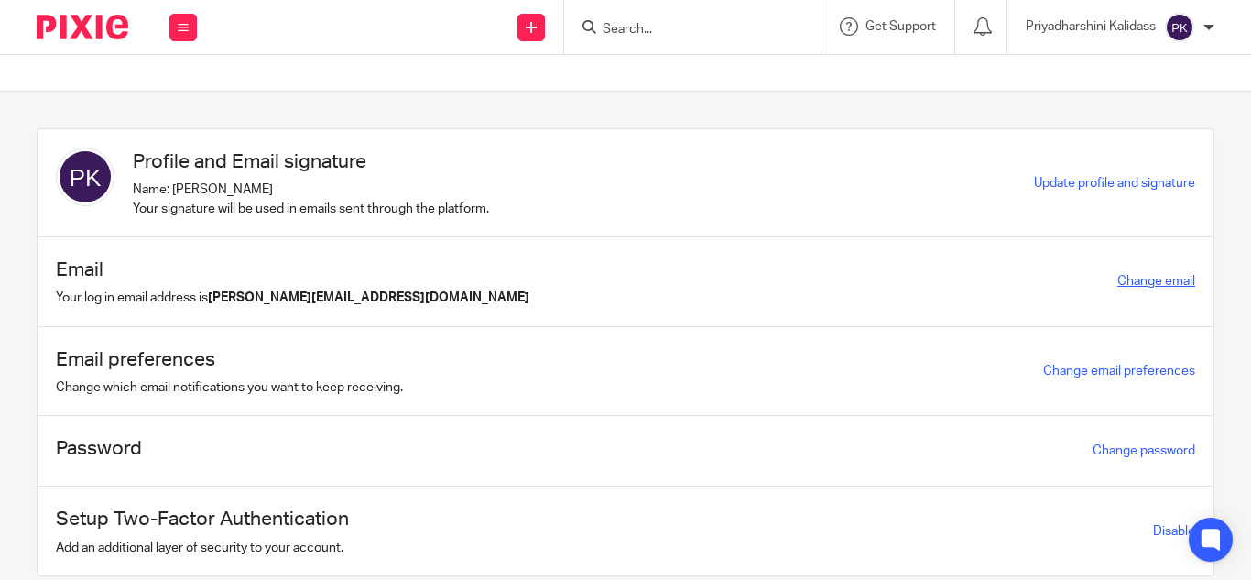
click at [1134, 278] on link "Change email" at bounding box center [1157, 281] width 78 height 13
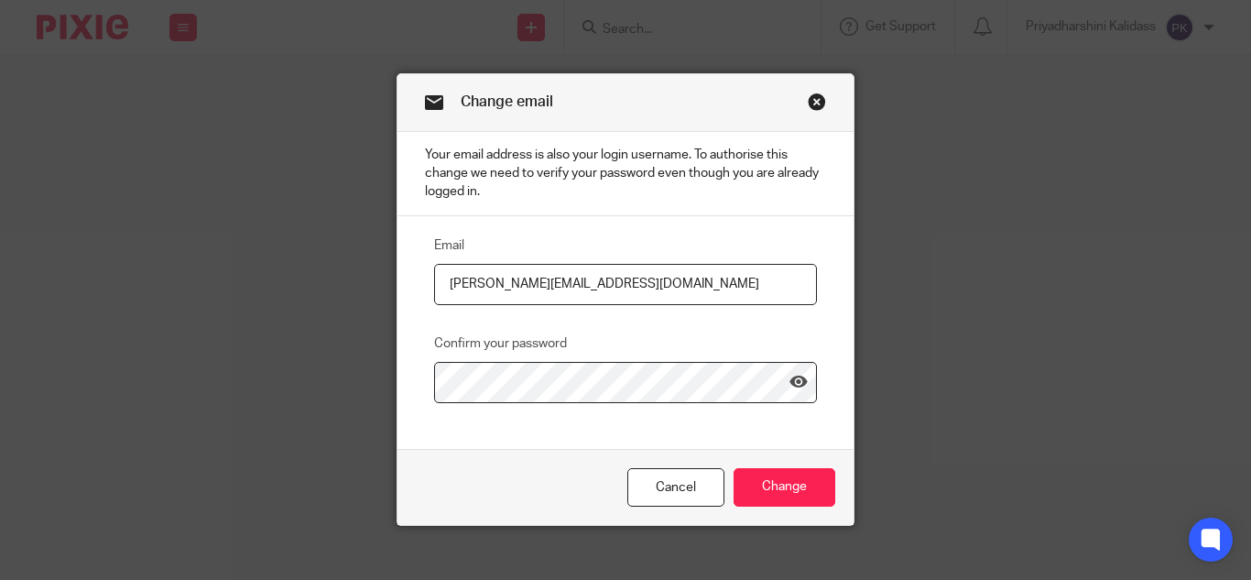
click at [557, 286] on input "[PERSON_NAME][EMAIL_ADDRESS][DOMAIN_NAME]" at bounding box center [625, 284] width 383 height 41
type input "[PERSON_NAME][EMAIL_ADDRESS][DOMAIN_NAME]"
click at [791, 486] on input "Change" at bounding box center [785, 487] width 102 height 39
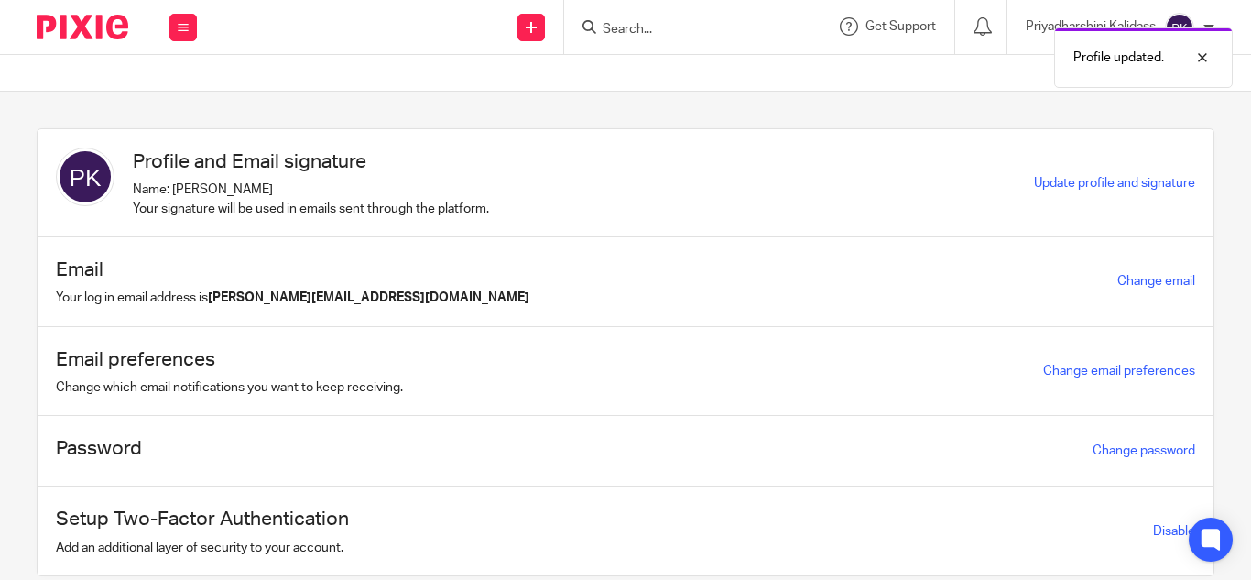
click at [1212, 22] on div "Profile updated." at bounding box center [929, 53] width 607 height 70
click at [1203, 49] on div at bounding box center [1188, 58] width 49 height 22
click at [1213, 25] on div at bounding box center [1209, 27] width 11 height 11
click at [1143, 100] on span "Email integration" at bounding box center [1156, 99] width 95 height 13
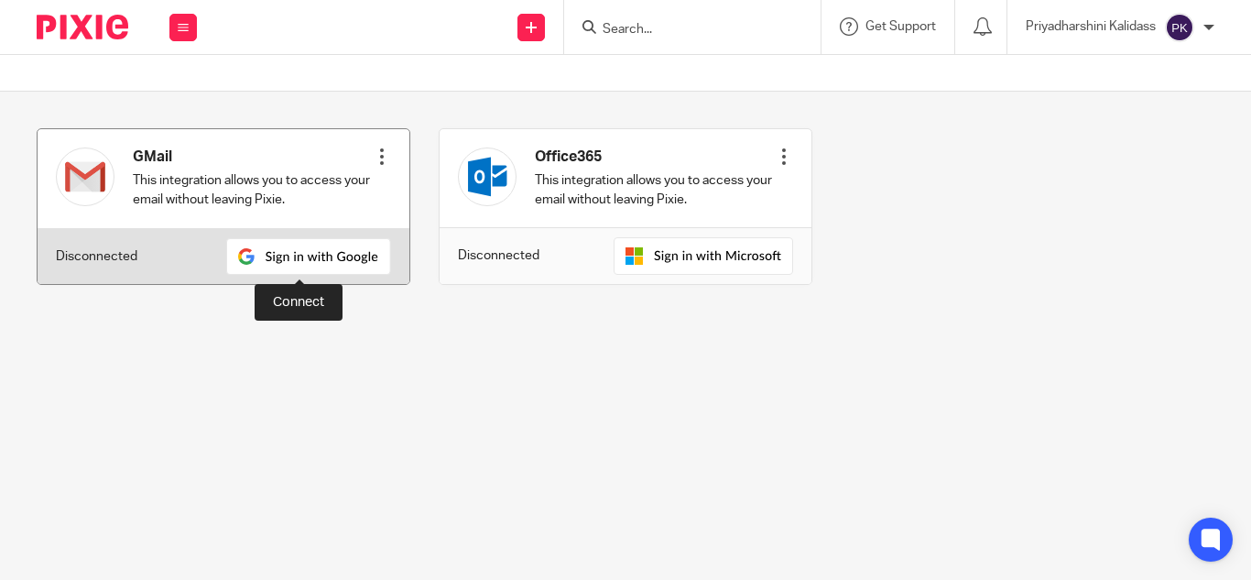
click at [333, 257] on img at bounding box center [308, 256] width 165 height 37
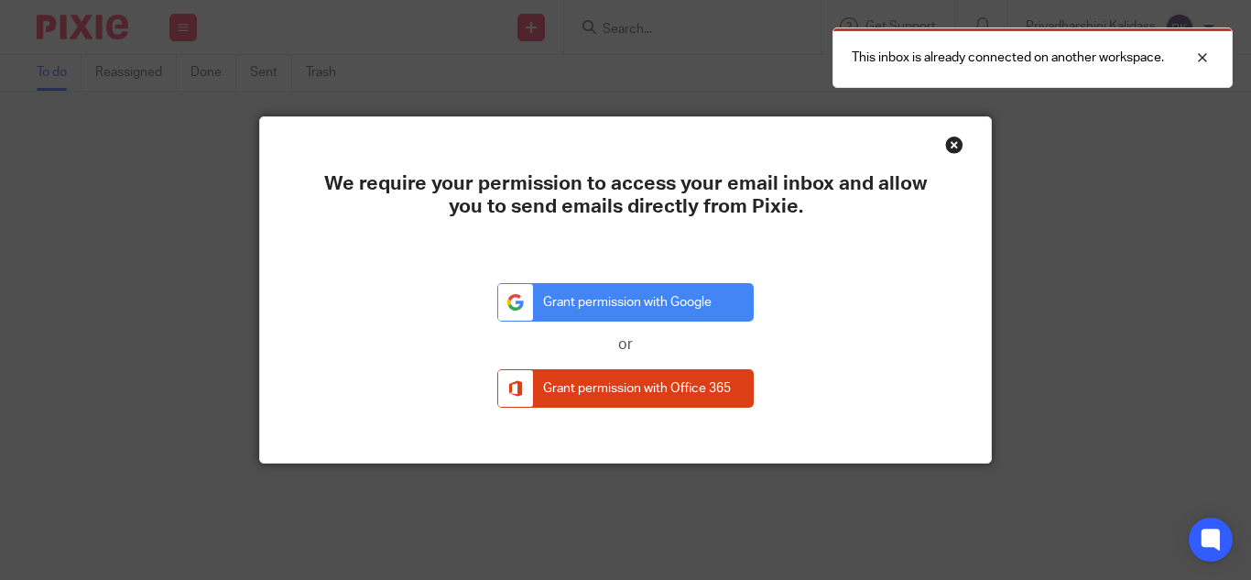
click at [933, 145] on div "We require your permission to access your email inbox and allow you to send ema…" at bounding box center [625, 290] width 731 height 346
click at [945, 145] on div "Close this dialog window" at bounding box center [954, 145] width 18 height 18
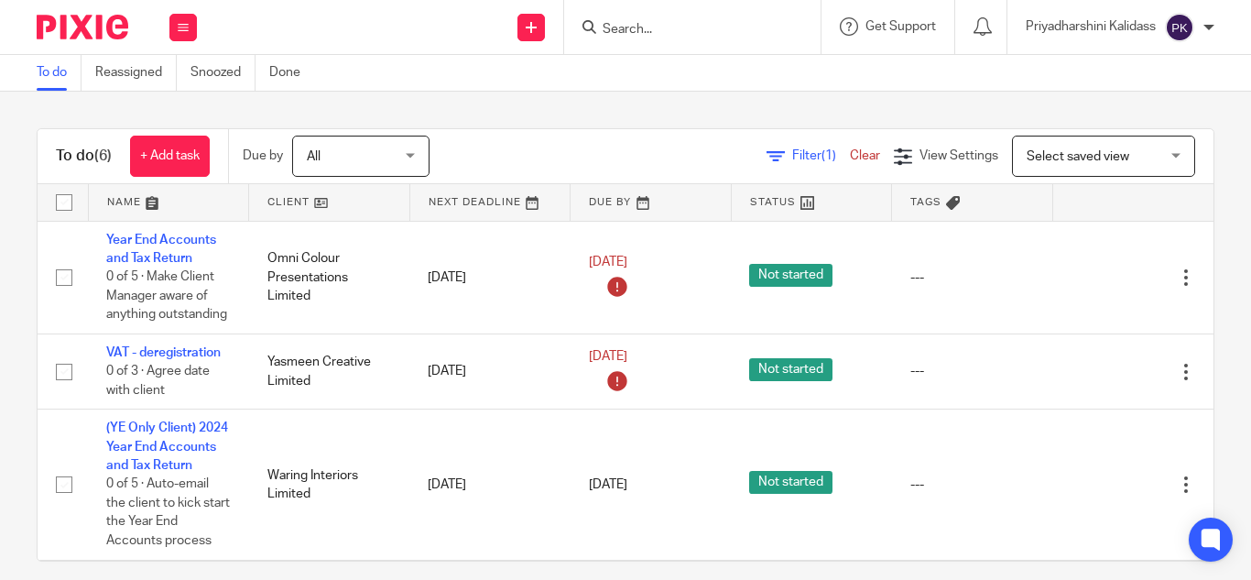
click at [1210, 27] on div at bounding box center [1209, 27] width 11 height 11
click at [1150, 97] on span "Email integration" at bounding box center [1156, 99] width 95 height 13
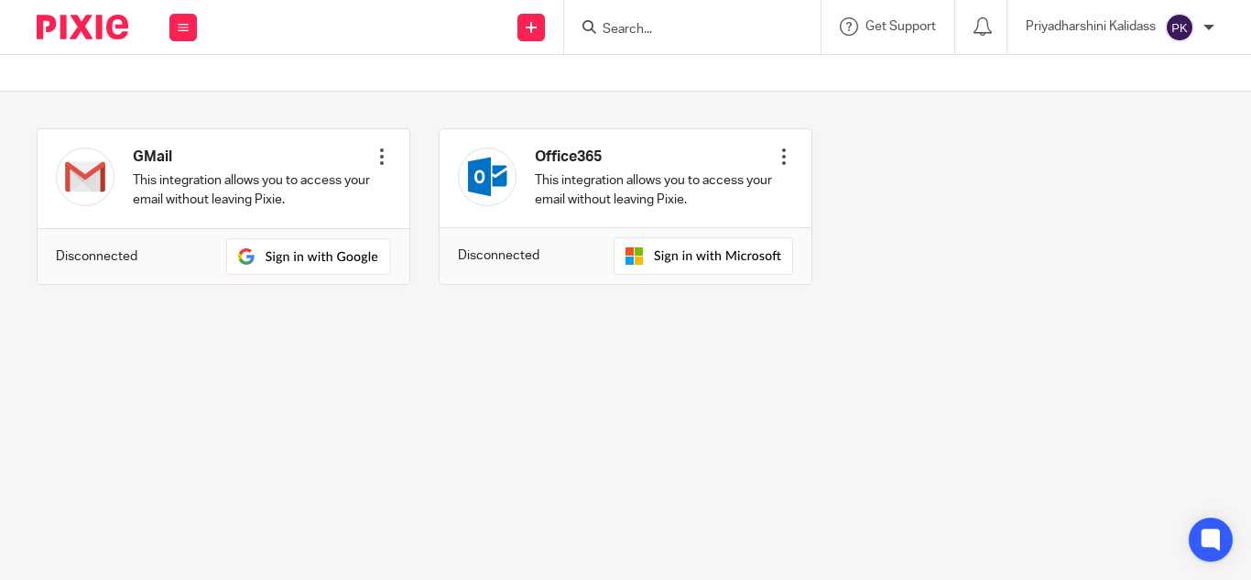
click at [1211, 31] on div at bounding box center [1209, 27] width 11 height 11
click at [1155, 68] on span "My profile" at bounding box center [1137, 73] width 57 height 13
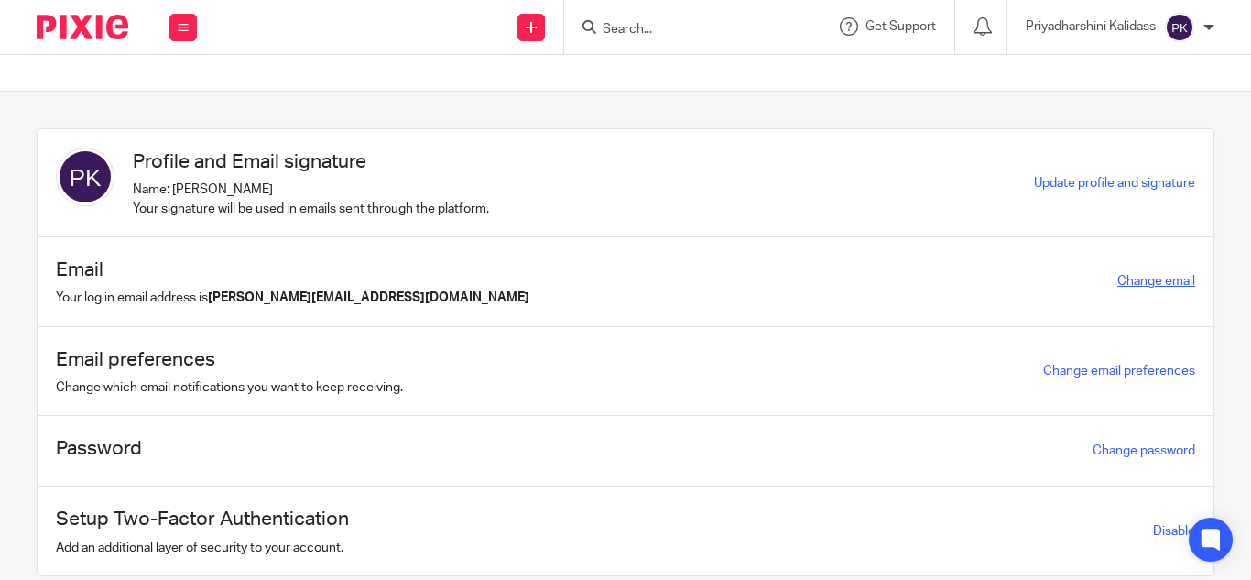
click at [1128, 286] on link "Change email" at bounding box center [1157, 281] width 78 height 13
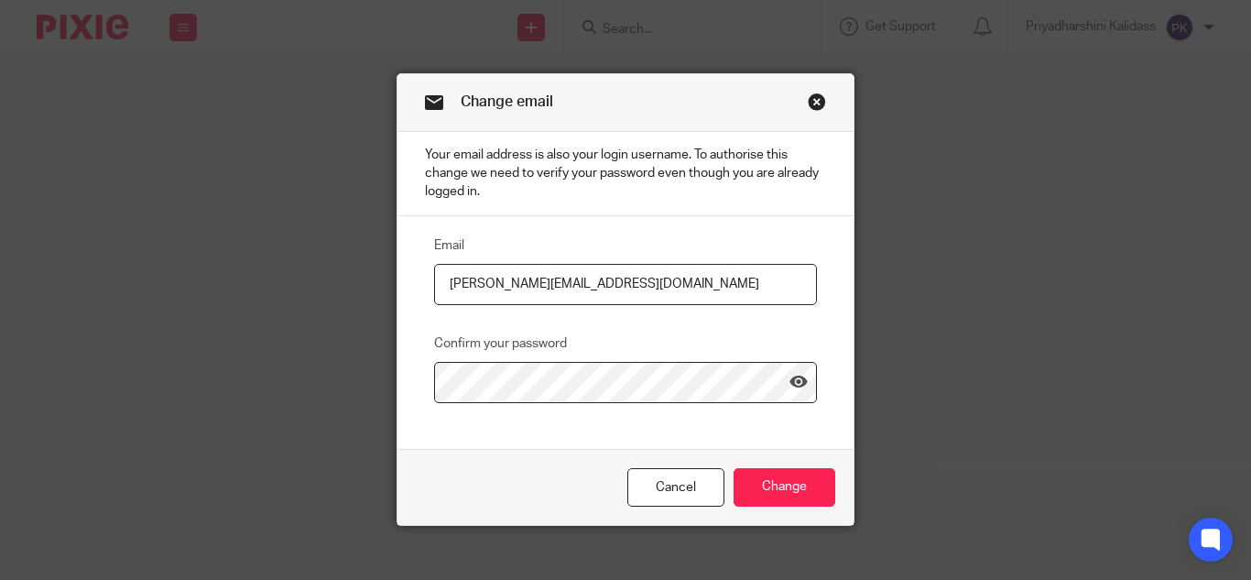
click at [562, 289] on input "priyadharshini@jumpaccounting.co.uk" at bounding box center [625, 284] width 383 height 41
type input "[PERSON_NAME][EMAIL_ADDRESS][DOMAIN_NAME]"
click at [792, 496] on input "Change" at bounding box center [785, 487] width 102 height 39
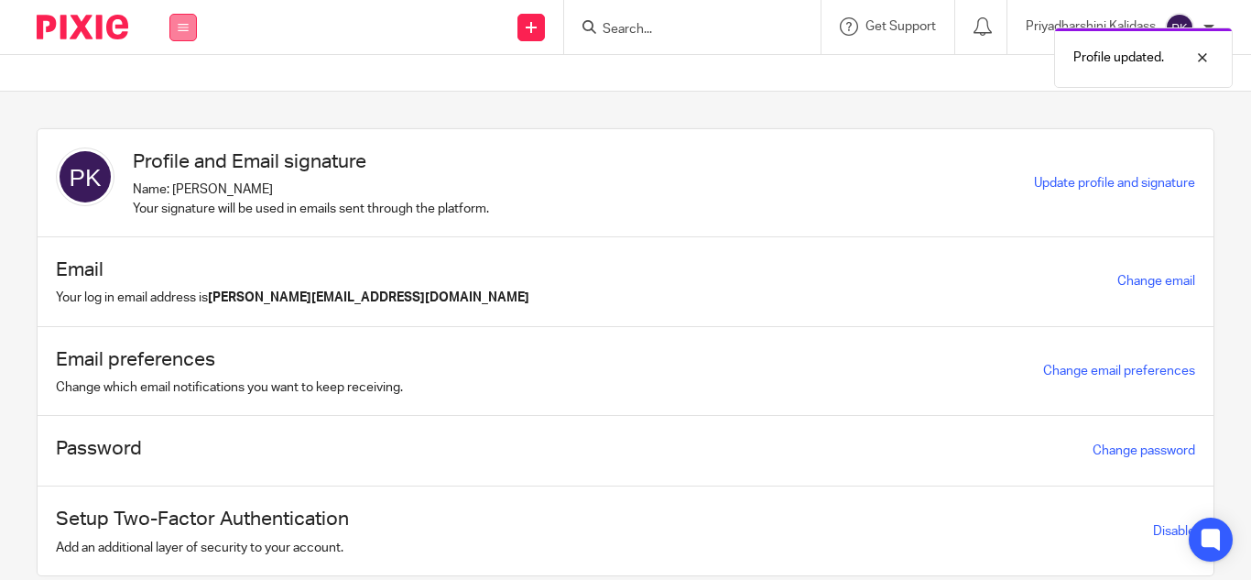
click at [180, 28] on icon at bounding box center [183, 27] width 11 height 11
click at [185, 81] on link "Work" at bounding box center [172, 85] width 29 height 13
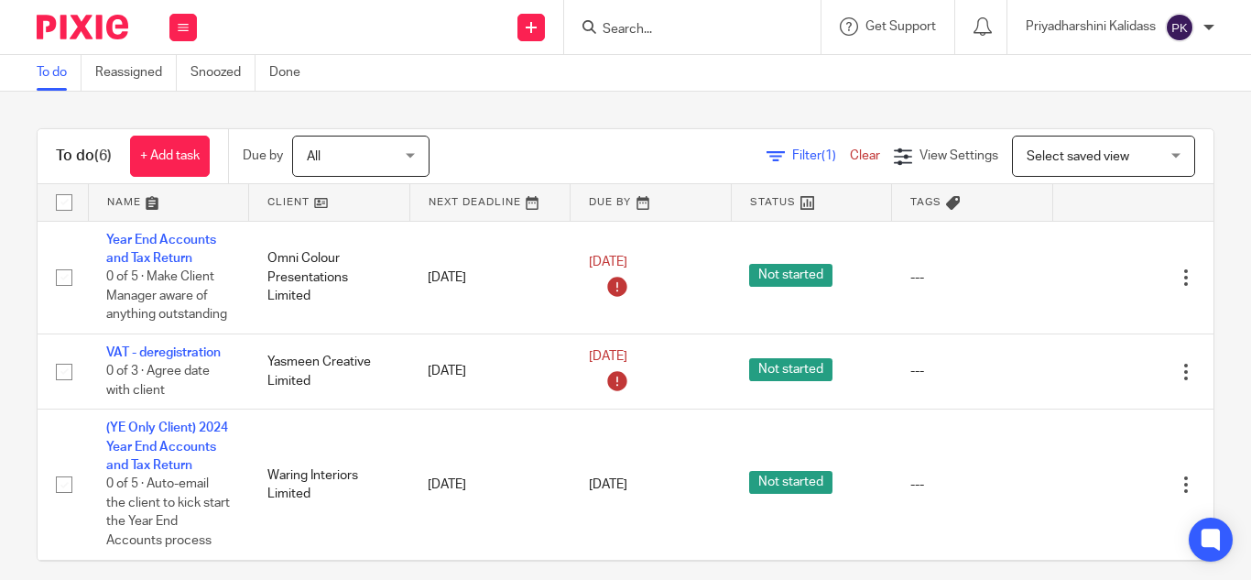
click at [675, 25] on input "Search" at bounding box center [683, 30] width 165 height 16
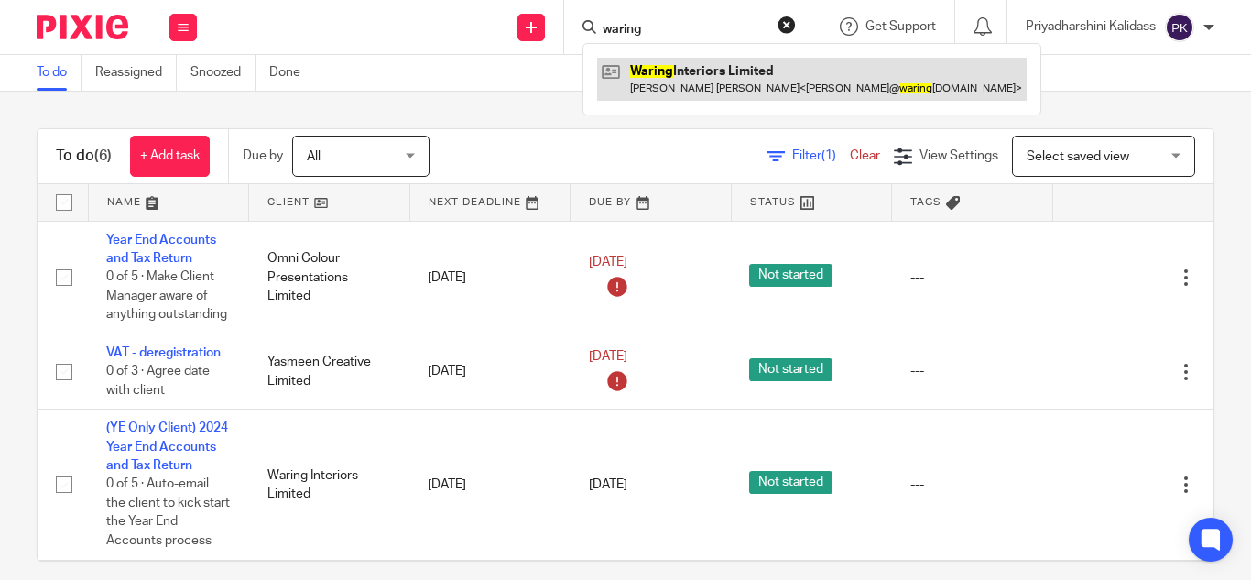
type input "waring"
click at [707, 75] on link at bounding box center [812, 79] width 430 height 42
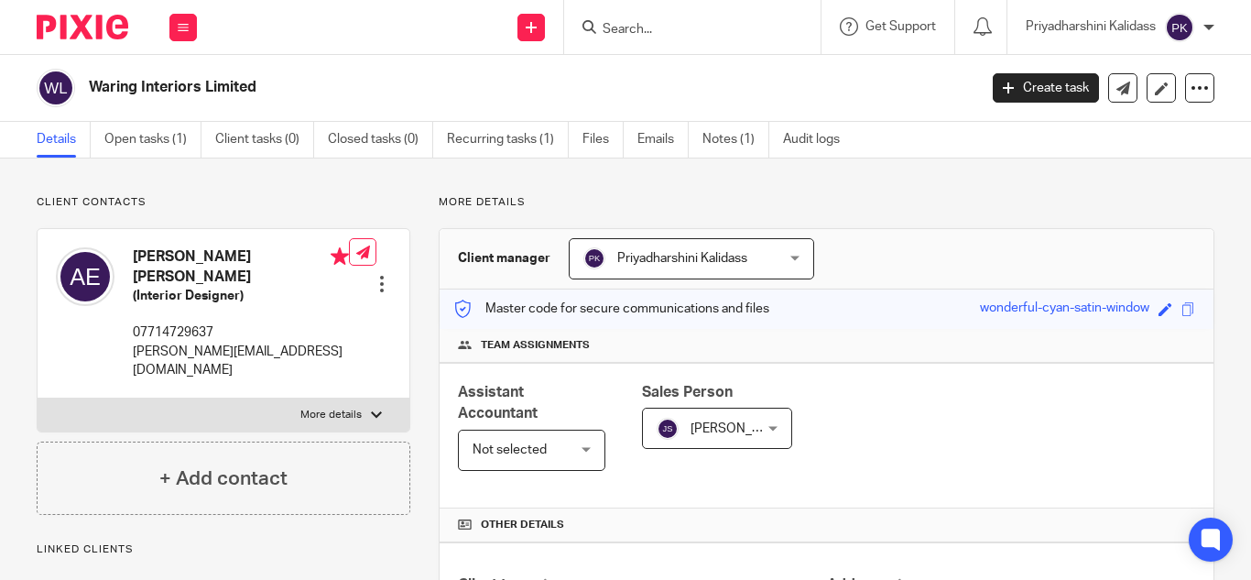
scroll to position [338, 0]
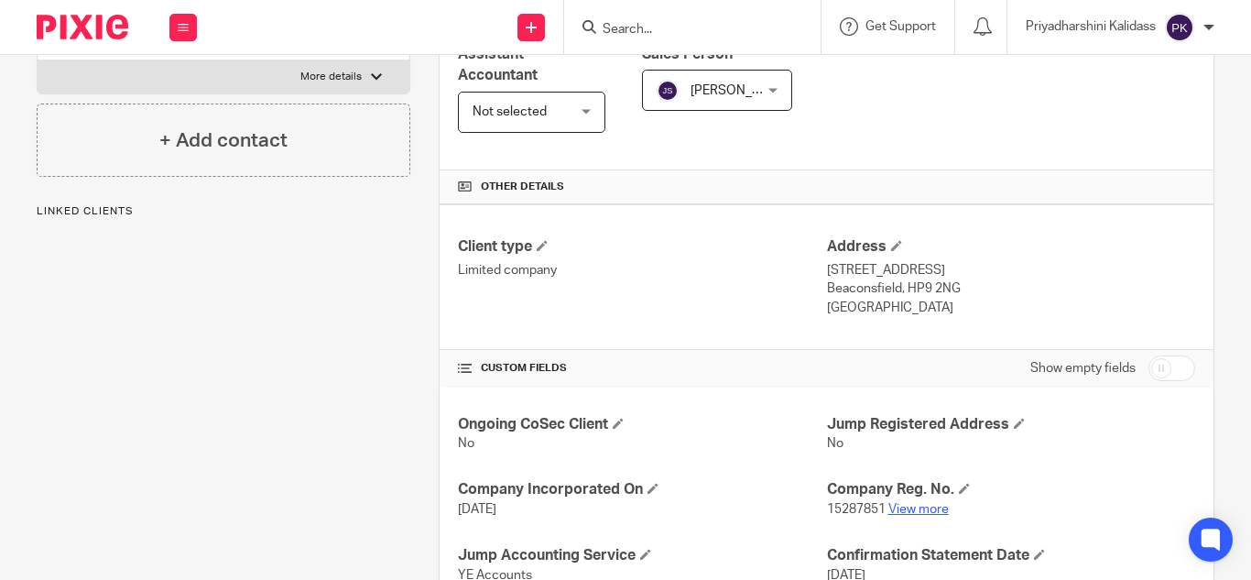
click at [919, 508] on link "View more" at bounding box center [919, 509] width 60 height 13
click at [666, 25] on input "Search" at bounding box center [683, 30] width 165 height 16
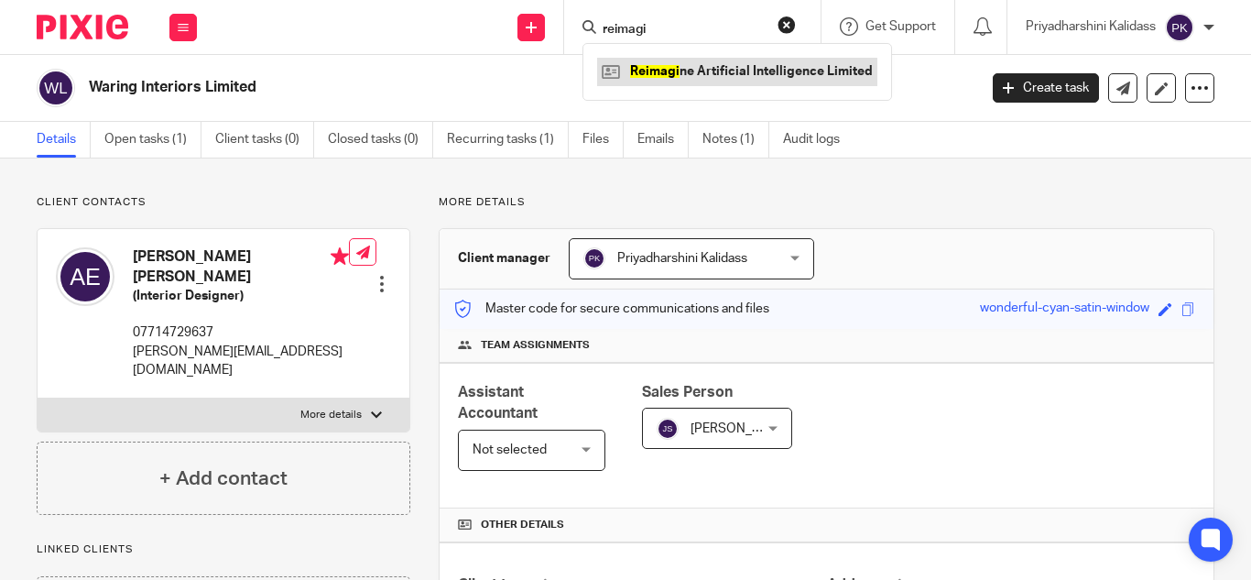
type input "reimagi"
click at [660, 67] on link at bounding box center [737, 71] width 280 height 27
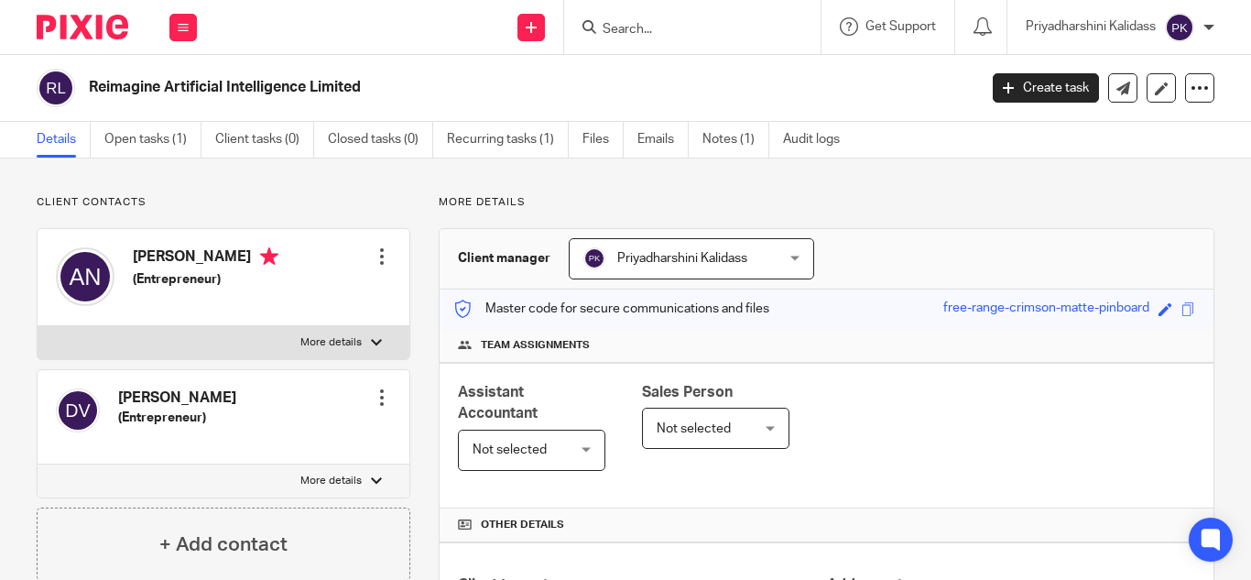
scroll to position [514, 0]
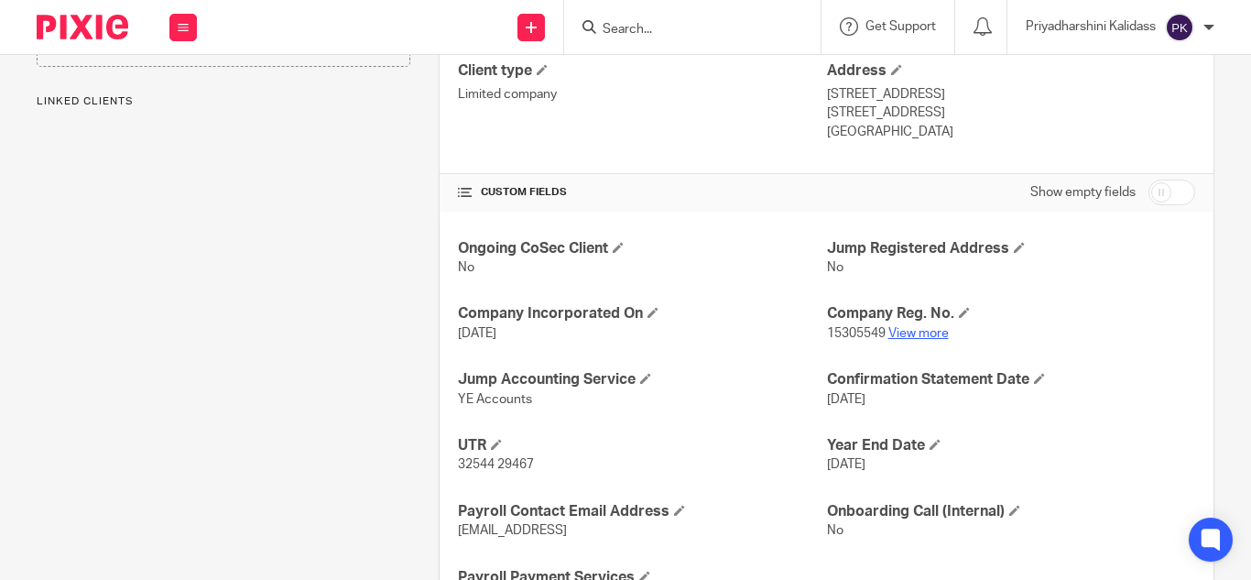
click at [927, 333] on link "View more" at bounding box center [919, 333] width 60 height 13
